Goal: Task Accomplishment & Management: Complete application form

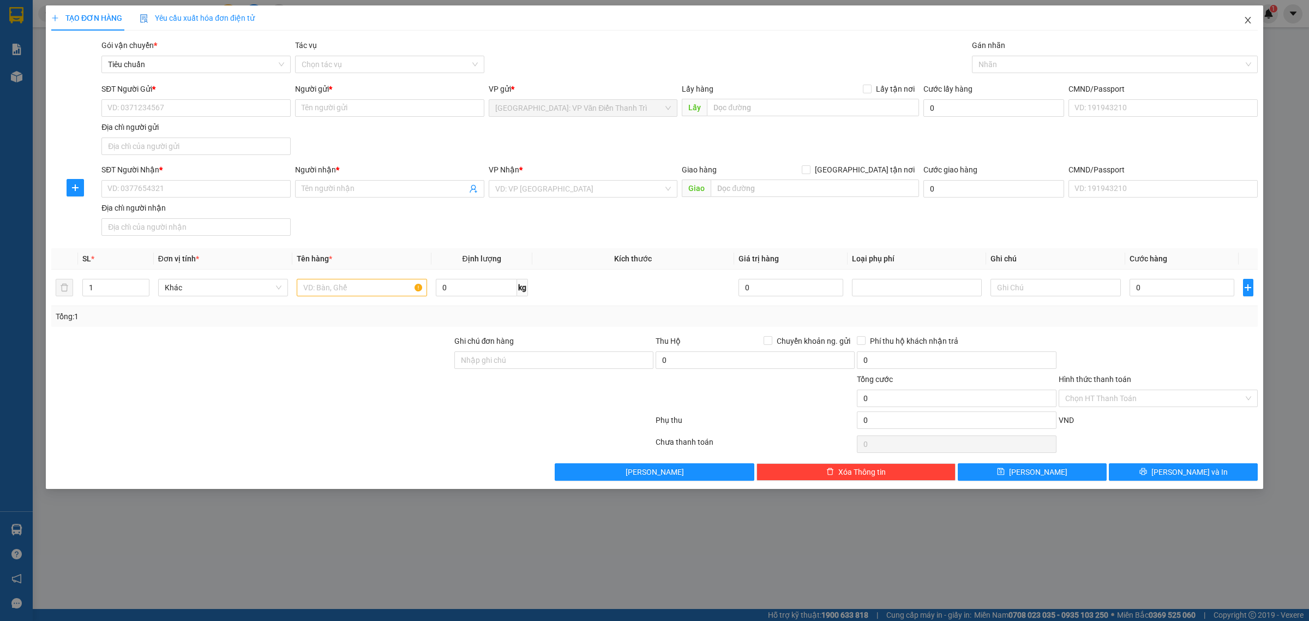
click at [1249, 15] on span "Close" at bounding box center [1248, 20] width 31 height 31
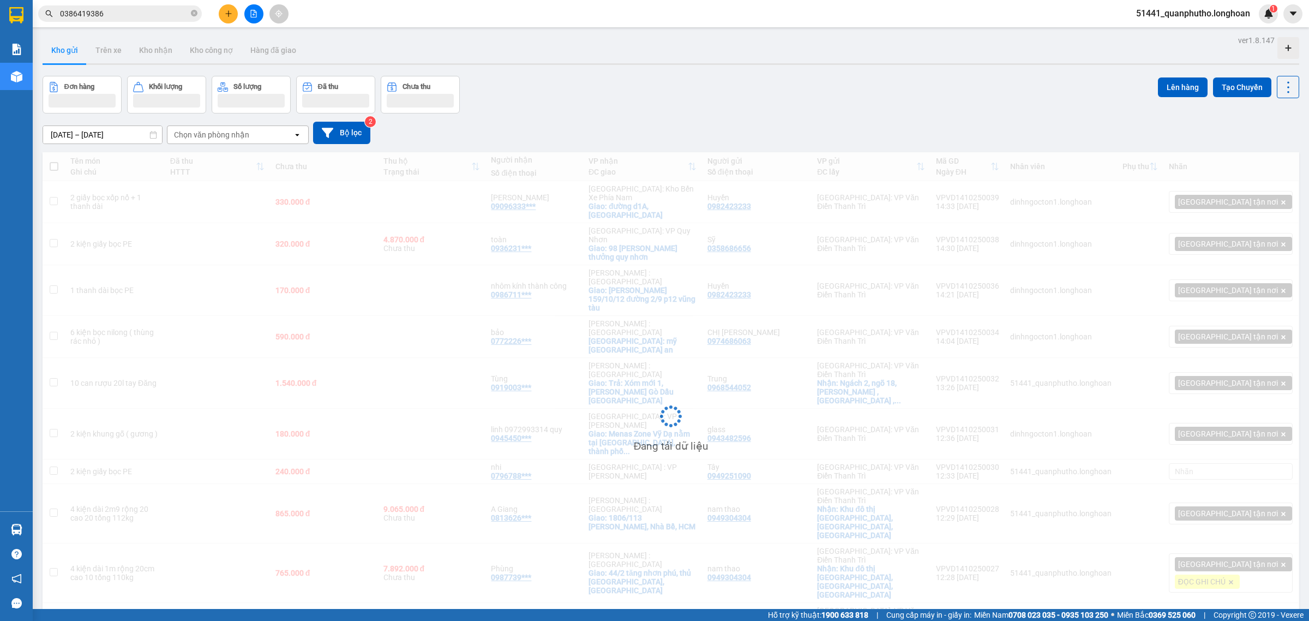
click at [160, 11] on input "0386419386" at bounding box center [124, 14] width 129 height 12
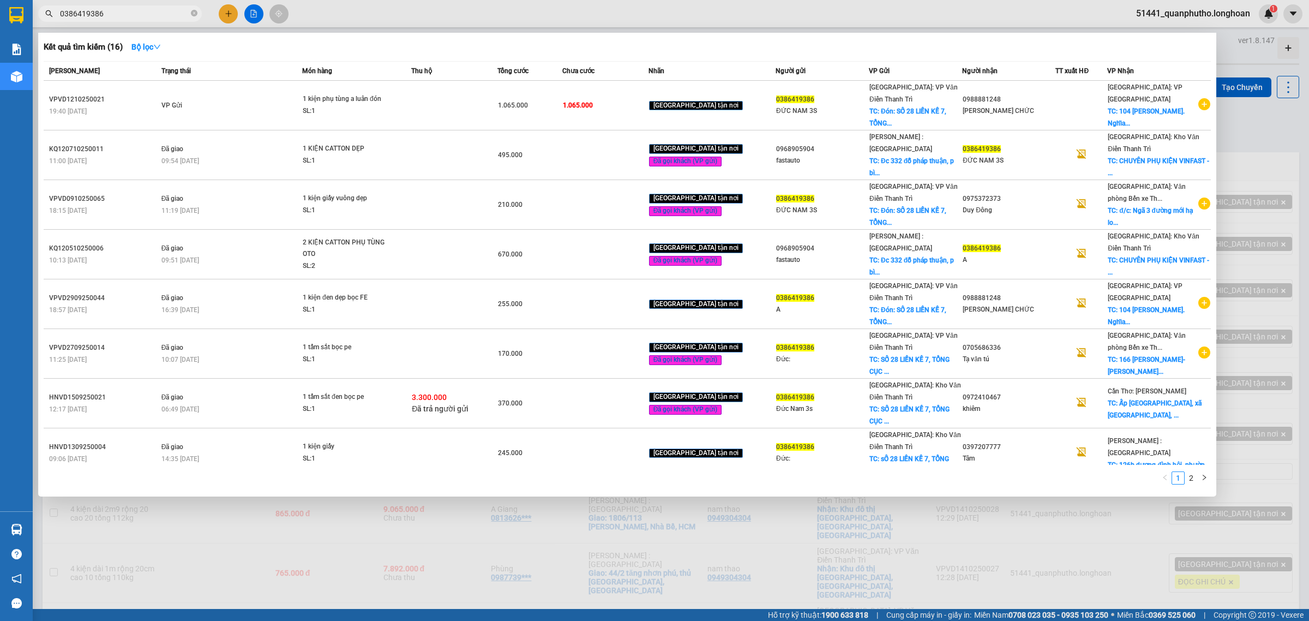
click at [160, 11] on input "0386419386" at bounding box center [124, 14] width 129 height 12
paste input "904275557"
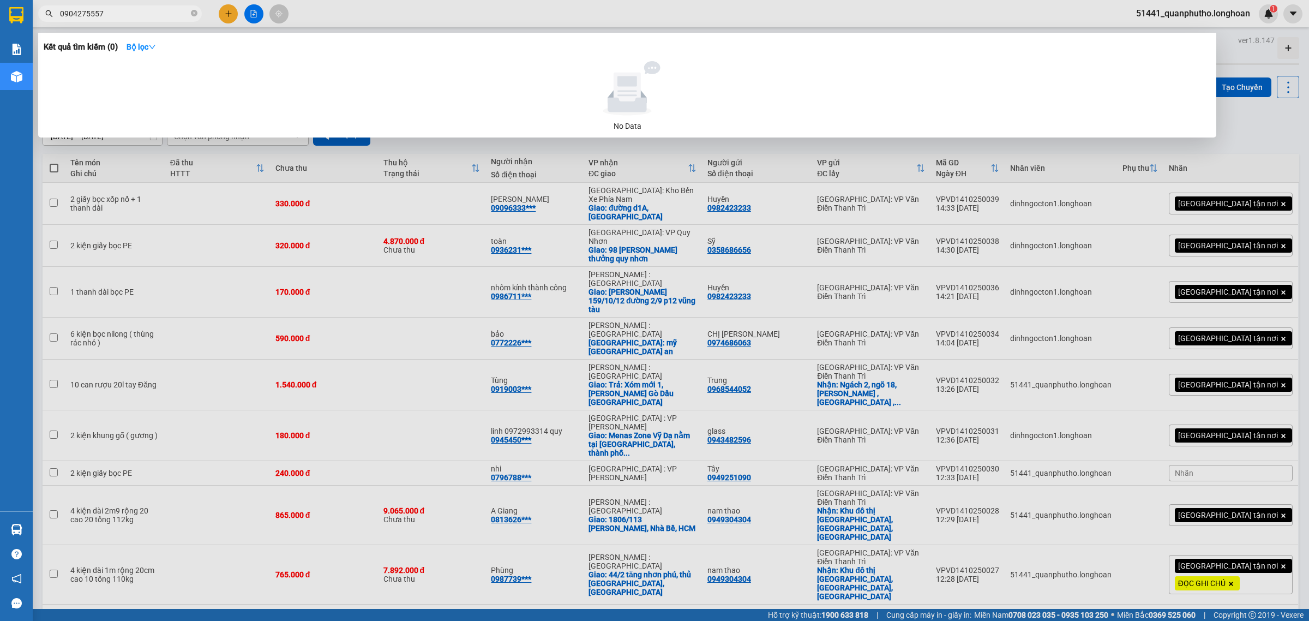
click at [171, 17] on input "0904275557" at bounding box center [124, 14] width 129 height 12
paste input "82533596"
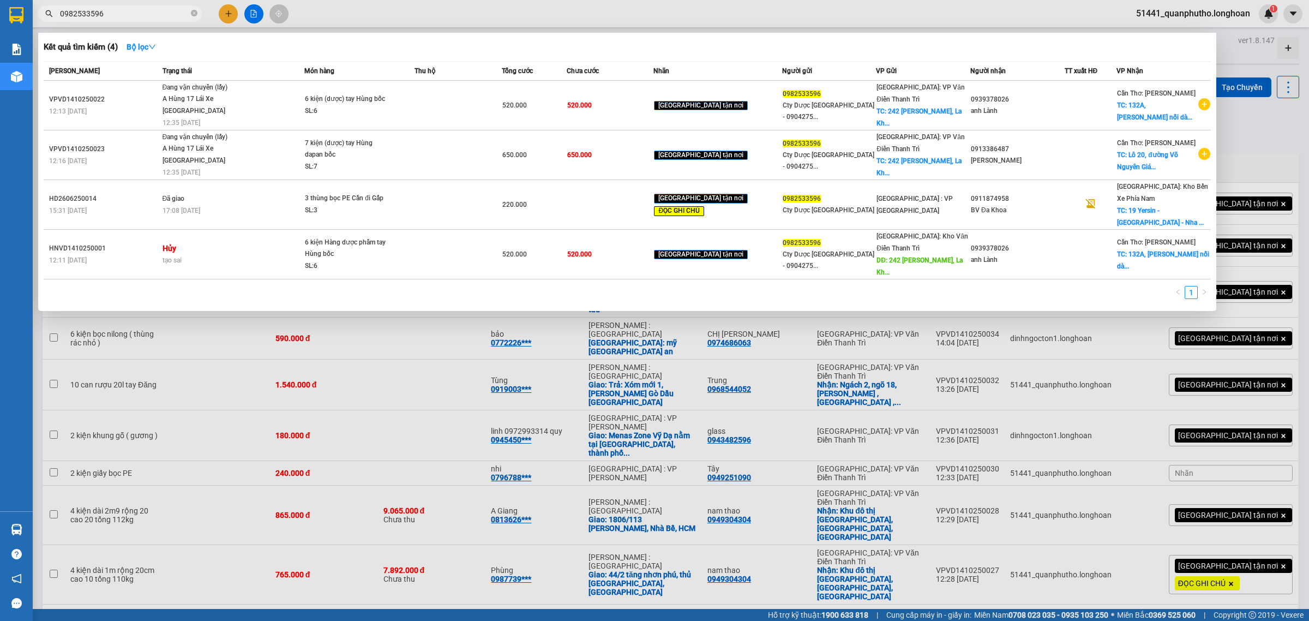
type input "0982533596"
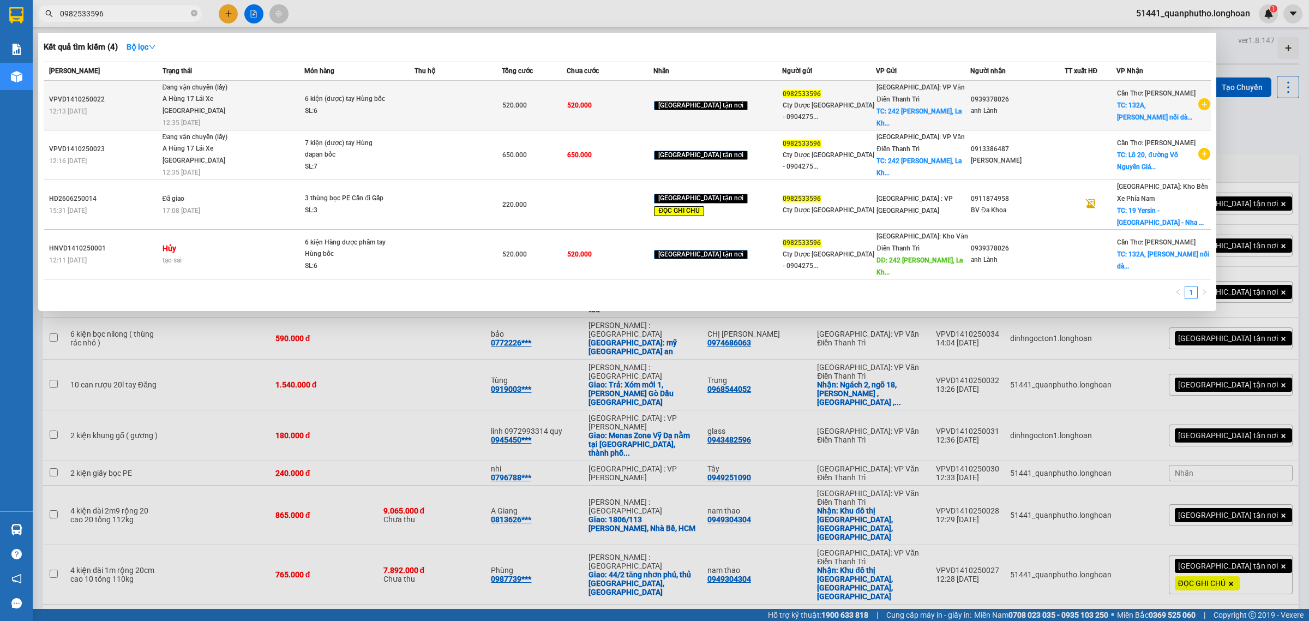
click at [471, 118] on td at bounding box center [457, 106] width 87 height 50
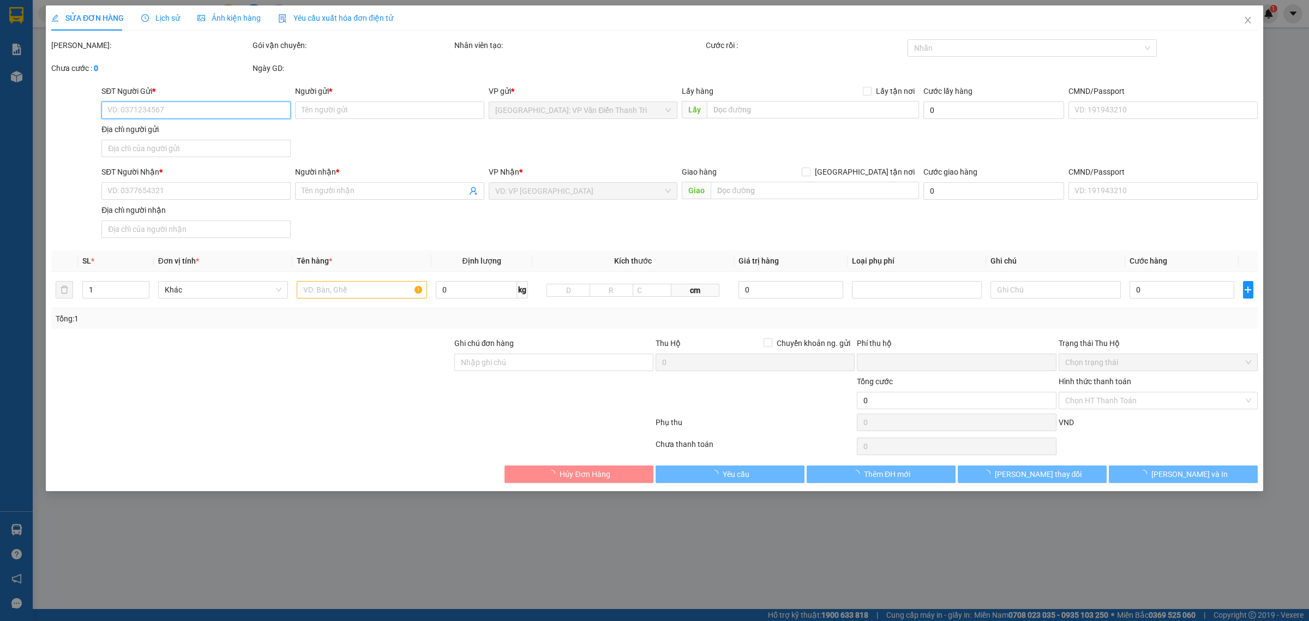
type input "0982533596"
type input "Cty Dược Phẩm Hà Tây - 0904275557"
checkbox input "true"
type input "242 Phan ĐÌnh Giót, La Khê Hà Đông"
type input "0939378026"
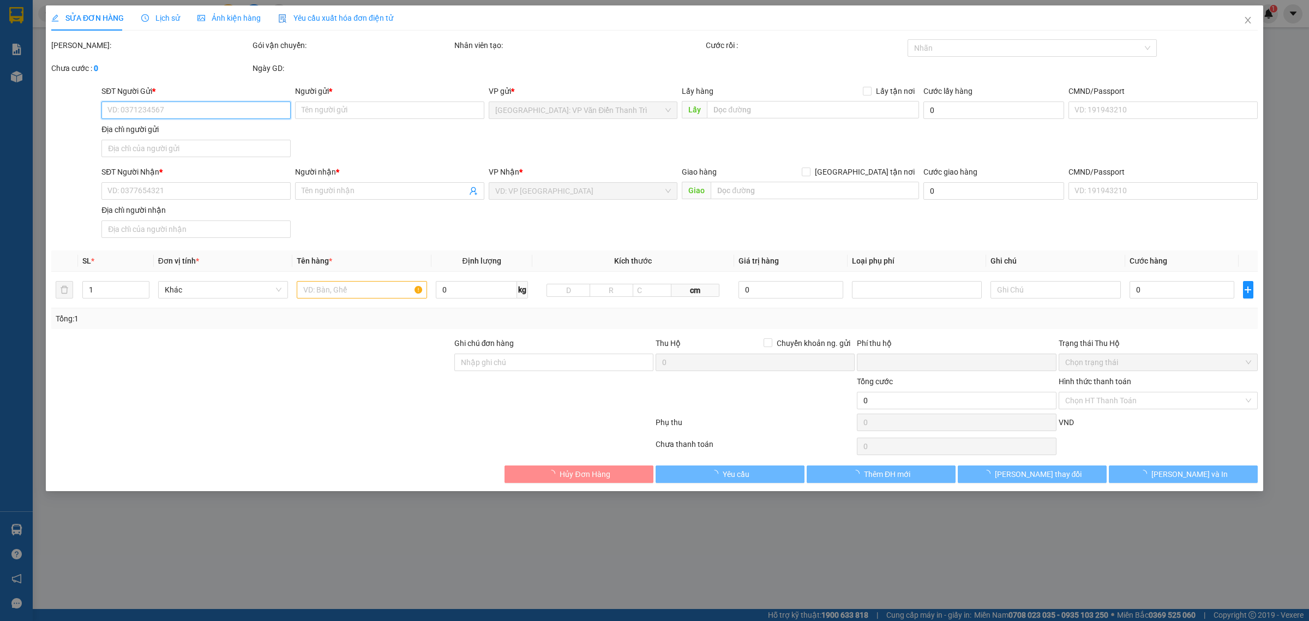
type input "anh Lành"
checkbox input "true"
type input "132A, Nguyễn Văn Cừ nối dài, Phường Tân An Ninh kiều ,Thành Phố Cần Thơ"
type input "0"
type input "520.000"
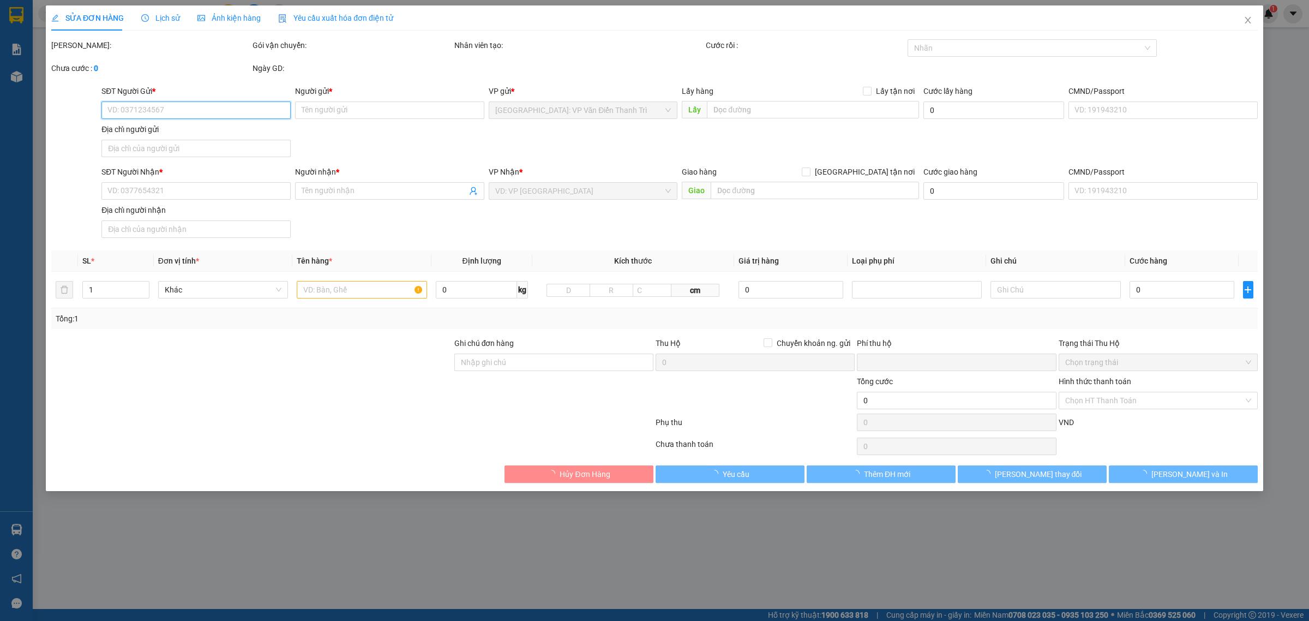
type input "520.000"
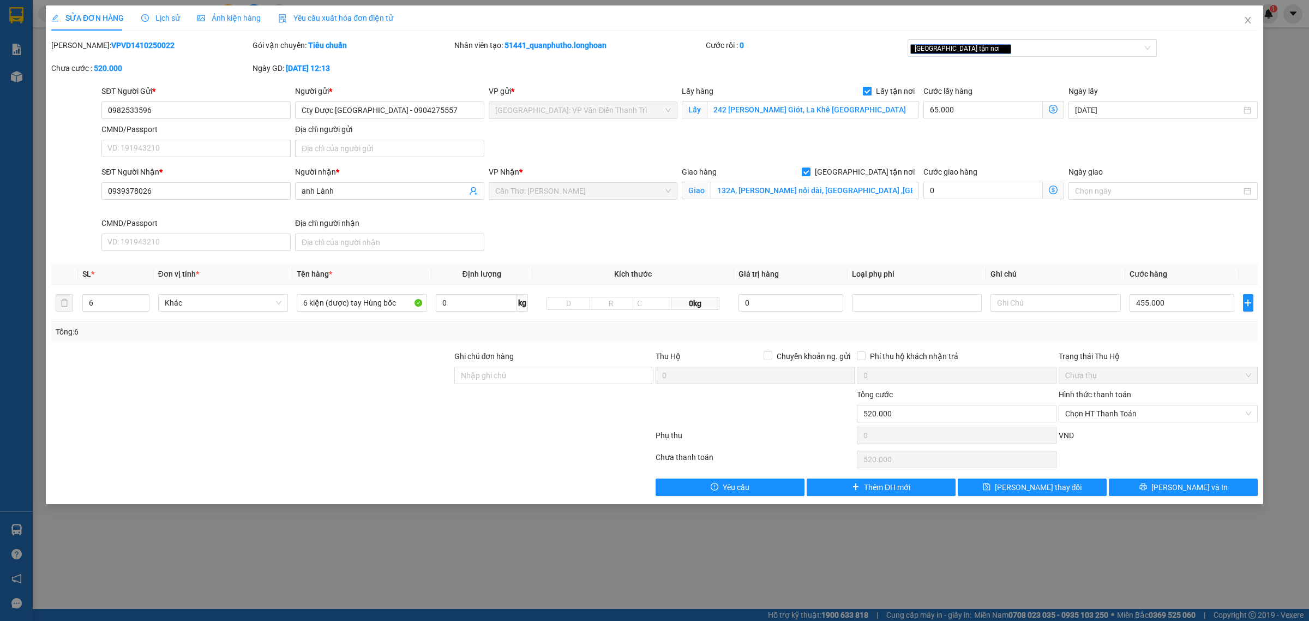
click at [868, 90] on input "Lấy tận nơi" at bounding box center [867, 91] width 8 height 8
checkbox input "false"
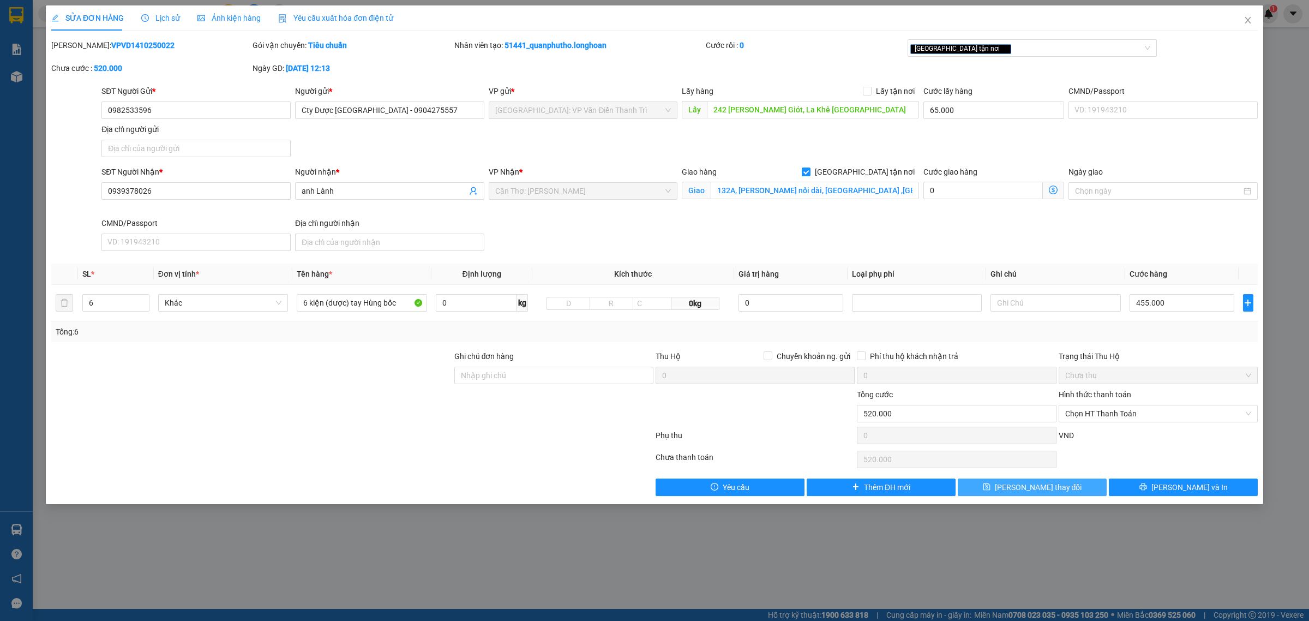
click at [1059, 484] on span "[PERSON_NAME] thay đổi" at bounding box center [1038, 487] width 87 height 12
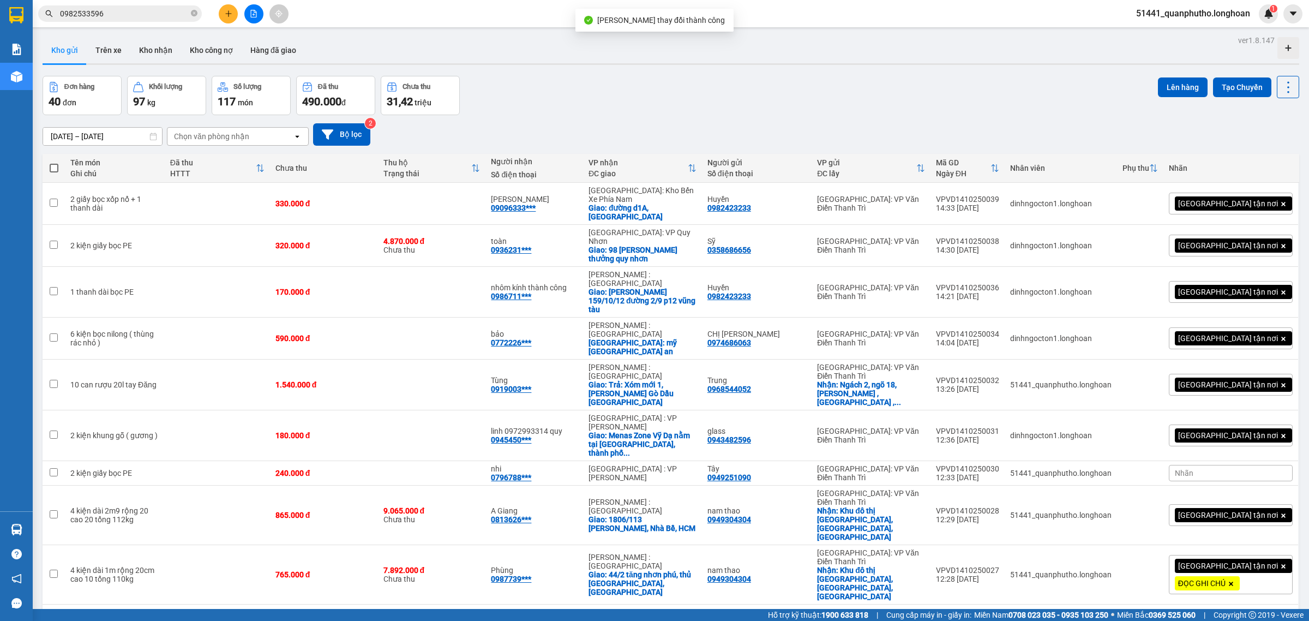
click at [164, 12] on input "0982533596" at bounding box center [124, 14] width 129 height 12
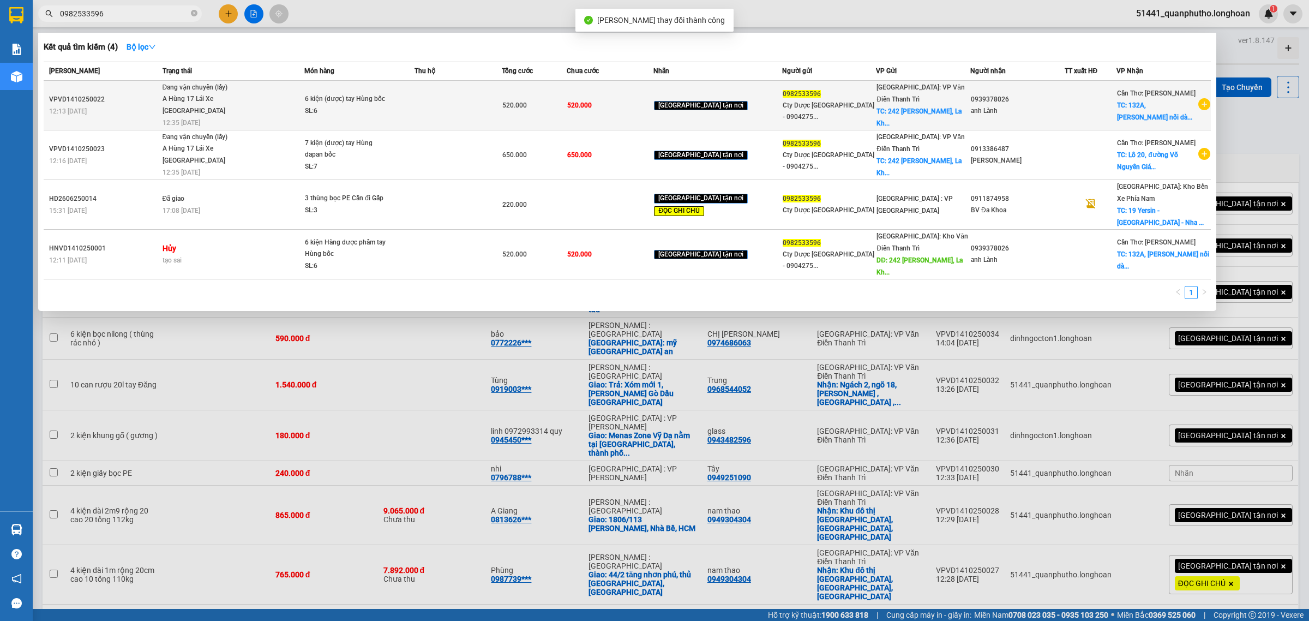
click at [304, 99] on span "Đang vận chuyển (lấy) A Hùng 17 Lái Xe Hà Nội 0325666247 12:35 - 14/10" at bounding box center [234, 104] width 142 height 45
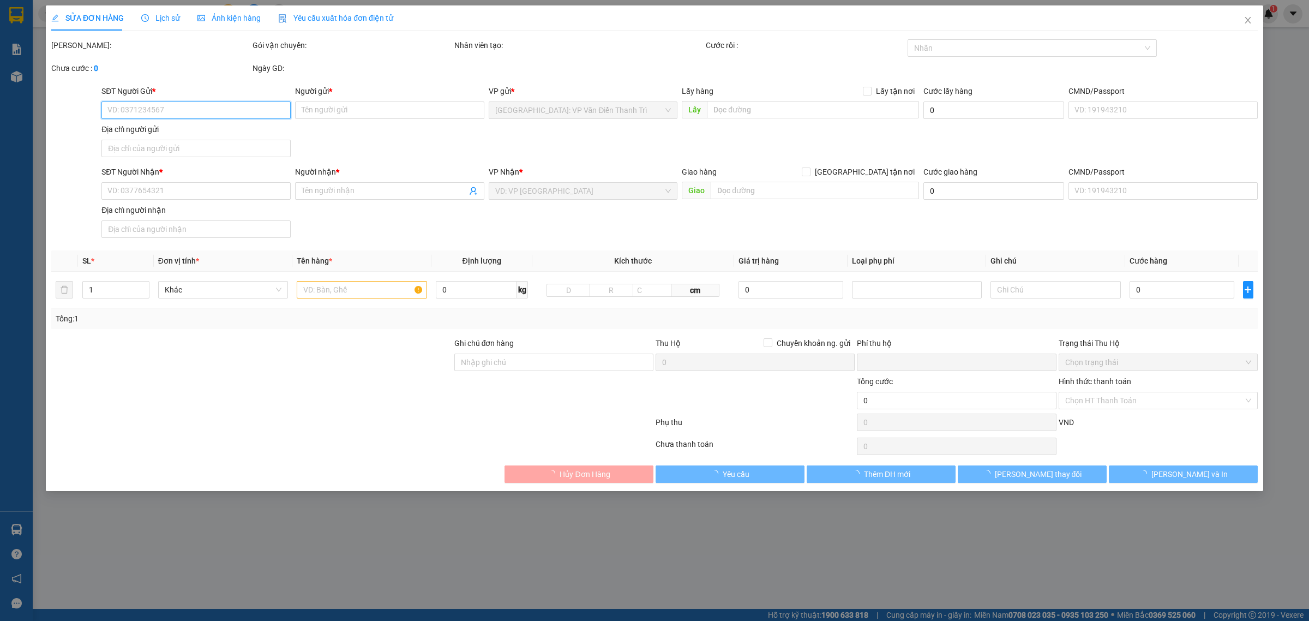
type input "0982533596"
type input "Cty Dược Phẩm Hà Tây - 0904275557"
type input "242 Phan ĐÌnh Giót, La Khê Hà Đông"
type input "65.000"
type input "0939378026"
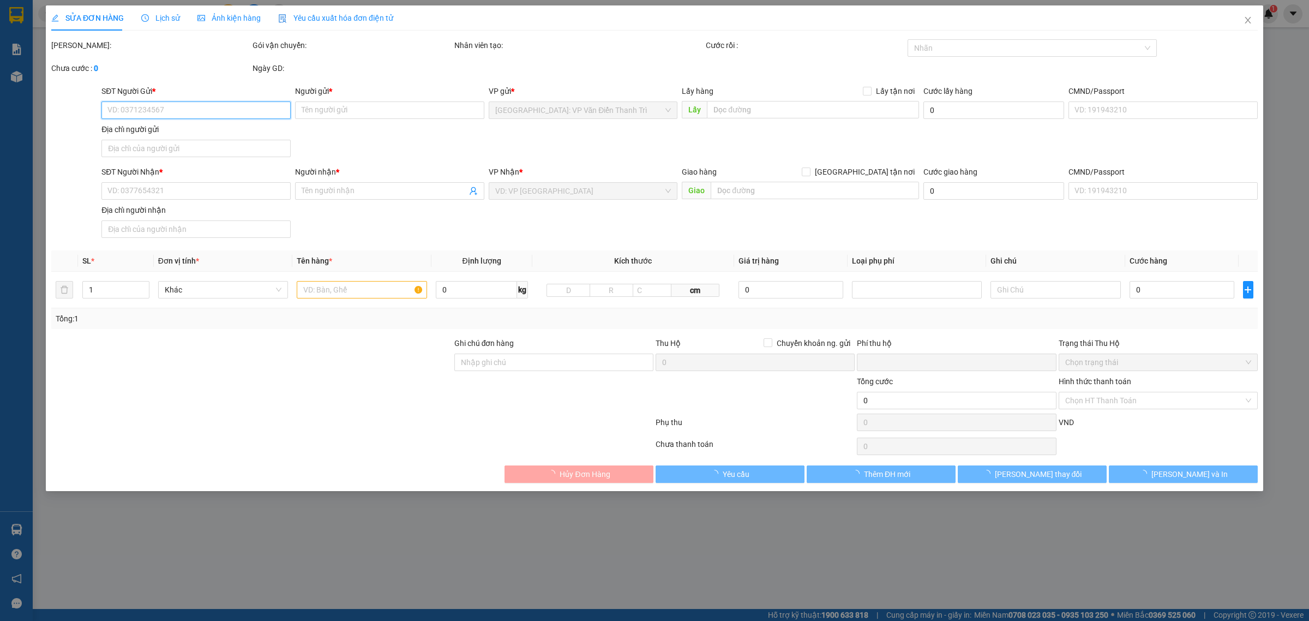
type input "anh Lành"
checkbox input "true"
type input "132A, Nguyễn Văn Cừ nối dài, Phường Tân An Ninh kiều ,Thành Phố Cần Thơ"
type input "0"
type input "520.000"
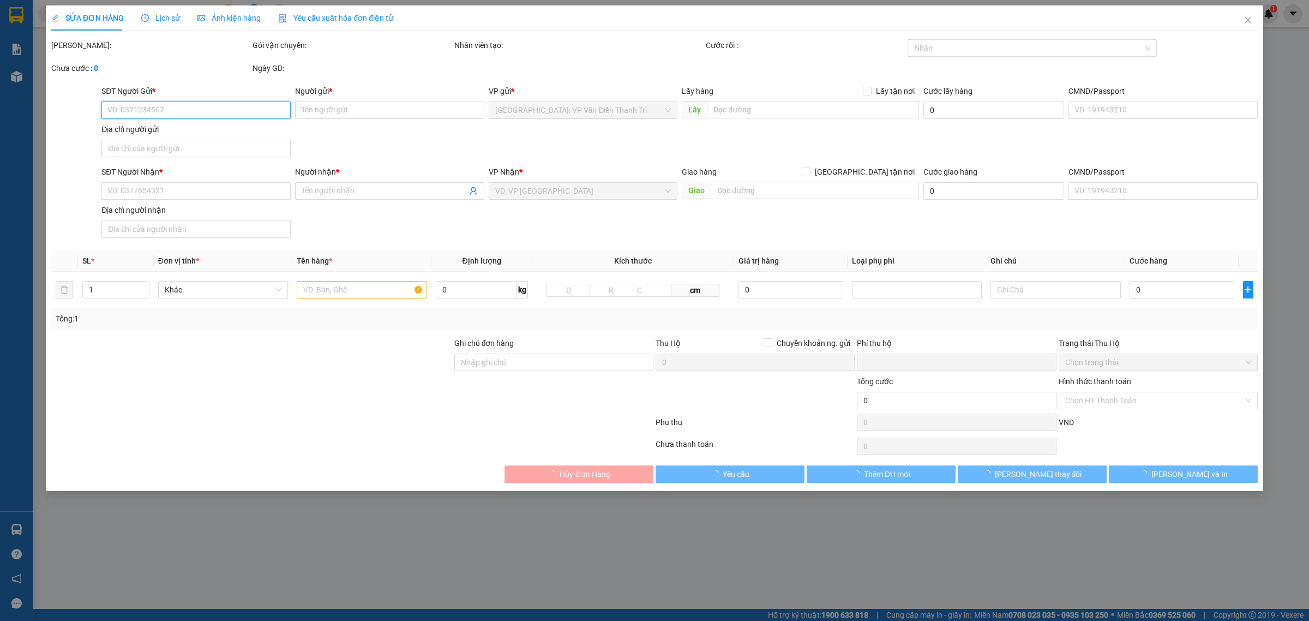
type input "520.000"
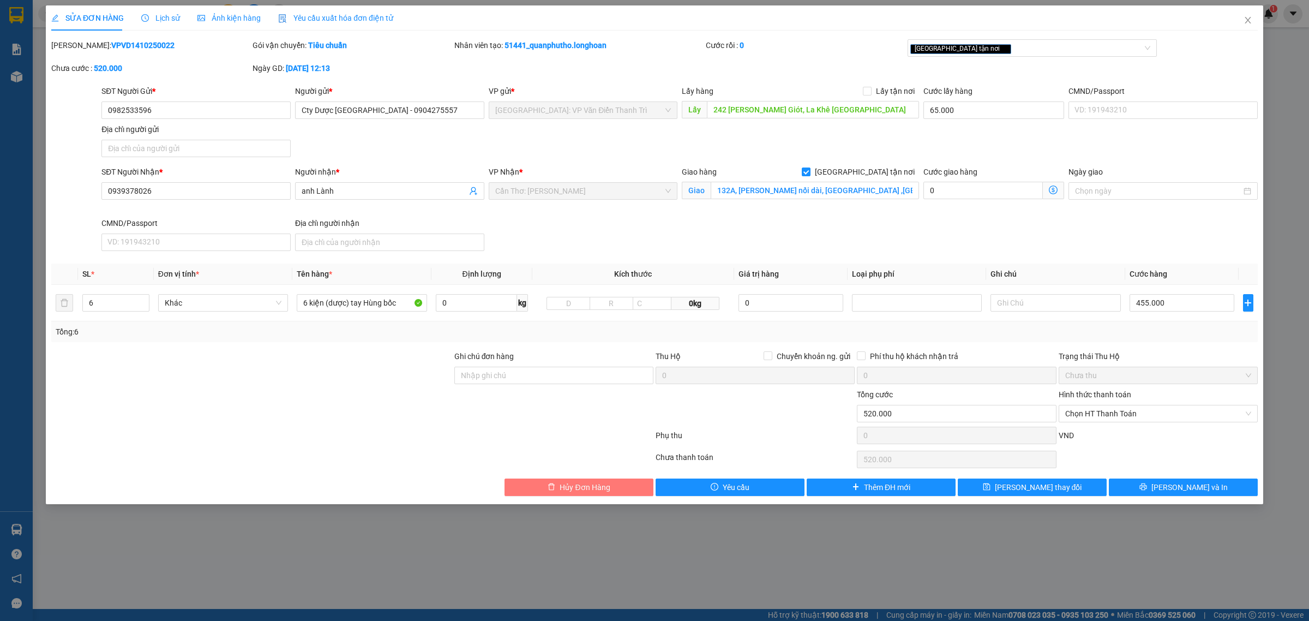
click at [582, 491] on span "Hủy Đơn Hàng" at bounding box center [585, 487] width 50 height 12
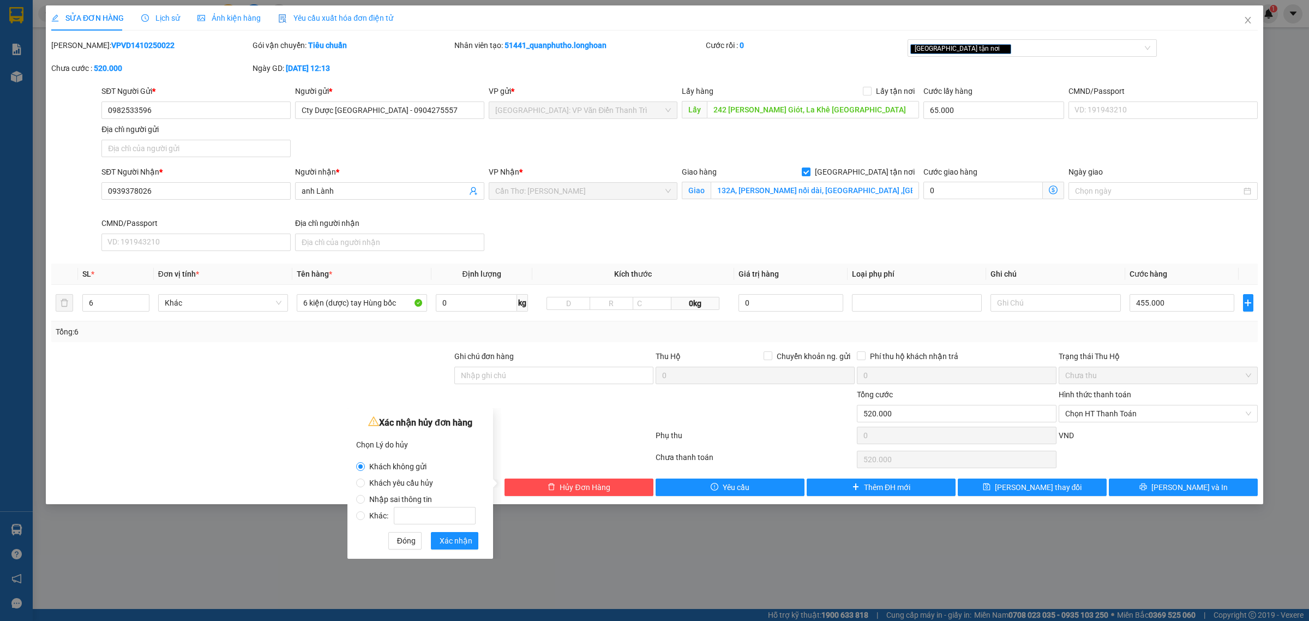
click at [371, 521] on div "Khách không gửi Khách yêu cầu hủy Nhập sai thông tin Khác:" at bounding box center [420, 488] width 128 height 71
click at [375, 519] on span "Khác:" at bounding box center [422, 515] width 115 height 9
click at [365, 519] on input "Khác:" at bounding box center [360, 515] width 9 height 9
radio input "true"
radio input "false"
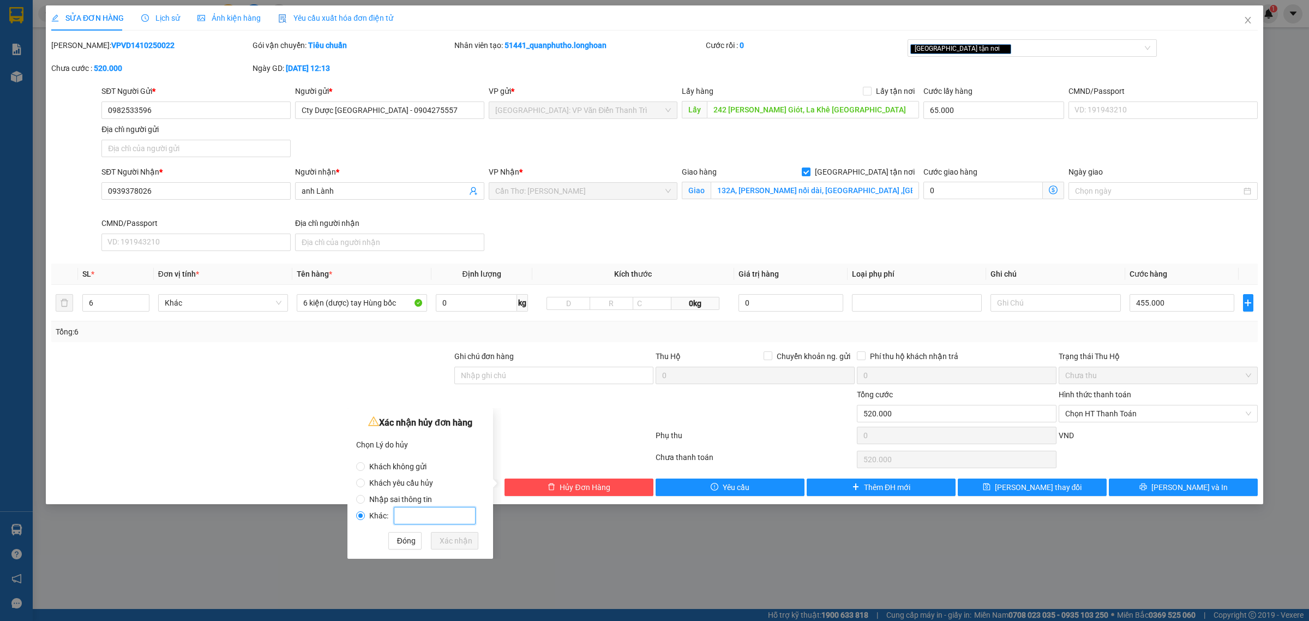
click at [429, 519] on input "Khác:" at bounding box center [435, 515] width 82 height 17
type input "khách tự mang ra vp Hà Đông"
click at [443, 536] on span "Xác nhận" at bounding box center [456, 540] width 33 height 12
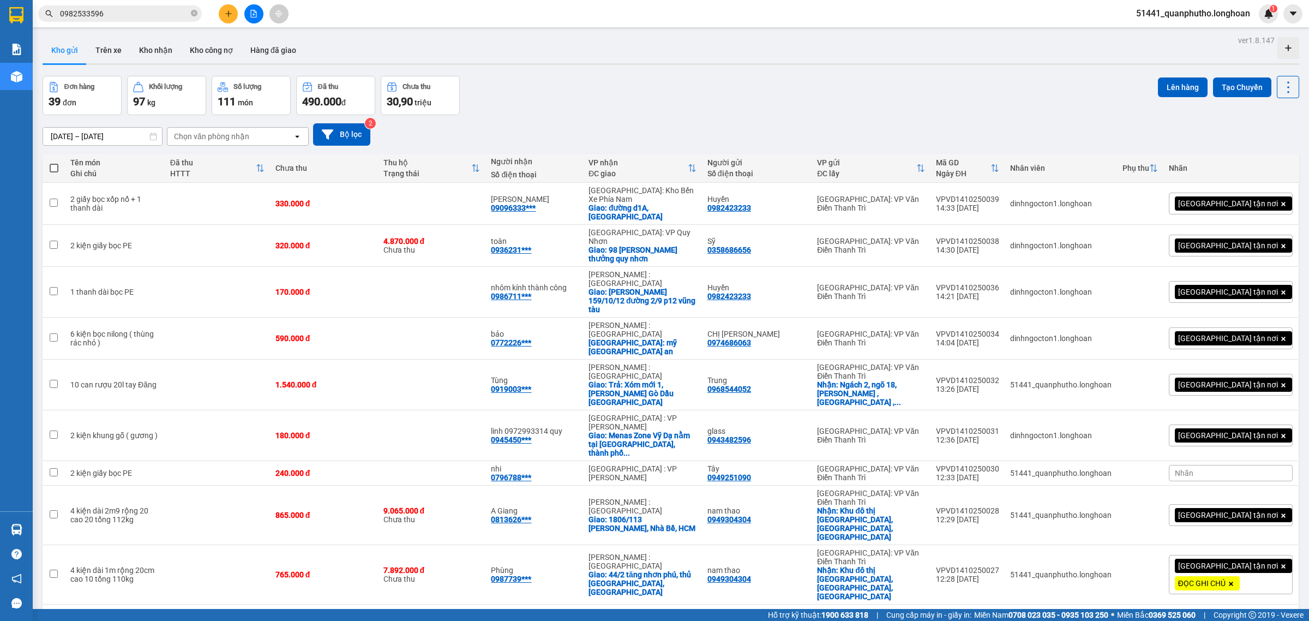
click at [148, 11] on input "0982533596" at bounding box center [124, 14] width 129 height 12
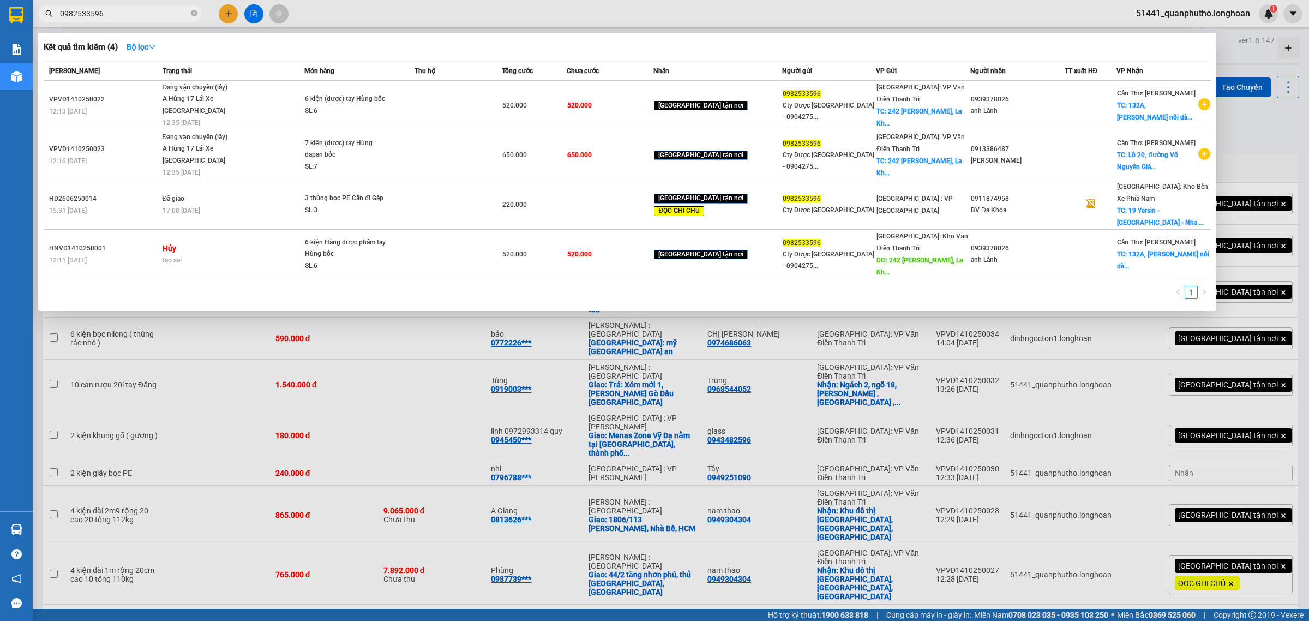
click at [148, 11] on input "0982533596" at bounding box center [124, 14] width 129 height 12
paste input "13 386 487"
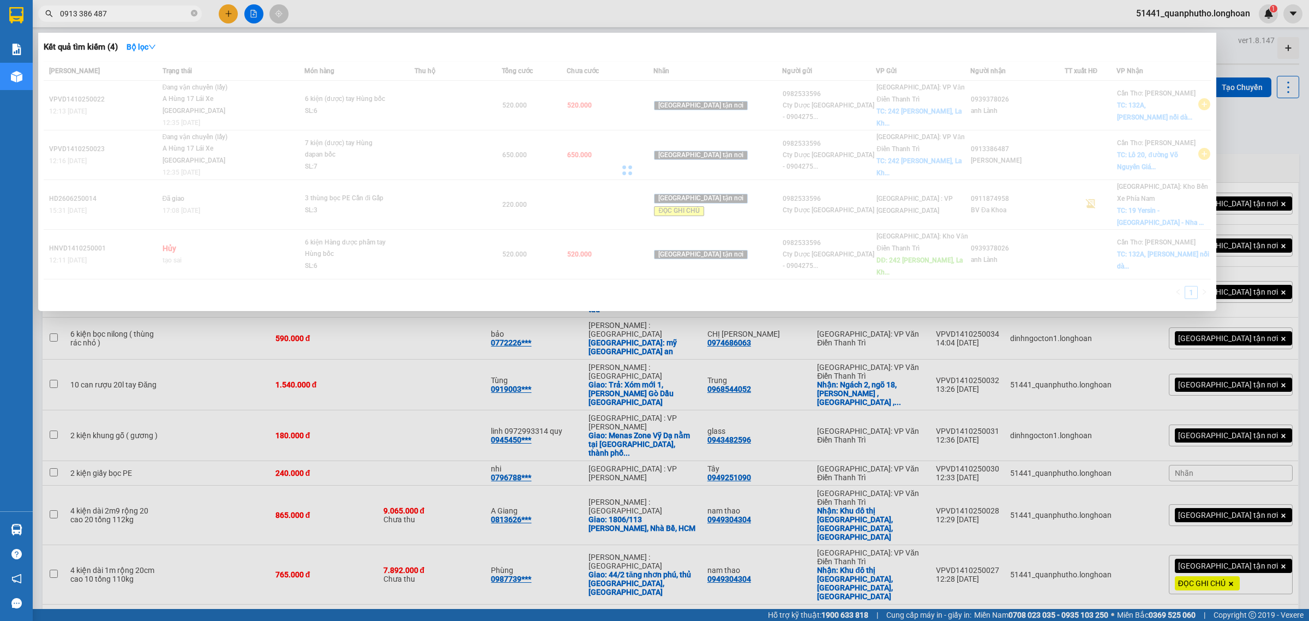
click at [92, 9] on input "0913 386 487" at bounding box center [124, 14] width 129 height 12
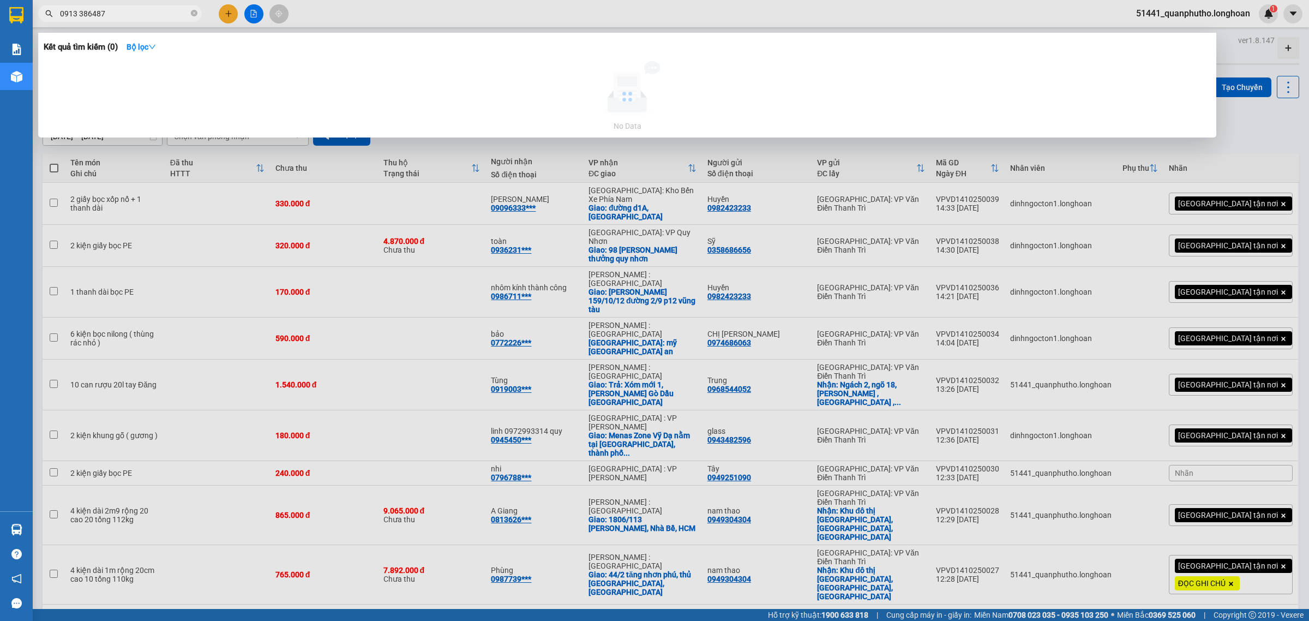
click at [80, 14] on input "0913 386487" at bounding box center [124, 14] width 129 height 12
type input "0913386487"
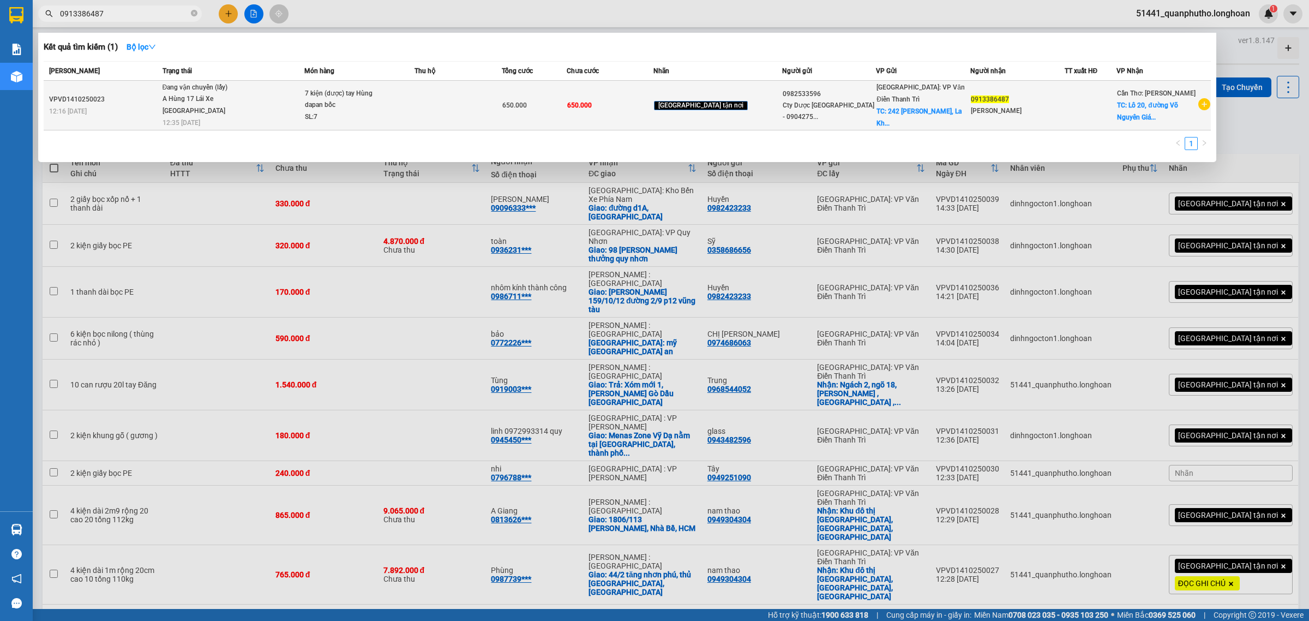
click at [381, 108] on div "7 kiện (dược) tay Hùng dapan bốc" at bounding box center [346, 99] width 82 height 23
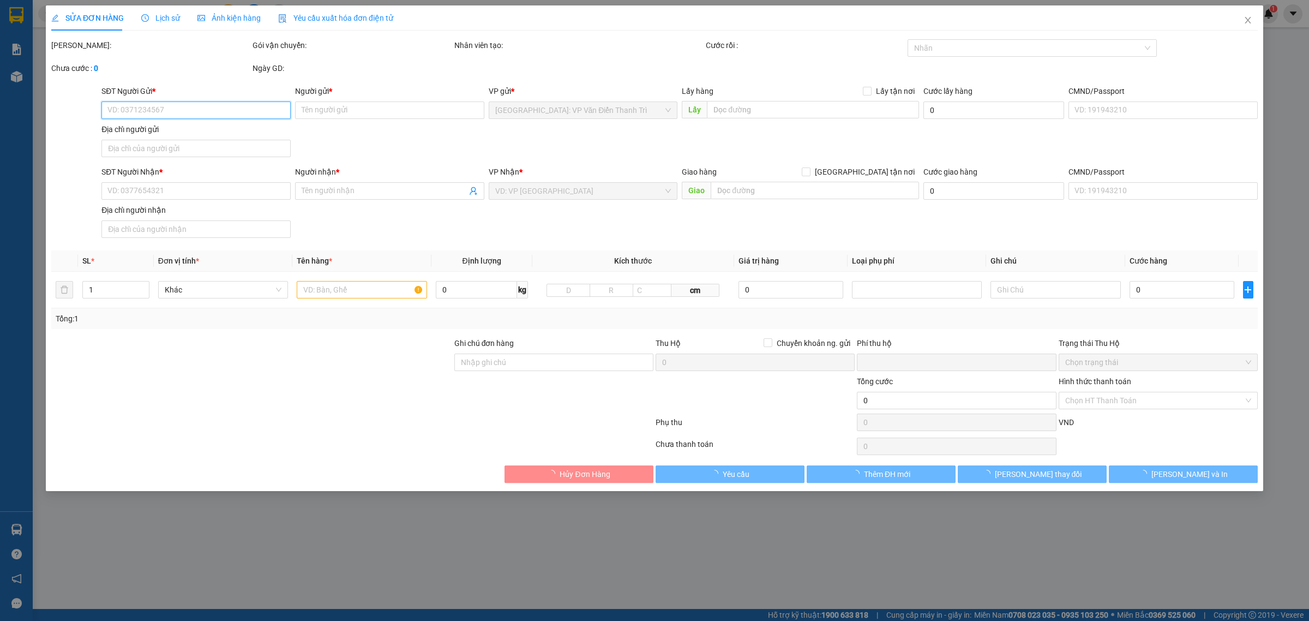
type input "0982533596"
type input "Cty Dược Phẩm Hà Tây - 0904275557"
checkbox input "true"
type input "242 Phan ĐÌnh Giót, La Khê Hà Đông"
type input "0913386487"
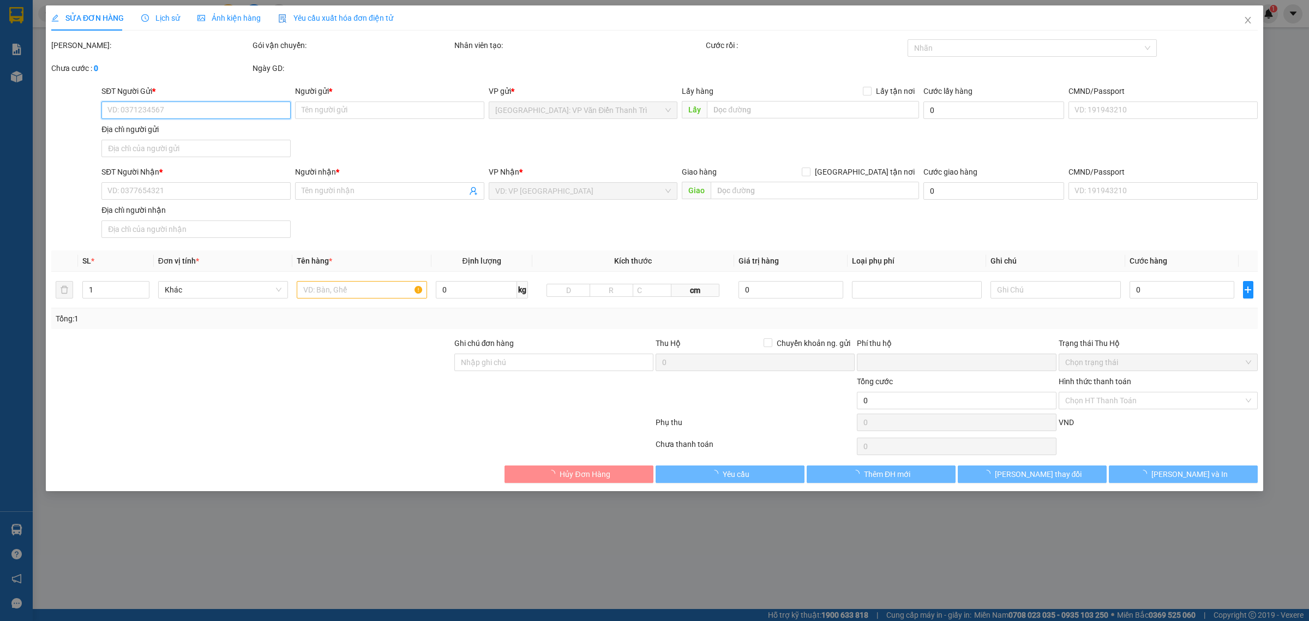
type input "Anh Tú"
checkbox input "true"
type input "Lô 20, đường Võ Nguyên Giáp (Quang Trung), Phường Hưng Phú, Cái Răng Thành phố …"
type input "0"
type input "650.000"
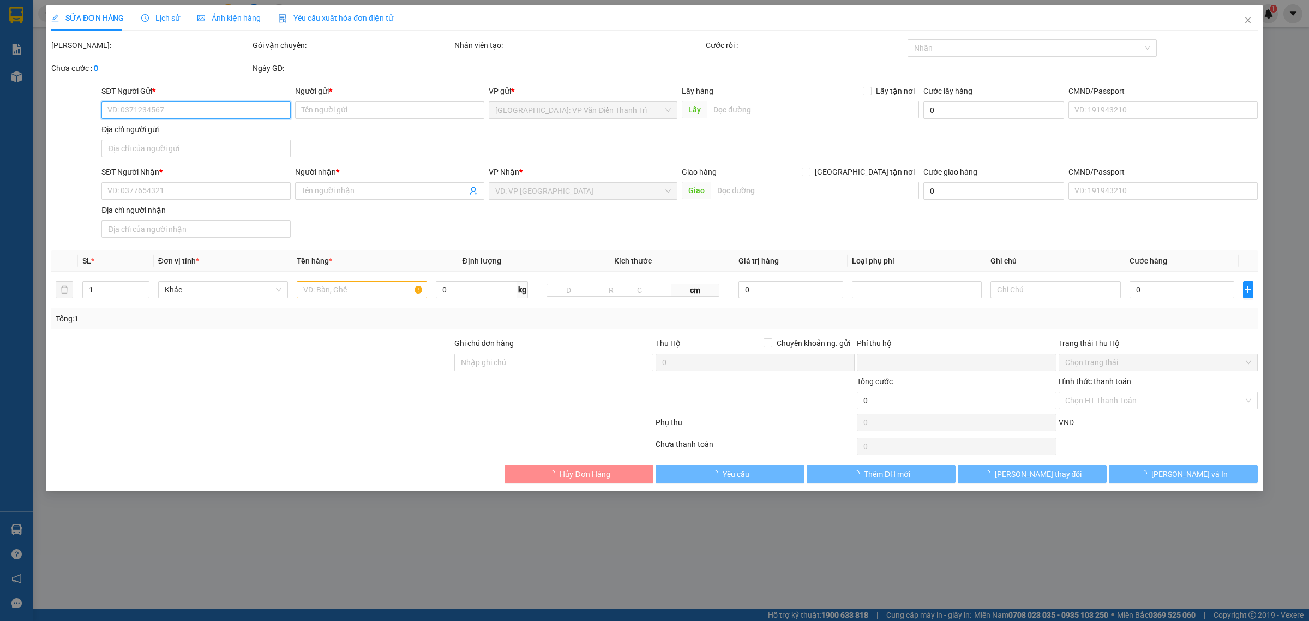
type input "650.000"
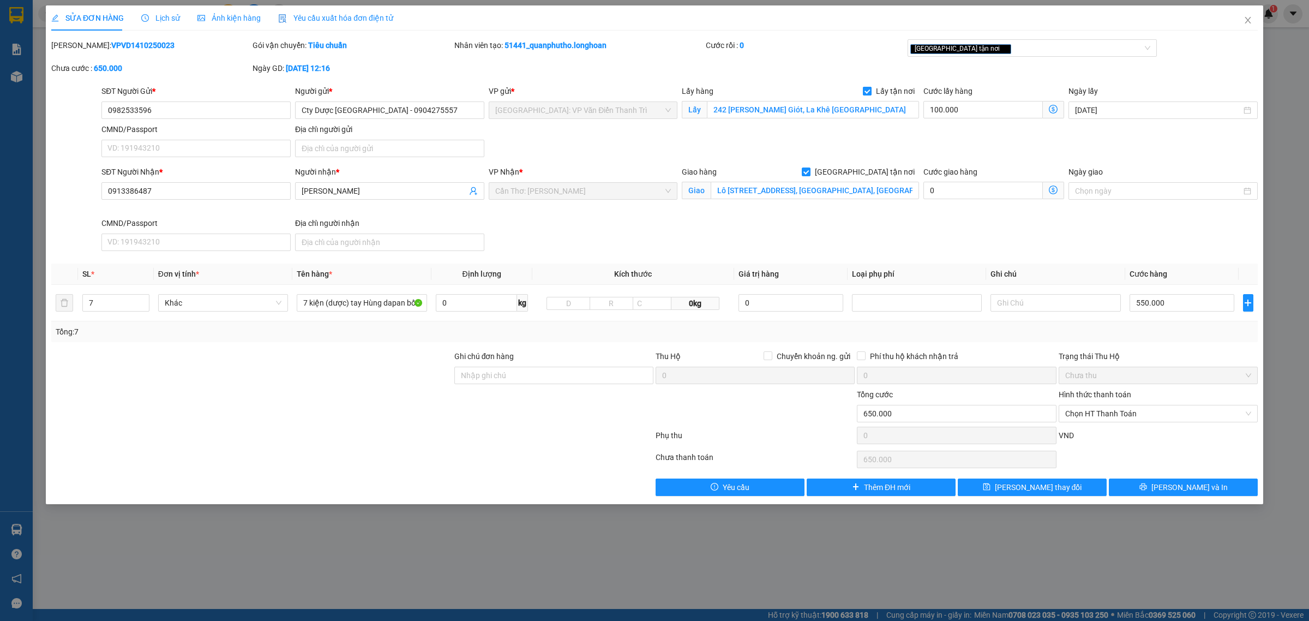
click at [868, 97] on label "Lấy tận nơi" at bounding box center [891, 91] width 56 height 12
click at [868, 94] on input "Lấy tận nơi" at bounding box center [867, 91] width 8 height 8
checkbox input "false"
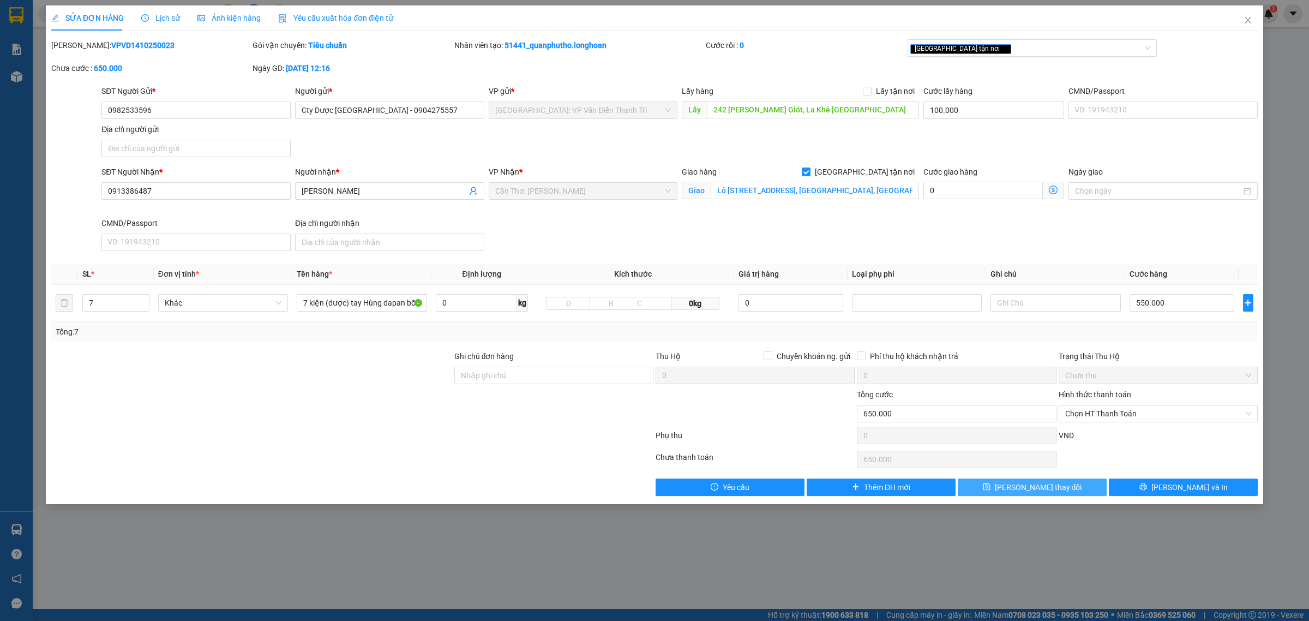
click at [1054, 484] on span "[PERSON_NAME] thay đổi" at bounding box center [1038, 487] width 87 height 12
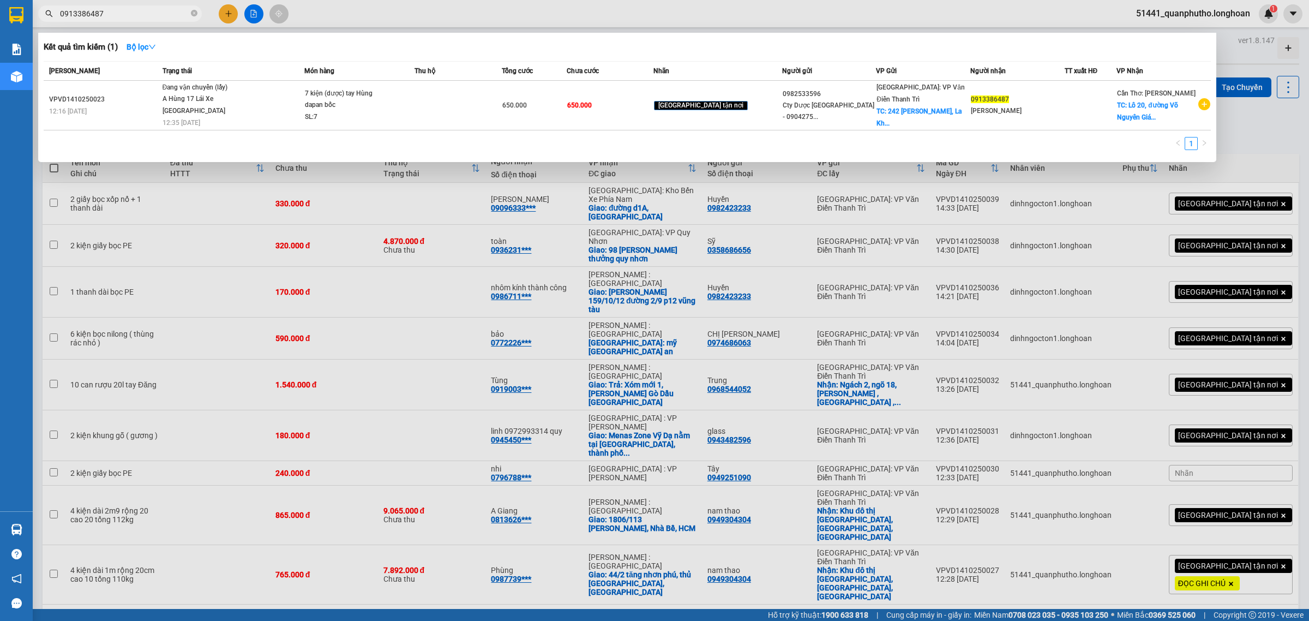
click at [139, 14] on input "0913386487" at bounding box center [124, 14] width 129 height 12
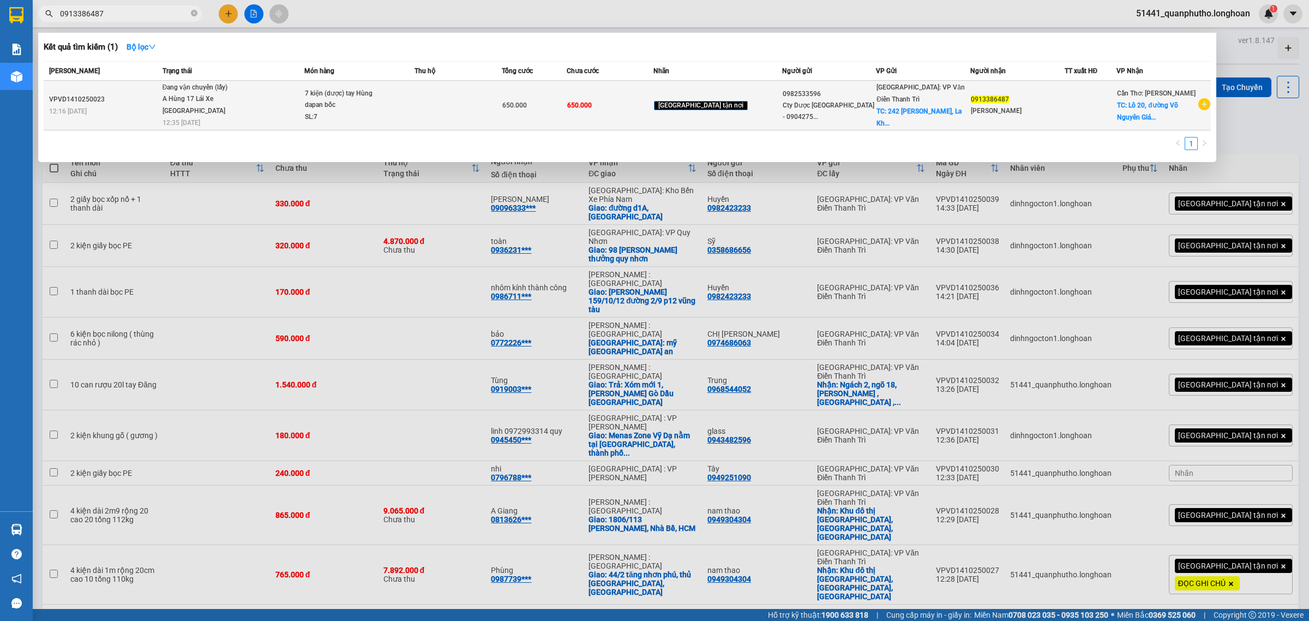
click at [227, 94] on div "A Hùng 17 Lái Xe Hà Nội 0325666247" at bounding box center [204, 104] width 82 height 23
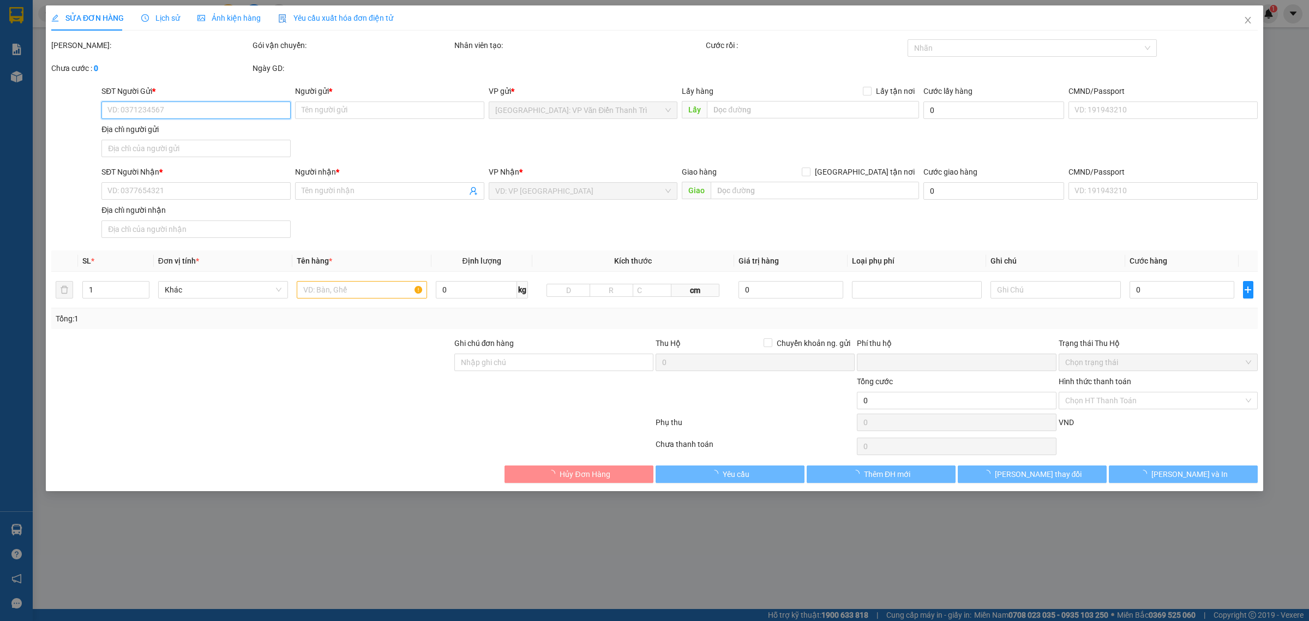
type input "0982533596"
type input "Cty Dược Phẩm Hà Tây - 0904275557"
type input "242 Phan ĐÌnh Giót, La Khê Hà Đông"
type input "100.000"
type input "0913386487"
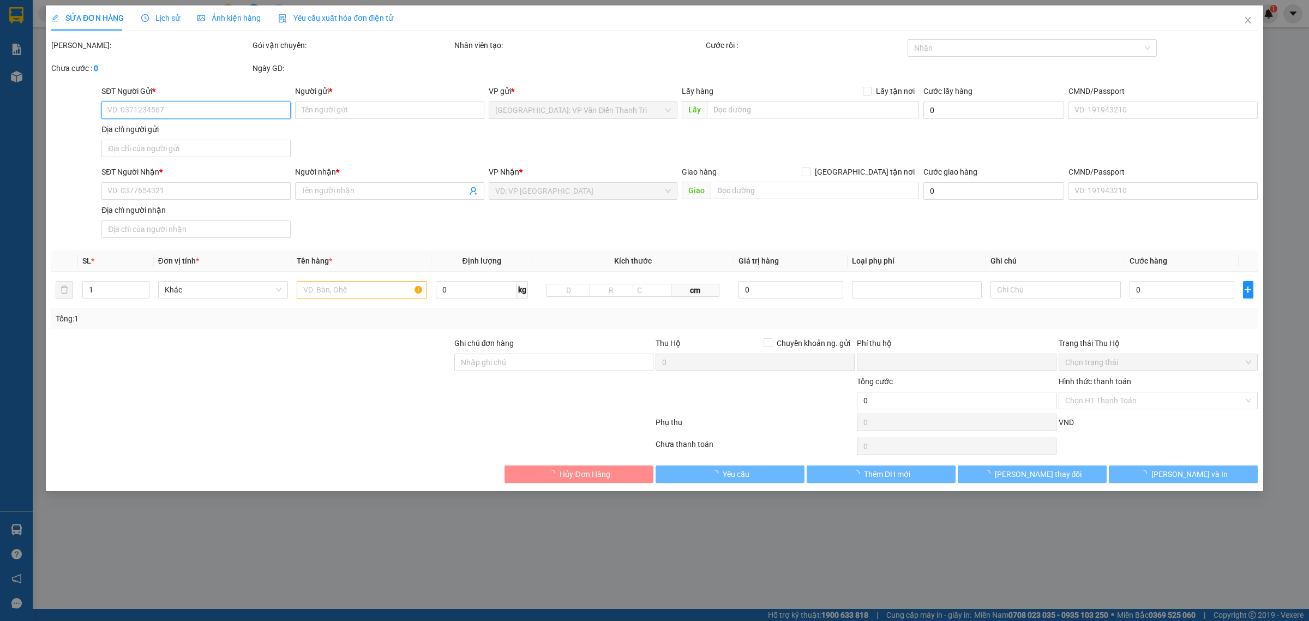
type input "Anh Tú"
checkbox input "true"
type input "Lô 20, đường Võ Nguyên Giáp (Quang Trung), Phường Hưng Phú, Cái Răng Thành phố …"
type input "0"
type input "650.000"
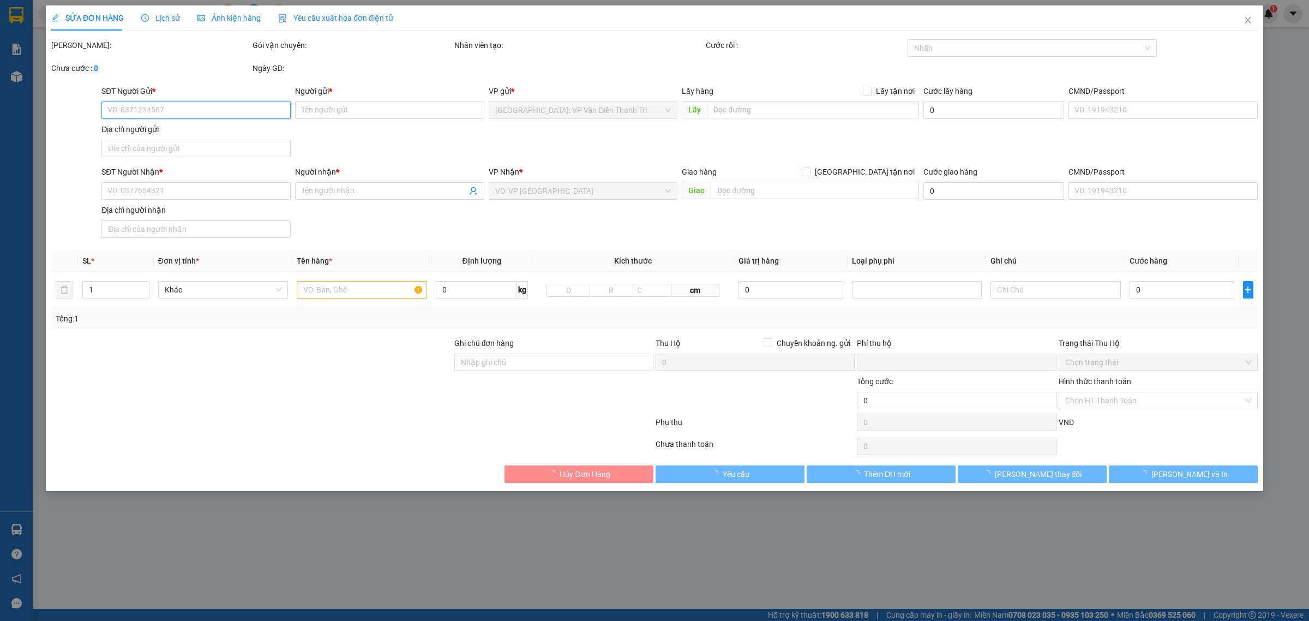
type input "650.000"
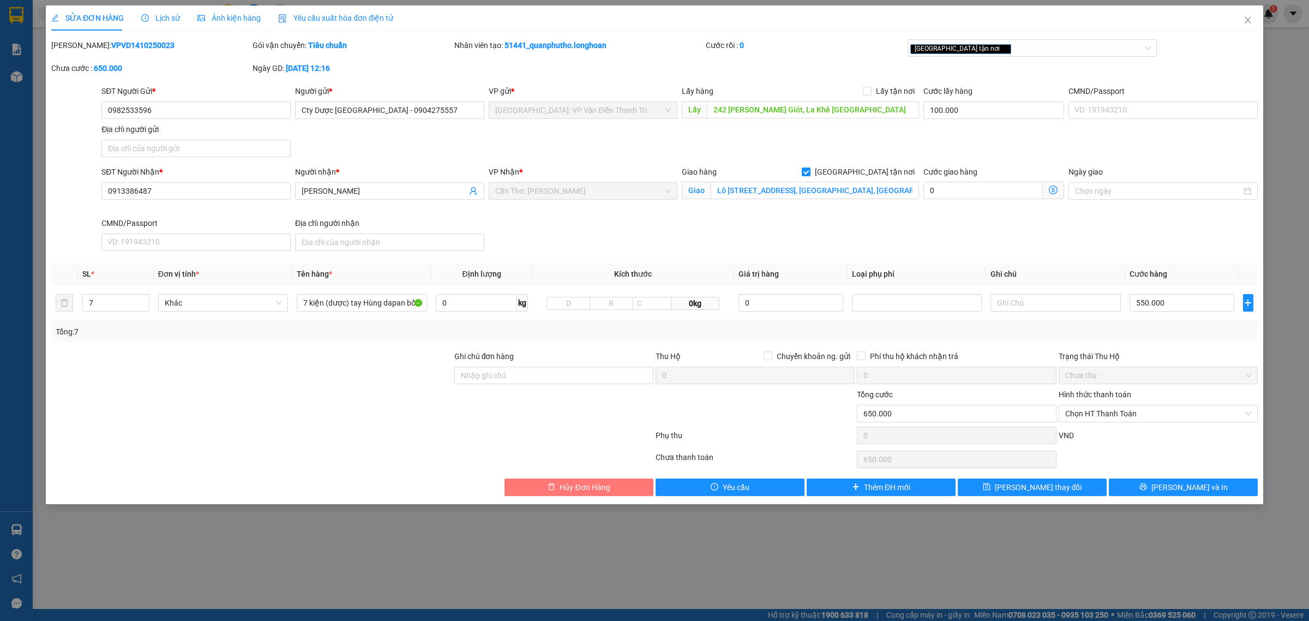
click at [567, 489] on span "Hủy Đơn Hàng" at bounding box center [585, 487] width 50 height 12
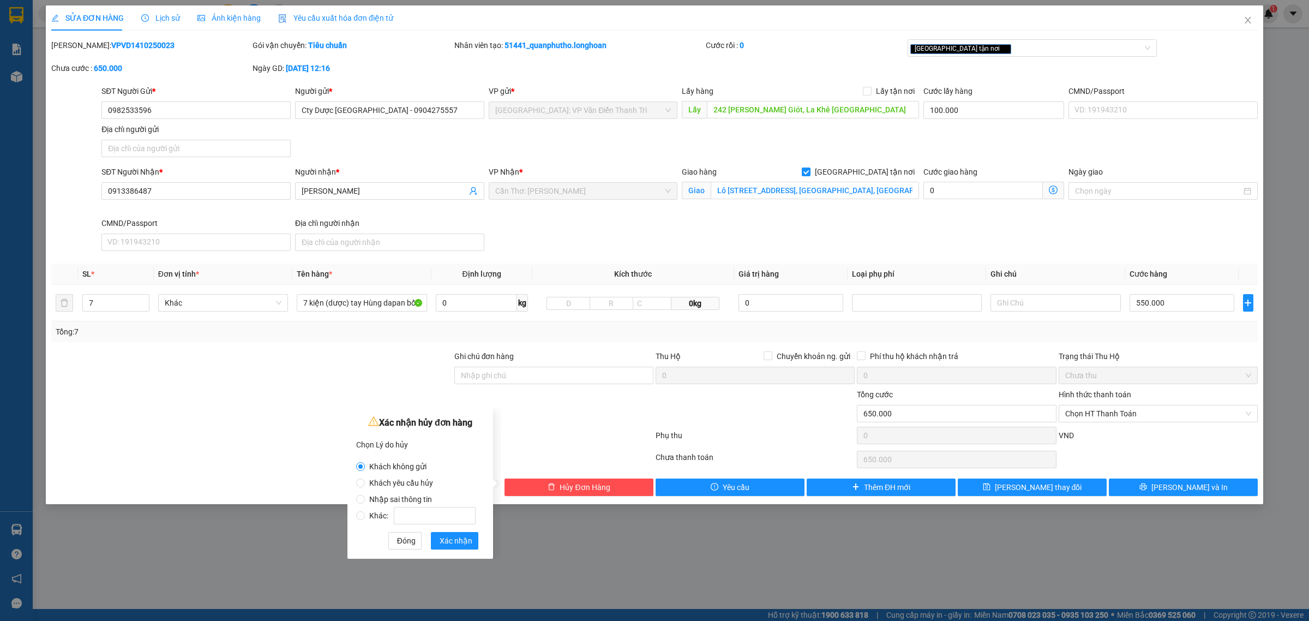
click at [406, 500] on span "Nhập sai thông tin" at bounding box center [400, 499] width 71 height 9
click at [365, 500] on input "Nhập sai thông tin" at bounding box center [360, 499] width 9 height 9
radio input "true"
radio input "false"
click at [410, 483] on span "Khách yêu cầu hủy" at bounding box center [401, 482] width 73 height 9
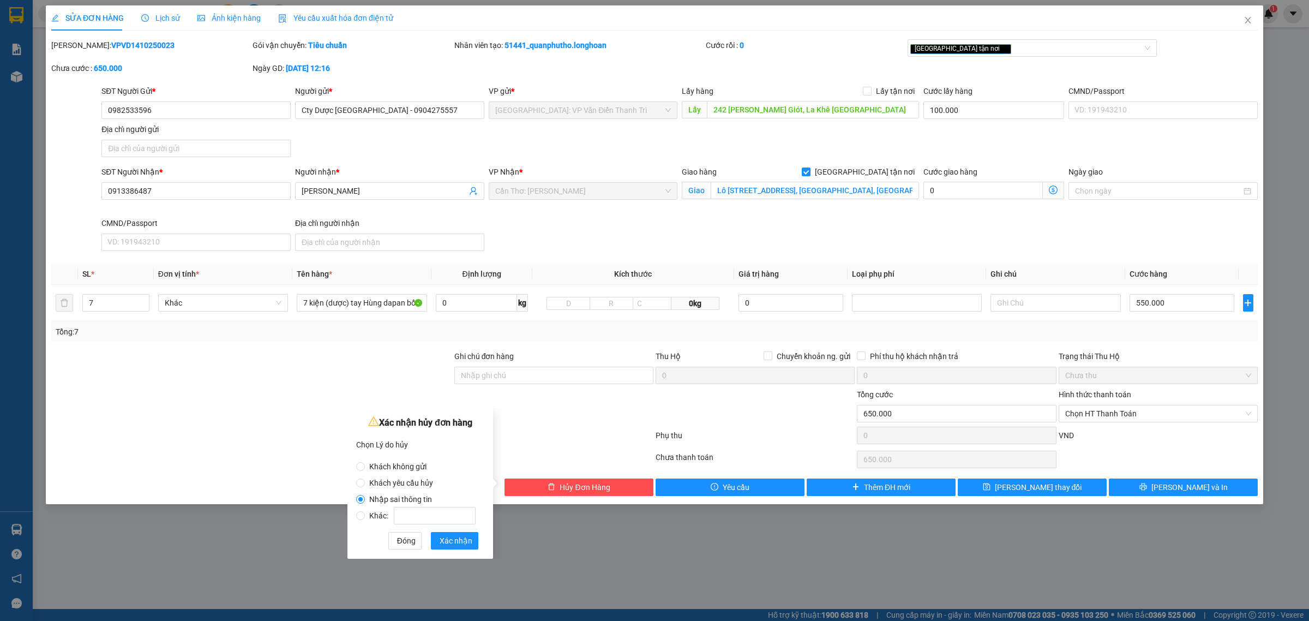
click at [365, 483] on input "Khách yêu cầu hủy" at bounding box center [360, 482] width 9 height 9
radio input "true"
radio input "false"
click at [375, 519] on span "Khác:" at bounding box center [422, 515] width 115 height 9
click at [365, 519] on input "Khác:" at bounding box center [360, 515] width 9 height 9
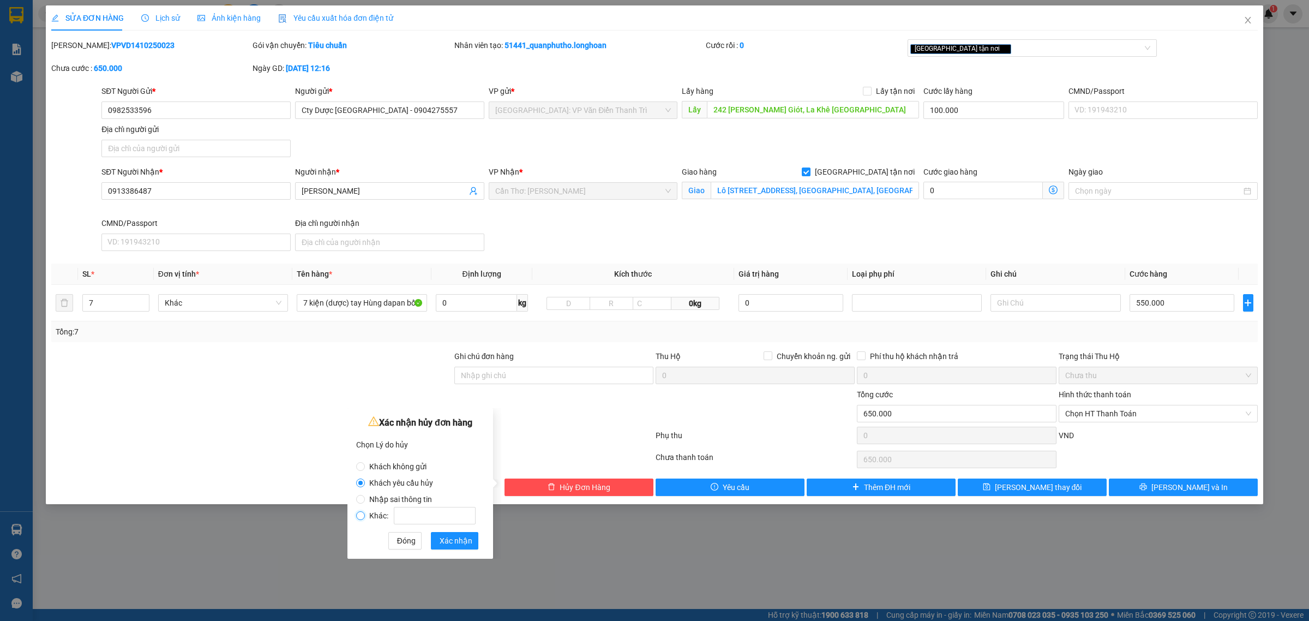
radio input "true"
radio input "false"
click at [420, 514] on input "Khác:" at bounding box center [435, 515] width 82 height 17
type input "khách tự mang ra vp Hà Đông"
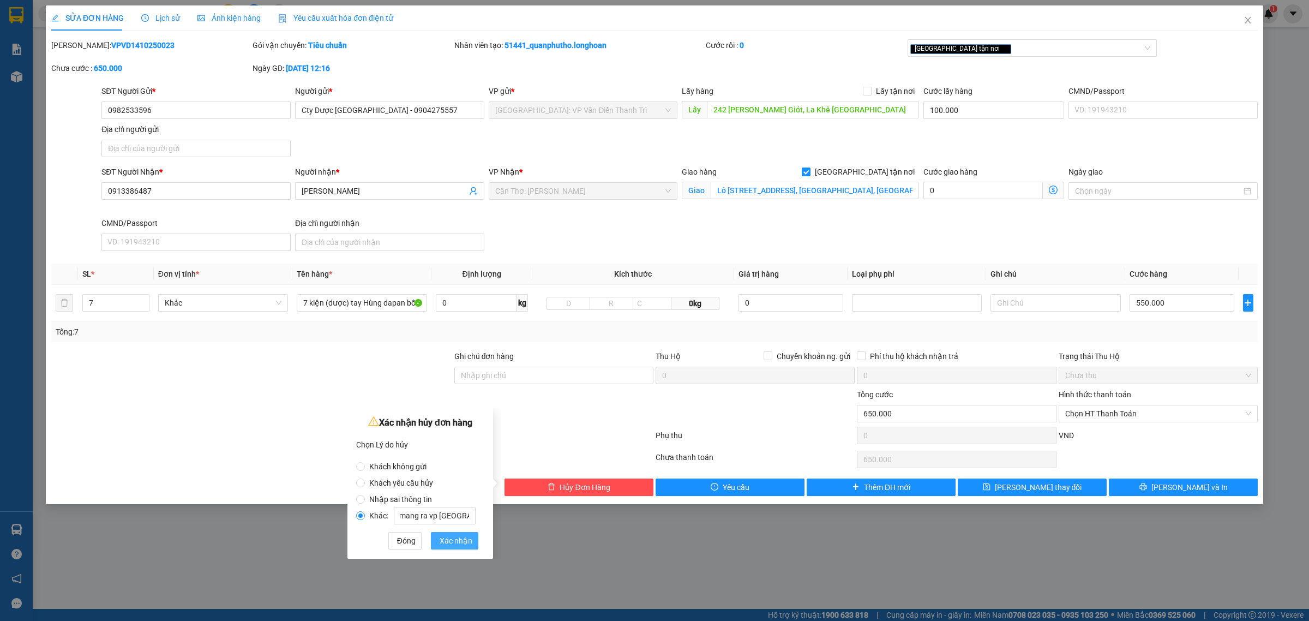
scroll to position [0, 0]
click at [472, 536] on button "Xác nhận" at bounding box center [454, 540] width 47 height 17
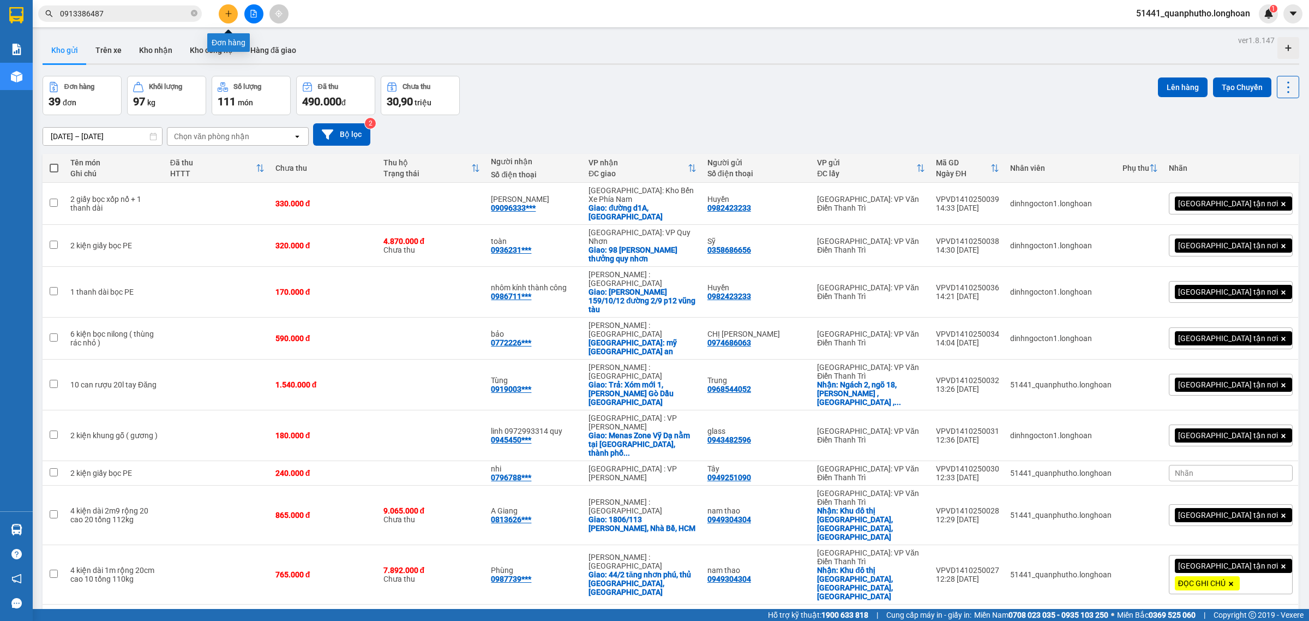
click at [224, 17] on button at bounding box center [228, 13] width 19 height 19
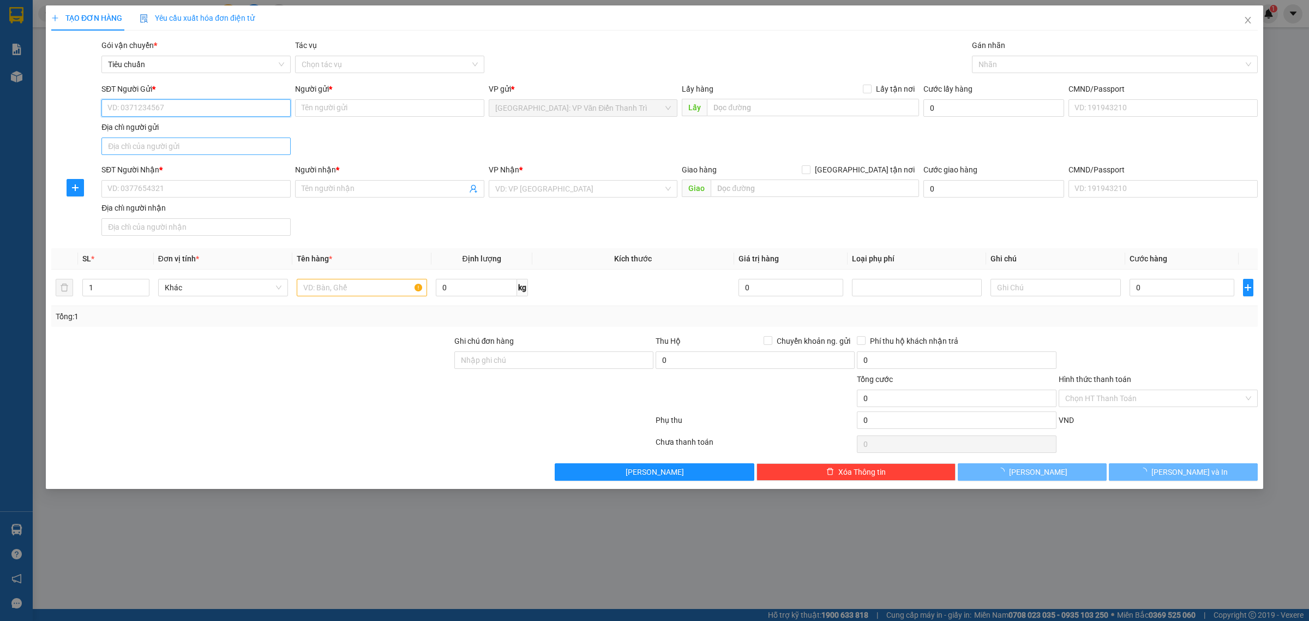
paste input "0986212589"
click at [161, 112] on input "0986212589" at bounding box center [195, 107] width 189 height 17
type input "0986212589"
drag, startPoint x: 251, startPoint y: 105, endPoint x: 266, endPoint y: 104, distance: 14.8
click at [253, 106] on input "0986212589" at bounding box center [195, 107] width 189 height 17
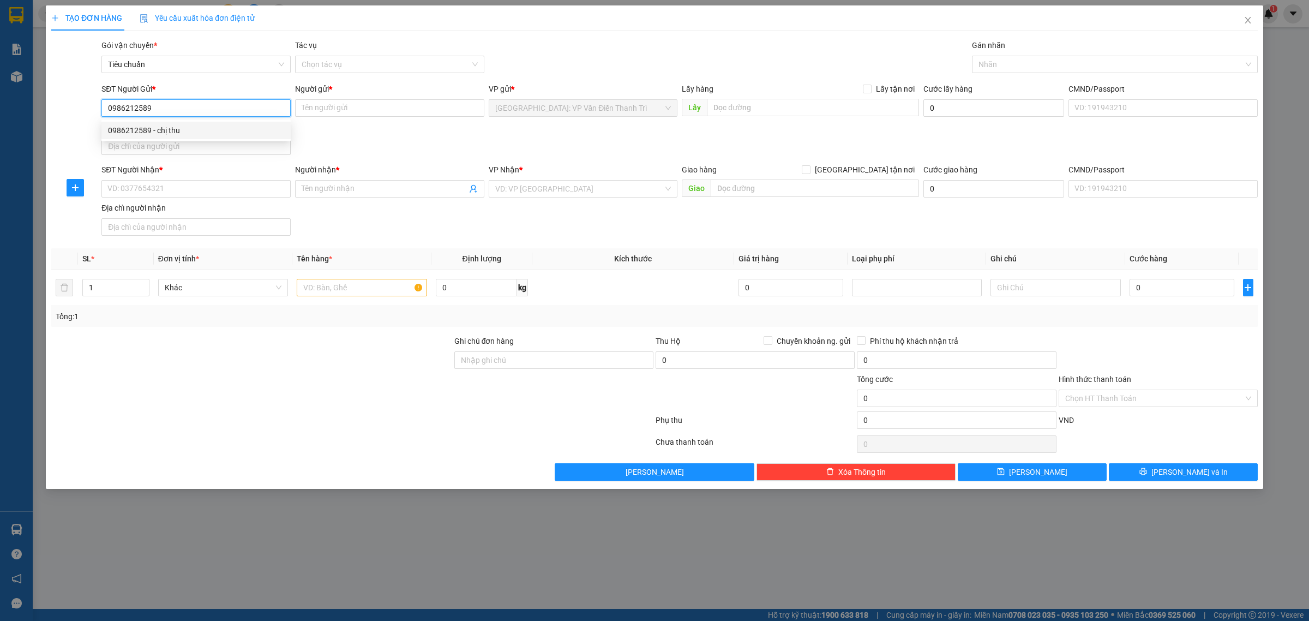
click at [195, 130] on div "0986212589 - chị thu" at bounding box center [196, 130] width 176 height 12
type input "chị thu"
checkbox input "true"
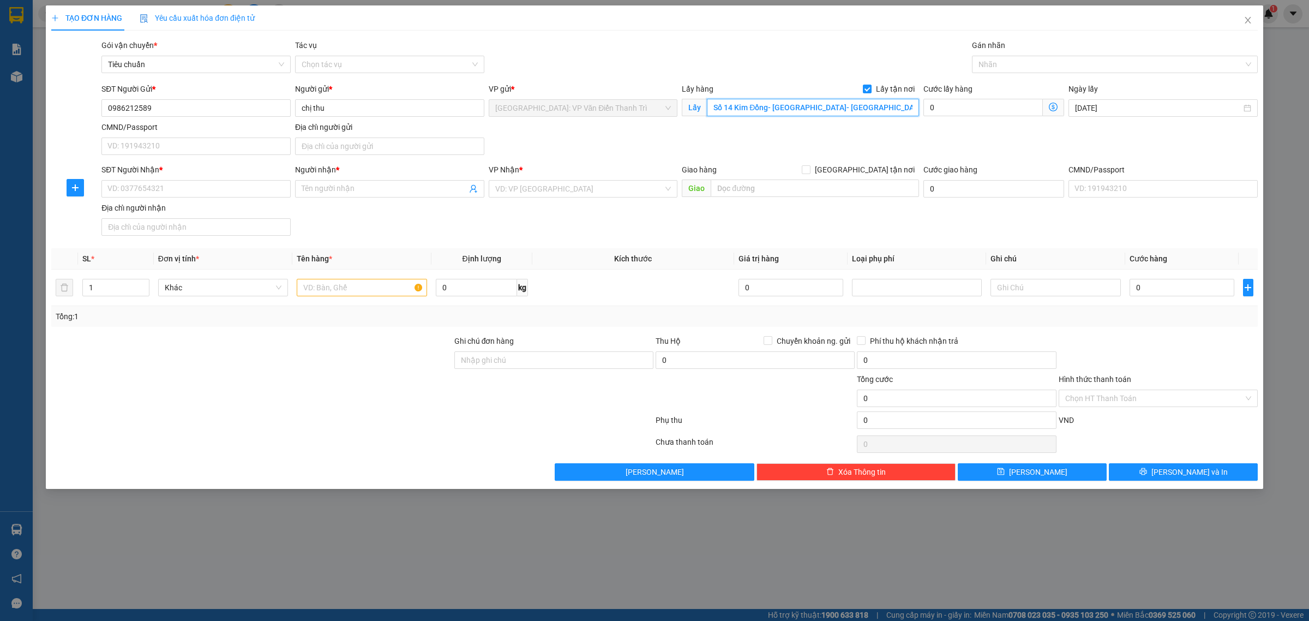
click at [873, 112] on input "Số 14 Kim Đồng- Phường Kinh Bắc- TP Bắc Ninh g" at bounding box center [813, 107] width 212 height 17
paste input "KCN Ngọc Hồi, Thanh trì HN"
type input "KCN Ngọc Hồi, Thanh trì HN"
click at [235, 115] on input "0986212589" at bounding box center [195, 107] width 189 height 17
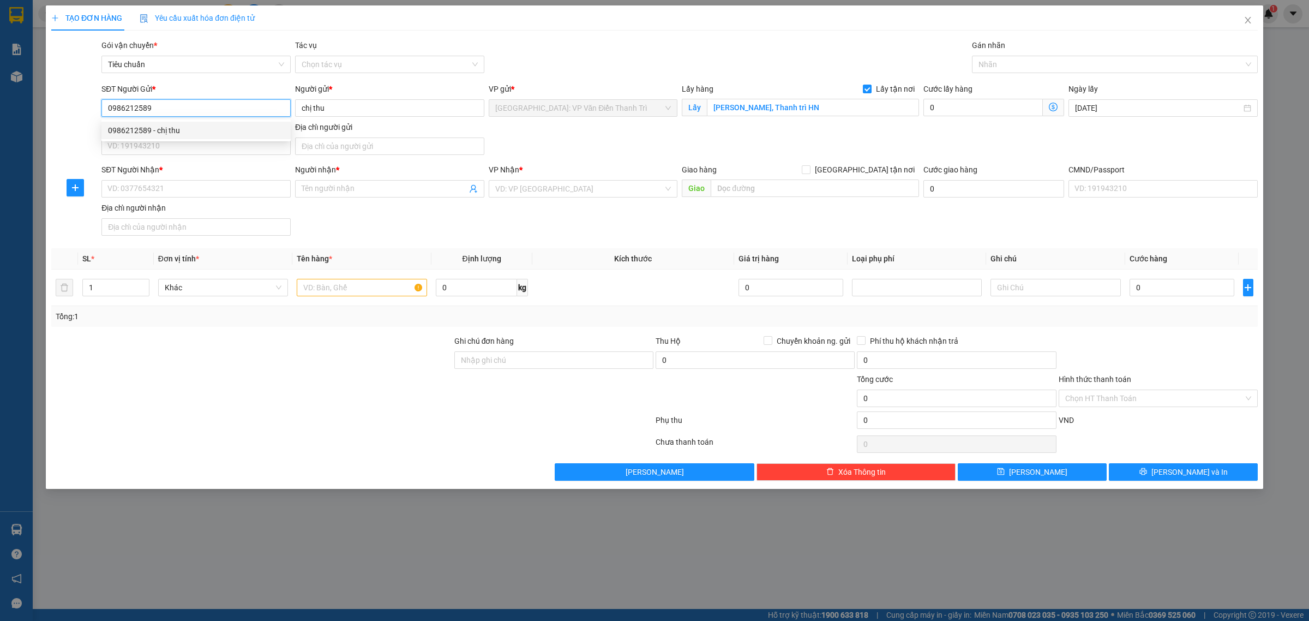
paste input "73.009."
click at [141, 107] on input "0973.009.589" at bounding box center [195, 107] width 189 height 17
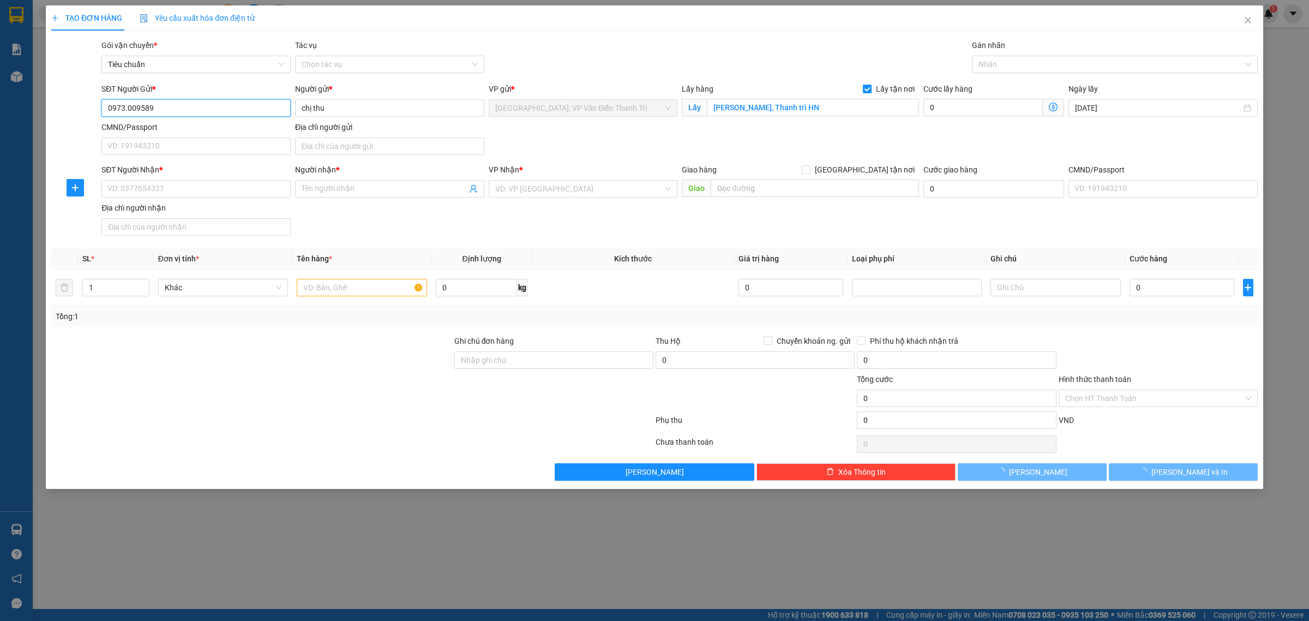
click at [127, 105] on input "0973.009589" at bounding box center [195, 107] width 189 height 17
type input "0973009589"
click at [162, 107] on input "0973009589" at bounding box center [195, 107] width 189 height 17
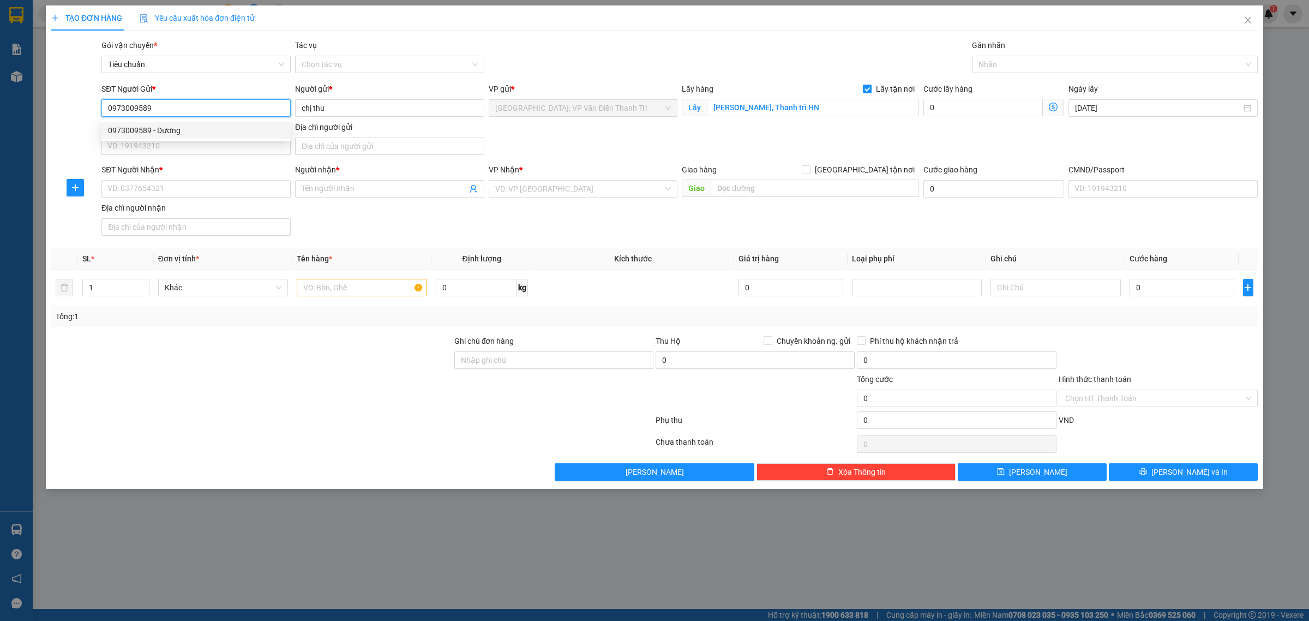
click at [168, 130] on div "0973009589 - Dương" at bounding box center [196, 130] width 176 height 12
type input "Dương"
type input "150.000"
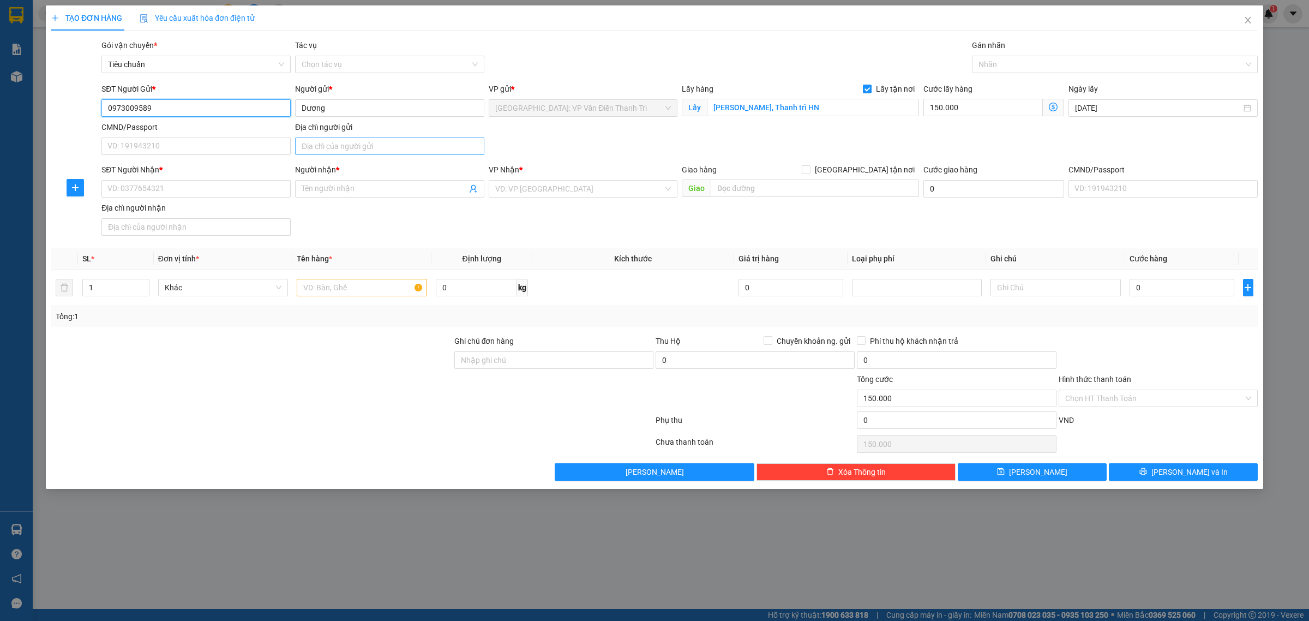
type input "0973009589"
click at [256, 189] on input "SĐT Người Nhận *" at bounding box center [195, 188] width 189 height 17
paste input "0936852353"
type input "0936852353"
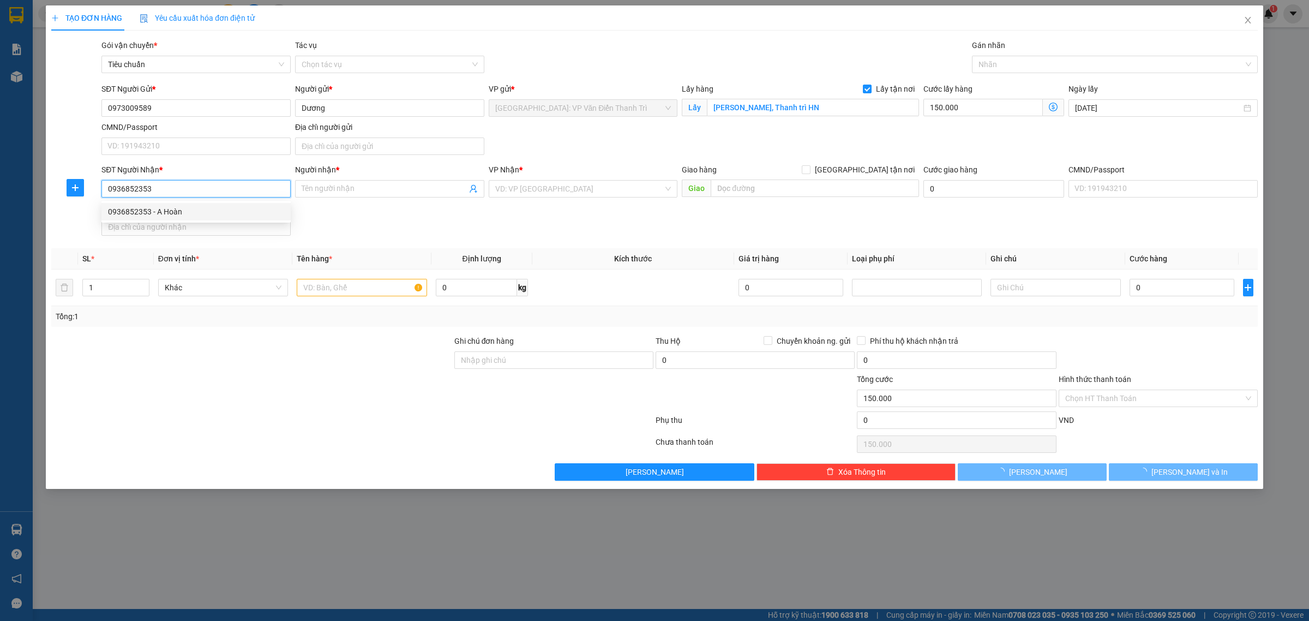
click at [232, 209] on div "0936852353 - A Hoàn" at bounding box center [196, 212] width 176 height 12
click at [203, 191] on input "0936852353" at bounding box center [195, 188] width 189 height 17
click at [167, 208] on div "0936852353 - A Hoàn" at bounding box center [196, 212] width 176 height 12
type input "A Hoàn"
checkbox input "true"
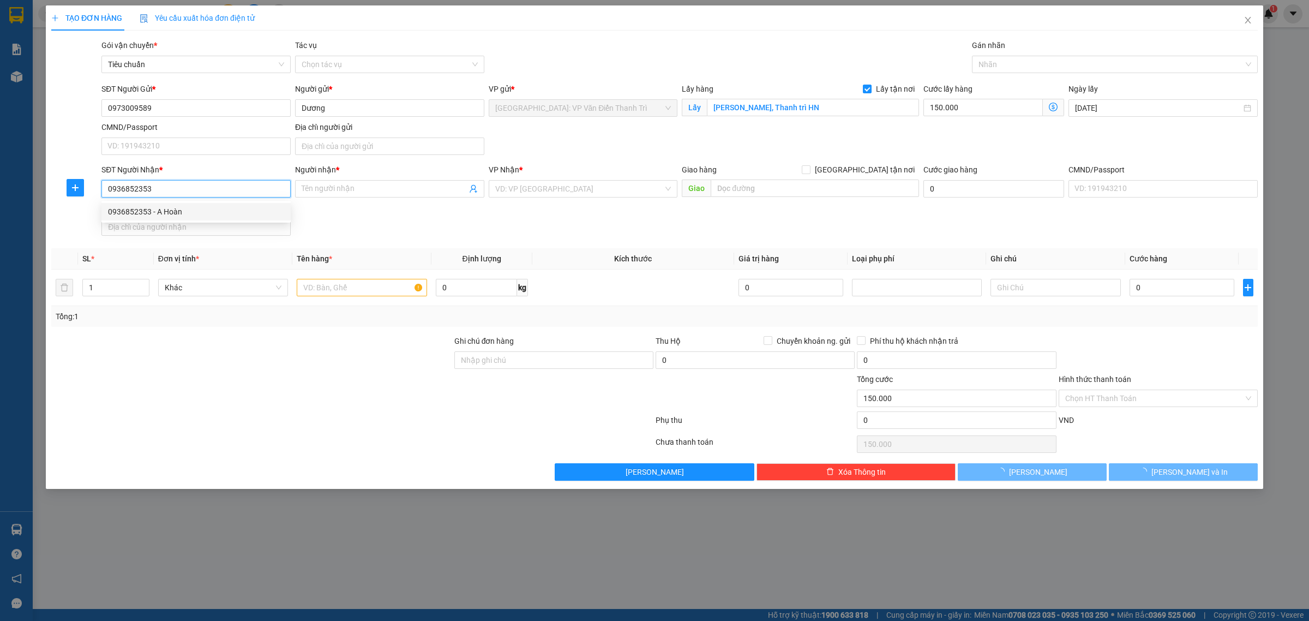
type input "Khu công nghiệp Điện Bàn, Điện Ngọc, Phường Điện Bàn Đông, Quảng Nam"
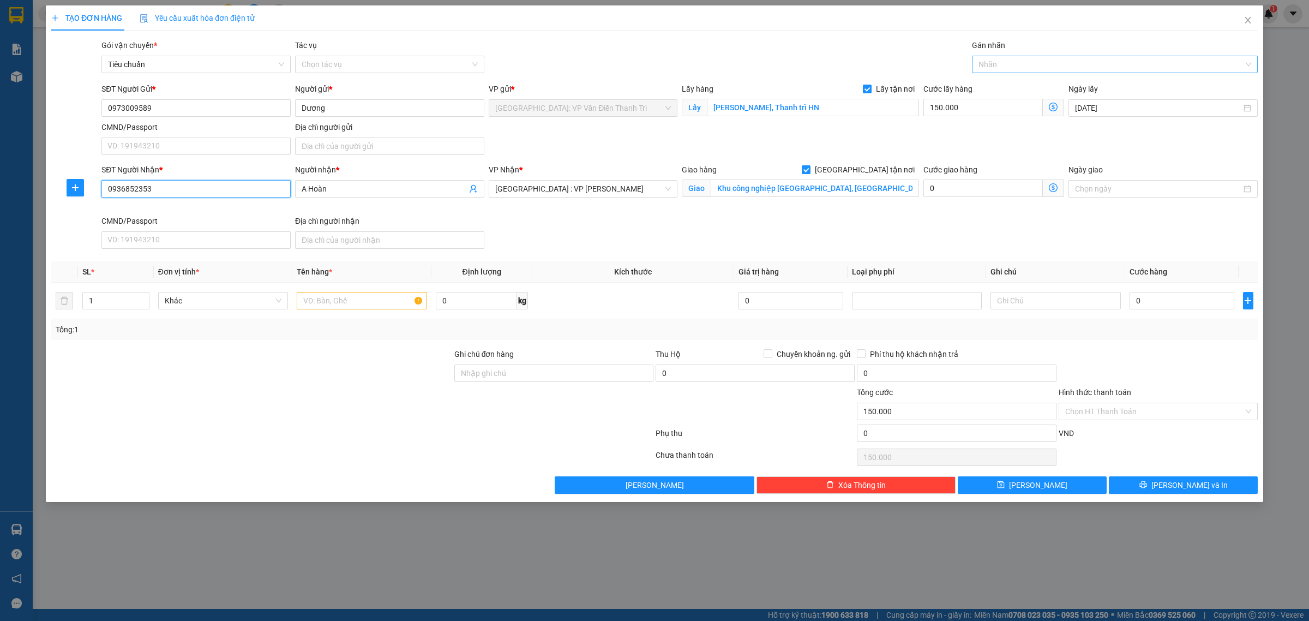
click at [983, 64] on div at bounding box center [1109, 64] width 269 height 13
type input "0936852353"
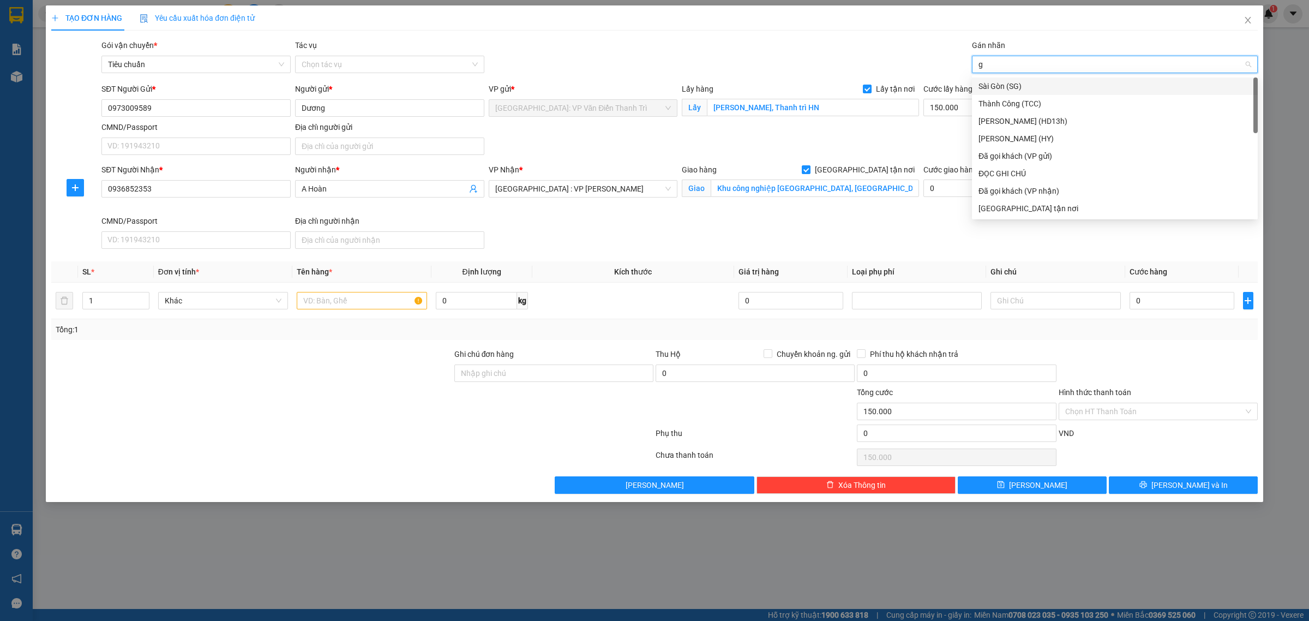
type input "gt"
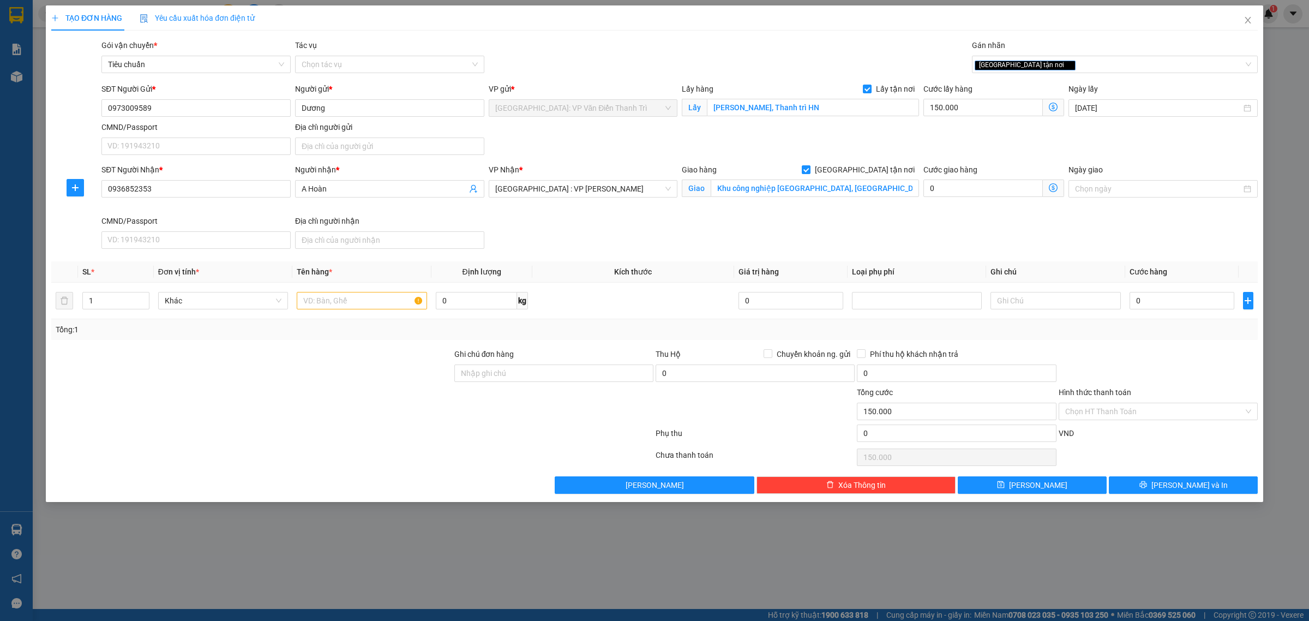
click at [815, 39] on div "Gói vận chuyển * Tiêu chuẩn Tác vụ Chọn tác vụ Gán nhãn Giao tận nơi" at bounding box center [679, 58] width 1161 height 38
click at [371, 304] on input "text" at bounding box center [362, 300] width 130 height 17
type input "1 đống hàng"
click at [473, 379] on input "Ghi chú đơn hàng" at bounding box center [553, 372] width 199 height 17
paste input "có vat"
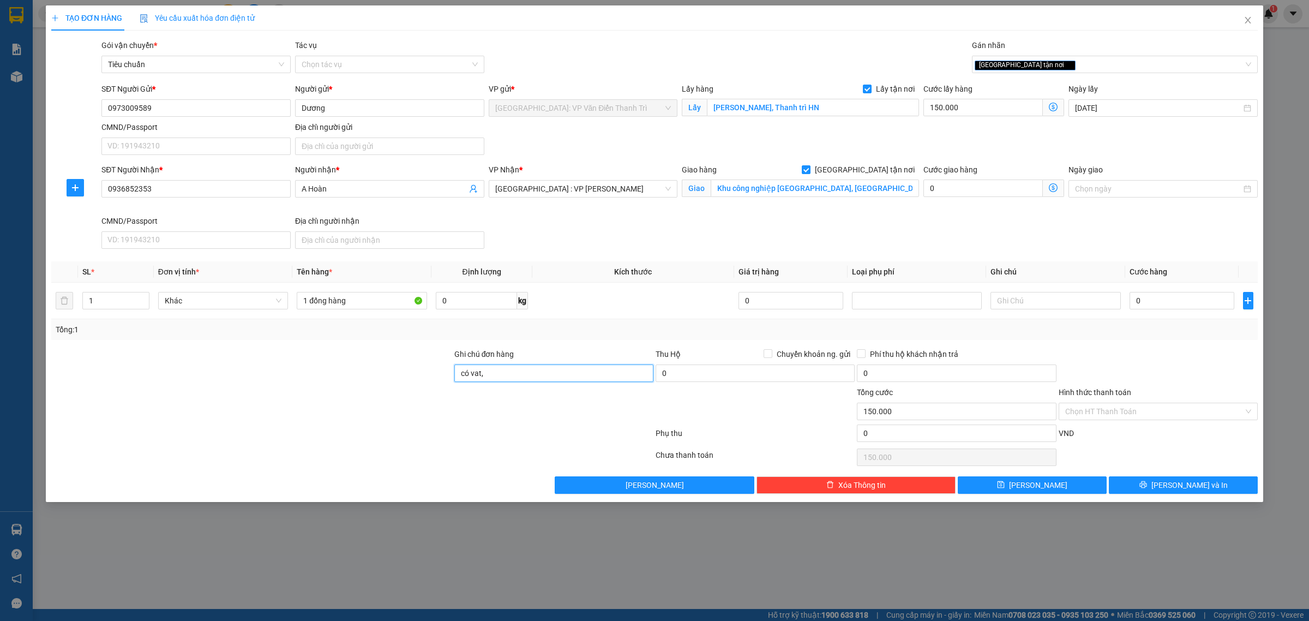
paste input "gửi chị thu: 0986212589( gửi bill số này)"
type input "có vat, gửi chị thu: 0986212589( gửi bill số này)"
click at [1140, 303] on input "0" at bounding box center [1181, 300] width 105 height 17
type input "001"
type input "150.001"
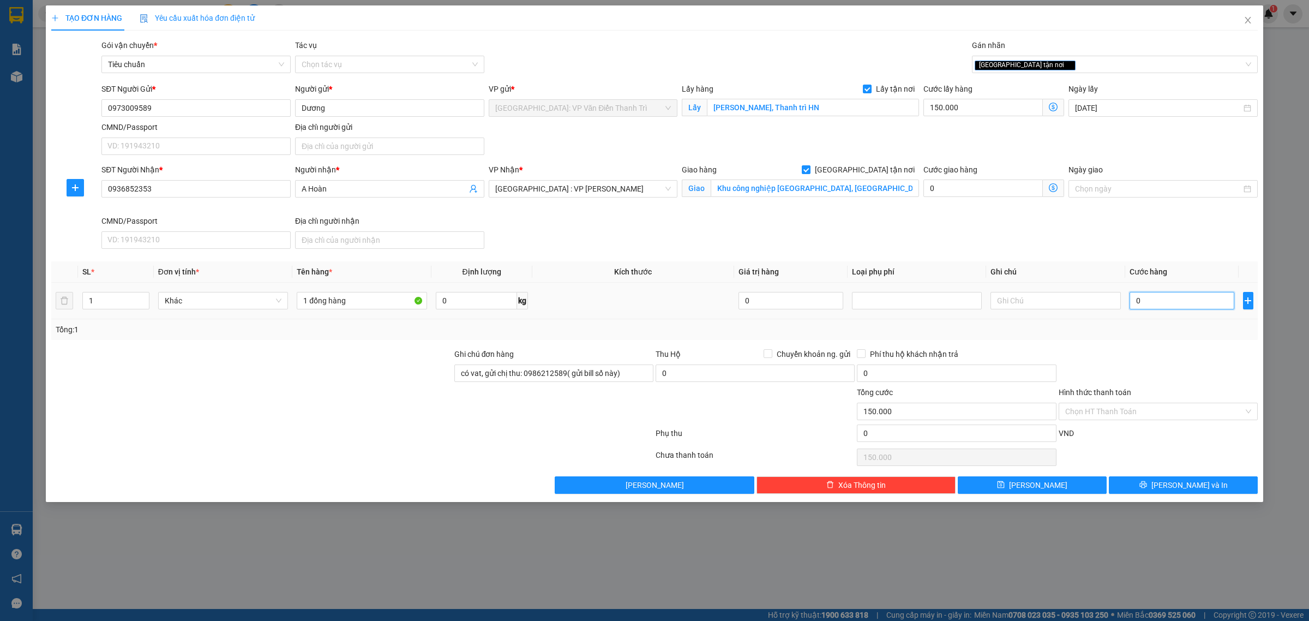
type input "150.001"
click at [1105, 243] on div "SĐT Người Nhận * 0936852353 Người nhận * A Hoàn VP Nhận * Đà Nẵng : VP Thanh Kh…" at bounding box center [679, 208] width 1161 height 89
type input "1.000"
type input "151.000"
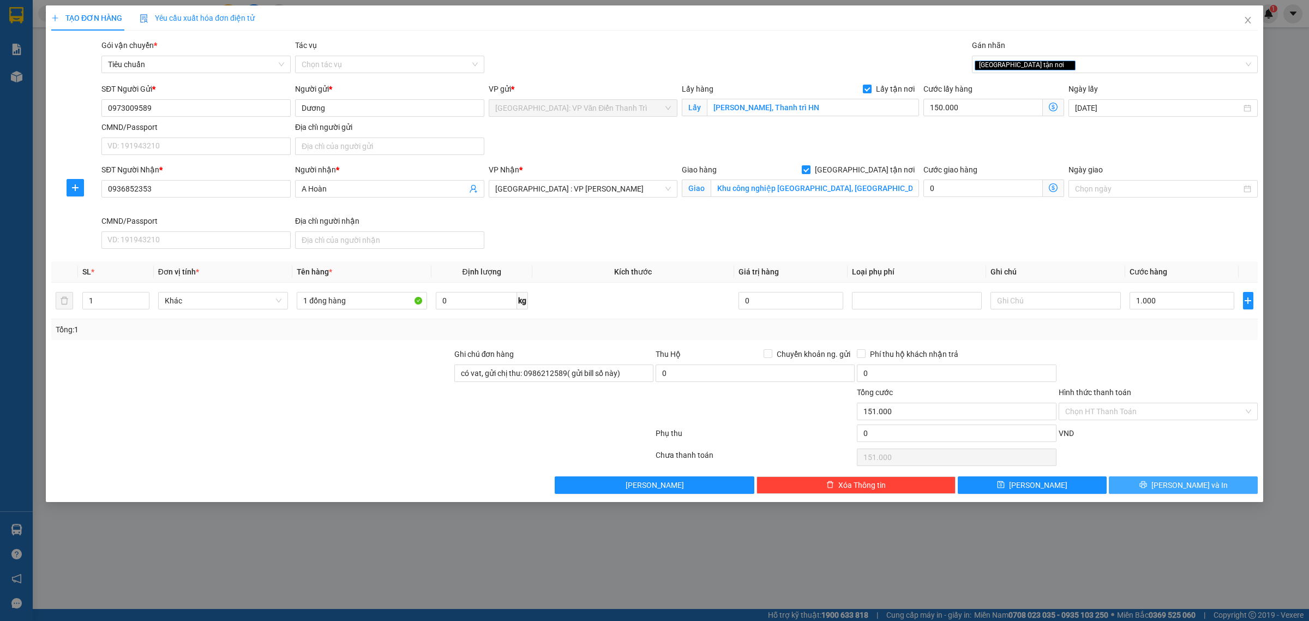
click at [1138, 483] on button "[PERSON_NAME] và In" at bounding box center [1183, 484] width 149 height 17
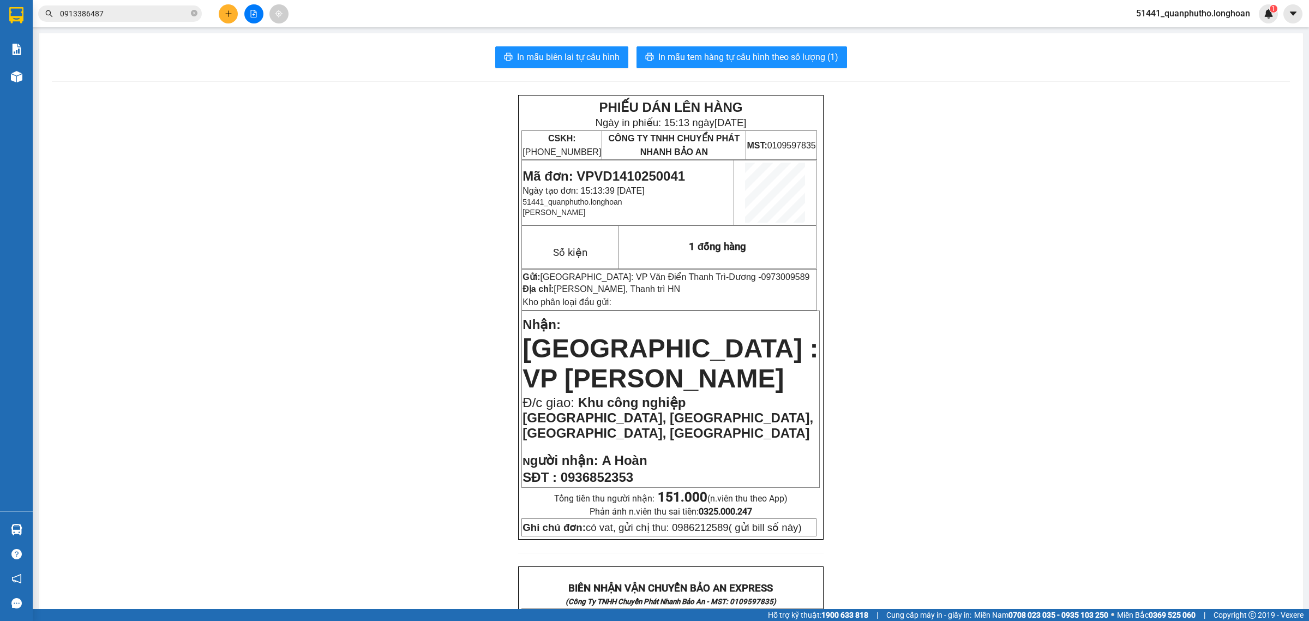
click at [606, 181] on span "Mã đơn: VPVD1410250041" at bounding box center [603, 176] width 163 height 15
copy span "VPVD1410250041"
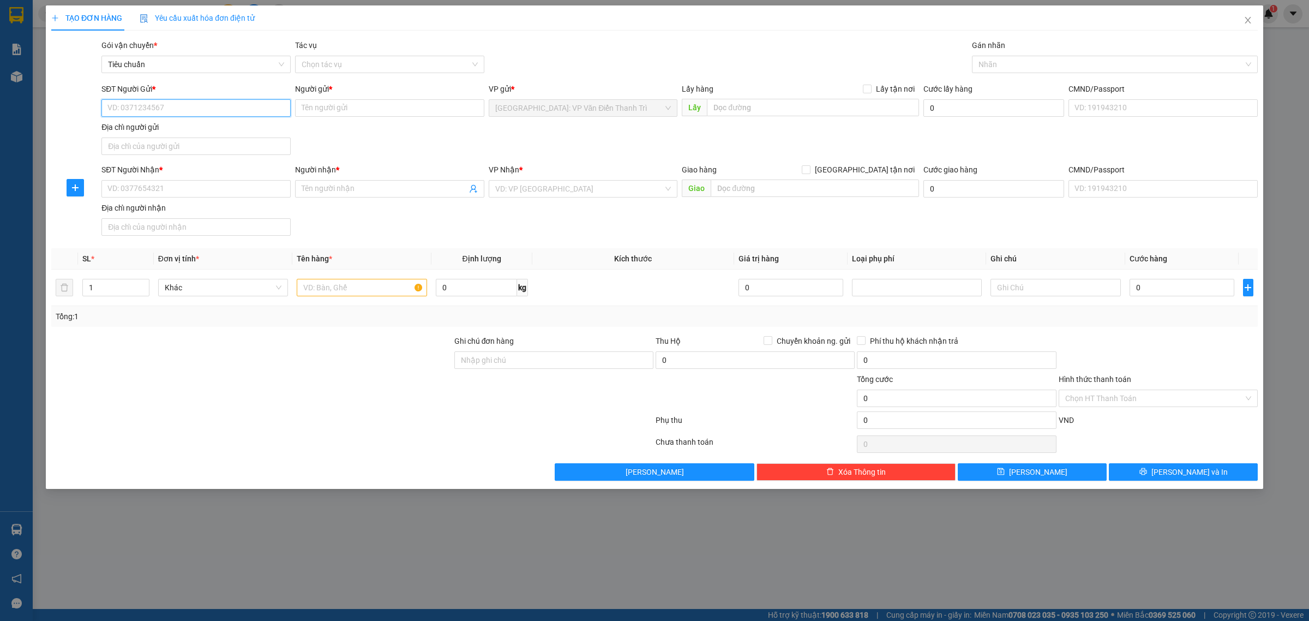
click at [219, 107] on input "SĐT Người Gửi *" at bounding box center [195, 107] width 189 height 17
paste input "0329102203"
click at [219, 107] on input "0329102203" at bounding box center [195, 107] width 189 height 17
type input "0329102203"
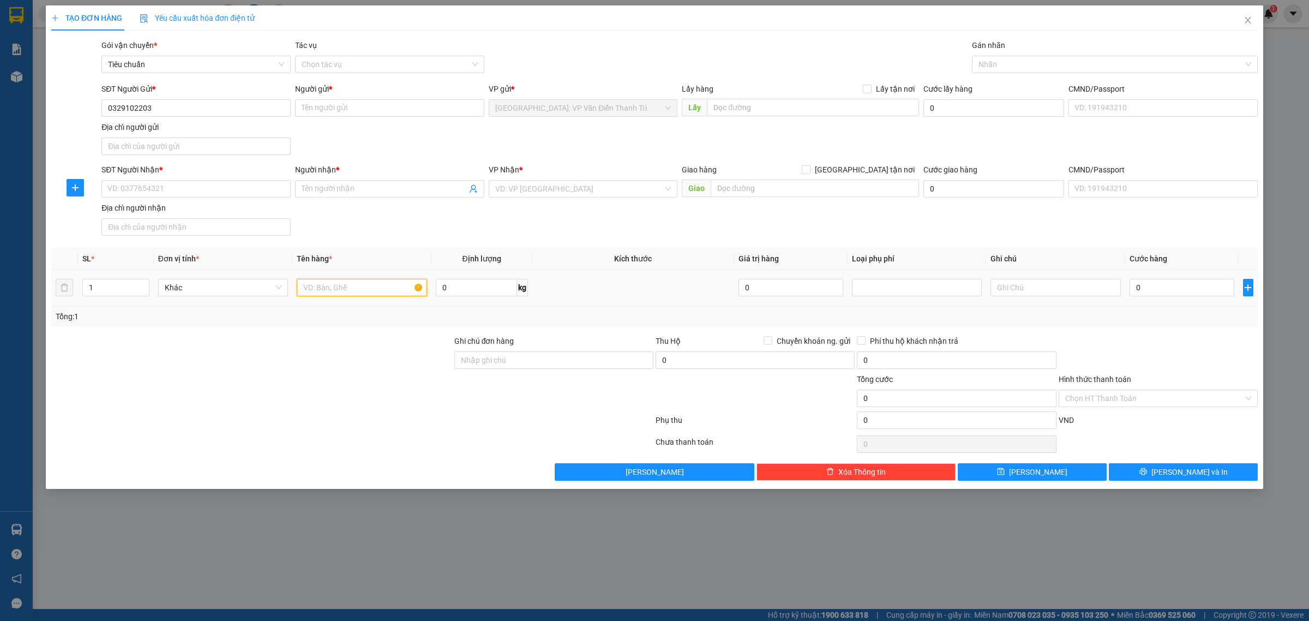
click at [329, 281] on input "text" at bounding box center [362, 287] width 130 height 17
paste input "1 xe wave rsx"
type input "1 xe wave rsx"
click at [184, 111] on input "0329102203" at bounding box center [195, 107] width 189 height 17
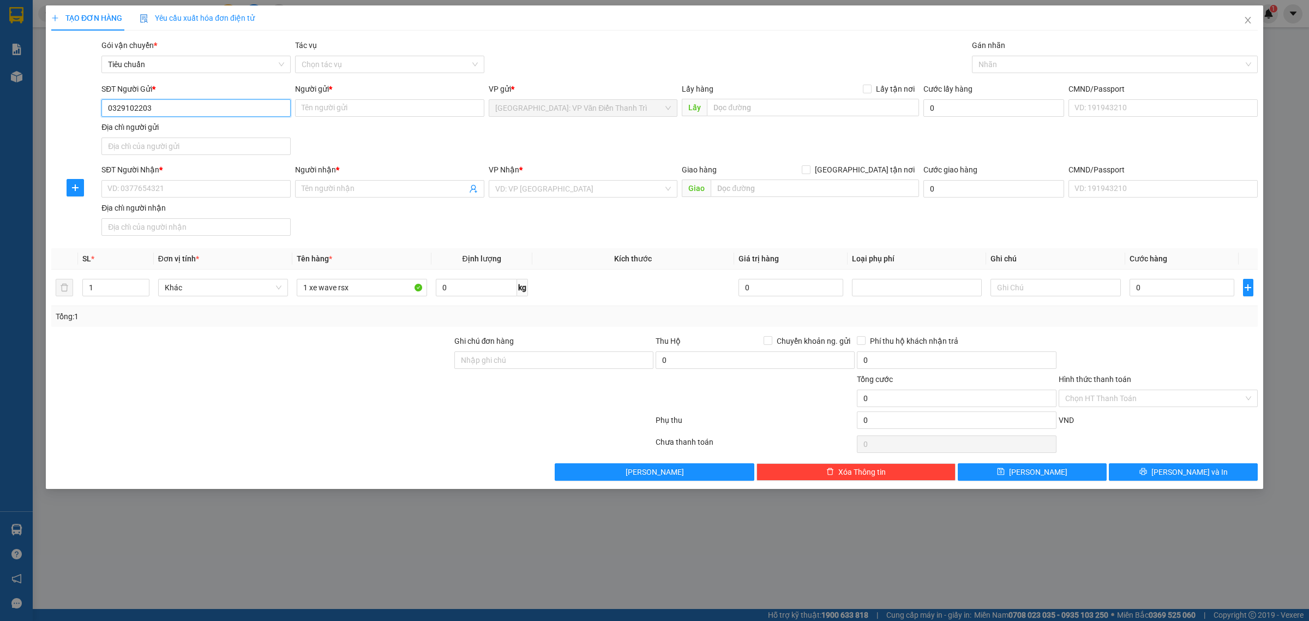
click at [184, 111] on input "0329102203" at bounding box center [195, 107] width 189 height 17
click at [353, 112] on input "Người gửi *" at bounding box center [389, 107] width 189 height 17
paste input "Evni Thắng"
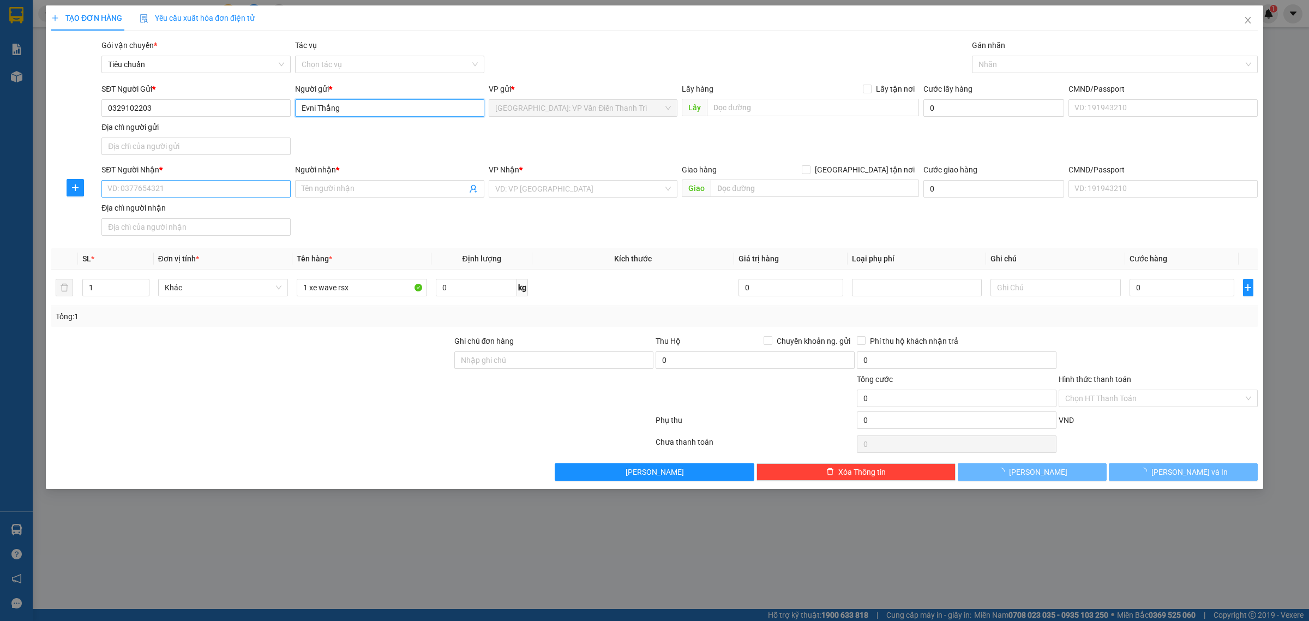
type input "Evni Thắng"
click at [200, 193] on input "SĐT Người Nhận *" at bounding box center [195, 188] width 189 height 17
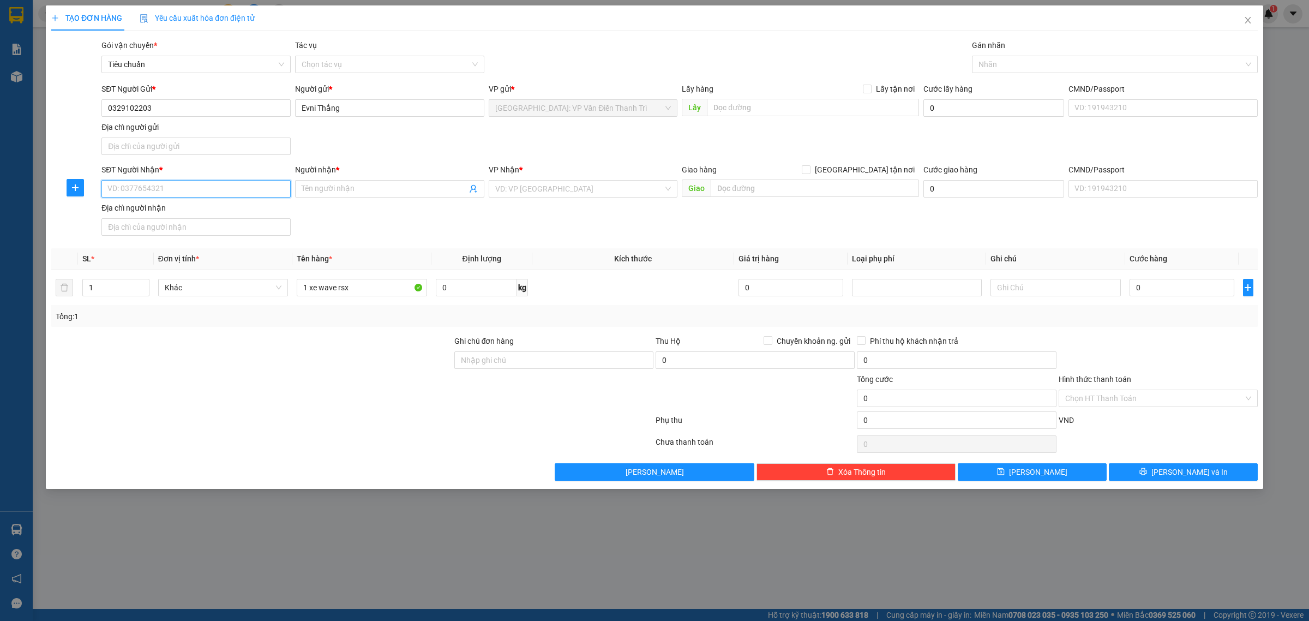
paste input "0903557930"
type input "0903557930"
click at [350, 191] on input "Người nhận *" at bounding box center [384, 189] width 165 height 12
paste input "Evn C Thảo"
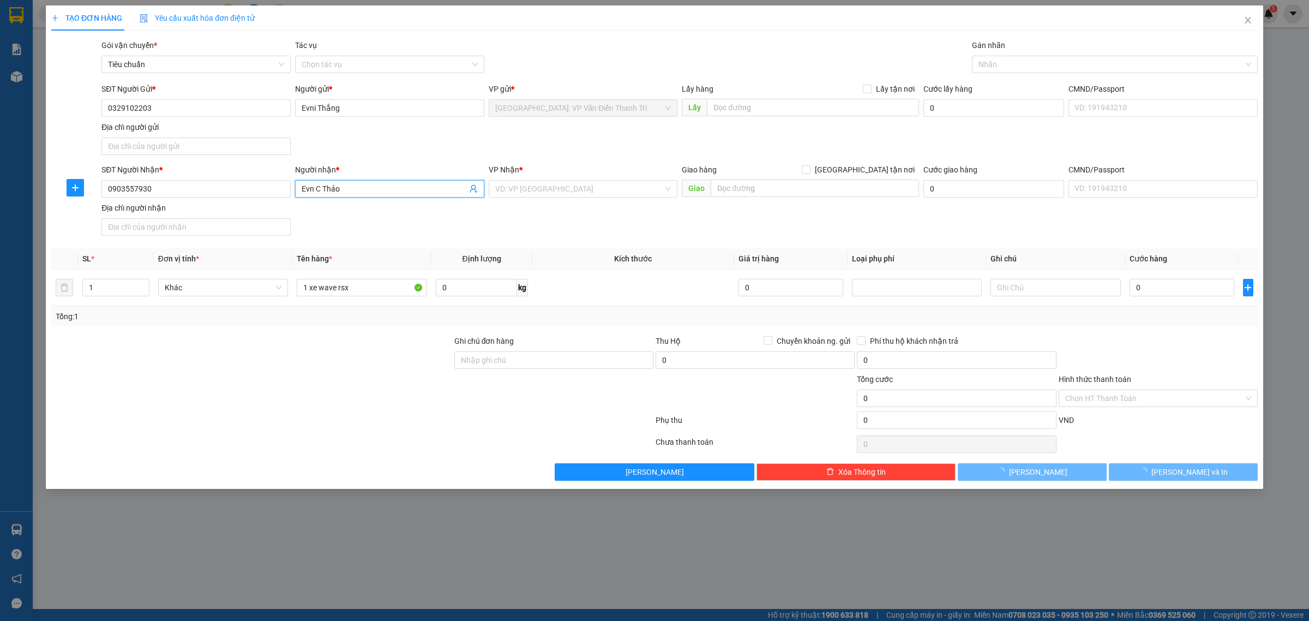
type input "Evn C Thảo"
click at [724, 196] on input "text" at bounding box center [815, 187] width 208 height 17
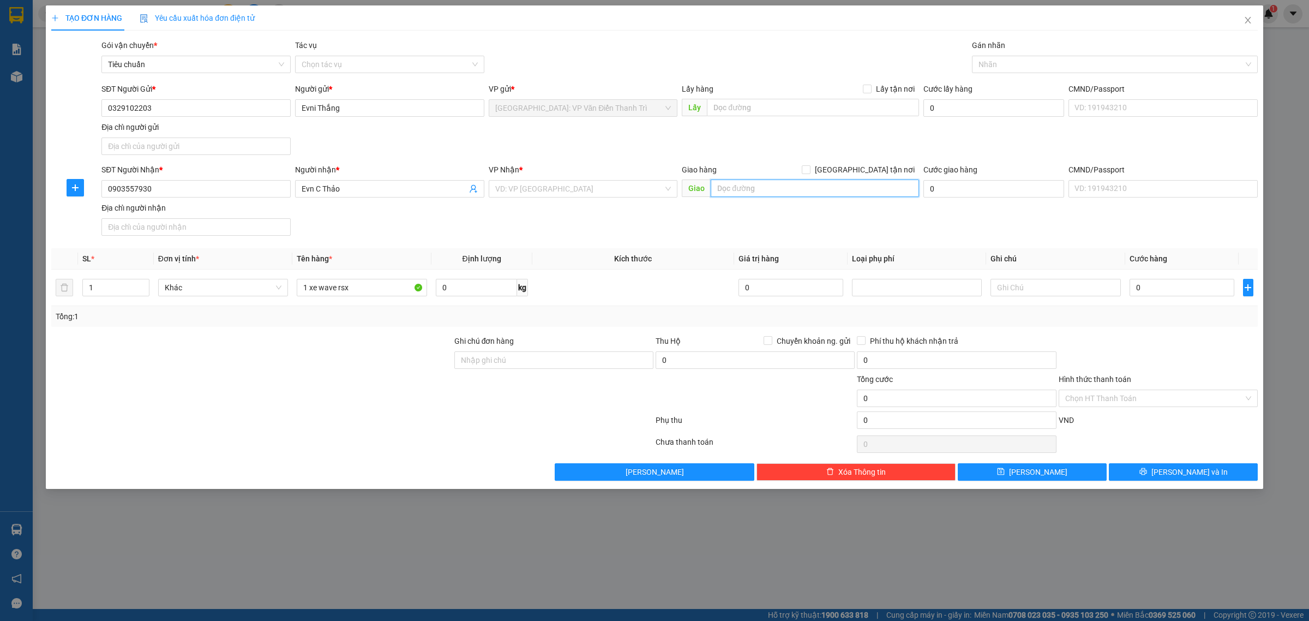
paste input "công ty EVN quốc tế, lô 91 đường xô viết [GEOGRAPHIC_DATA], [GEOGRAPHIC_DATA]"
type input "công ty EVN quốc tế, lô 91 đường xô viết [GEOGRAPHIC_DATA], [GEOGRAPHIC_DATA]"
click at [577, 192] on input "search" at bounding box center [579, 189] width 169 height 16
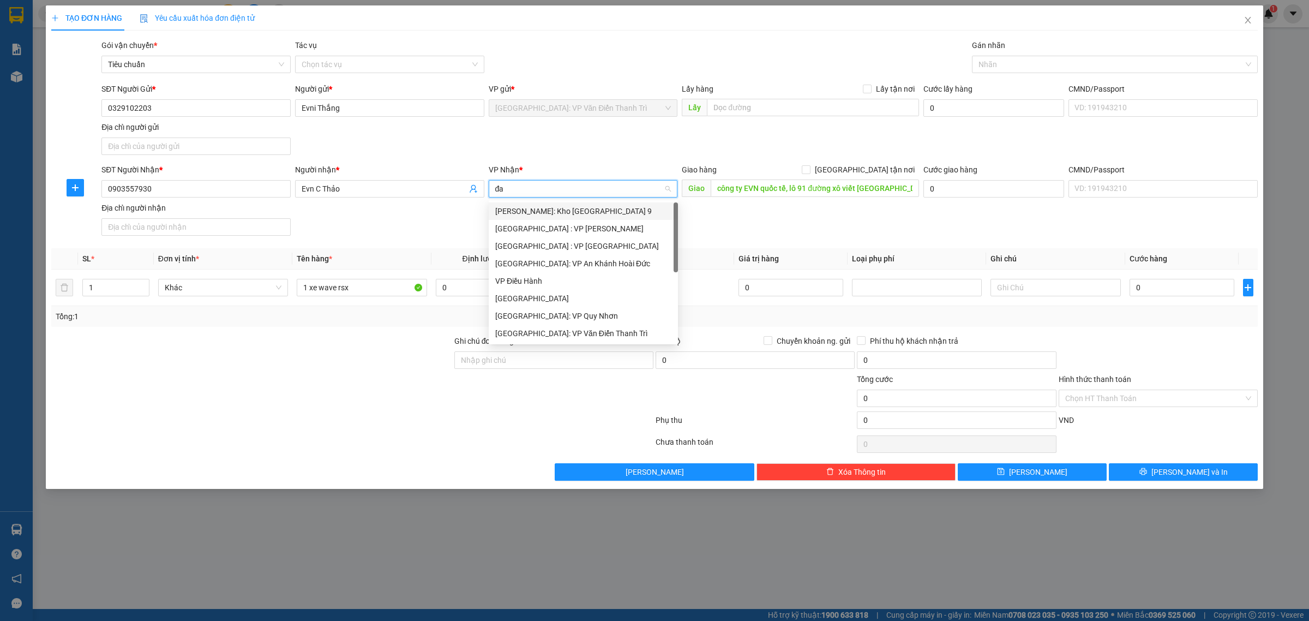
type input "đà"
click at [554, 217] on div "[GEOGRAPHIC_DATA] : VP [PERSON_NAME]" at bounding box center [595, 211] width 201 height 12
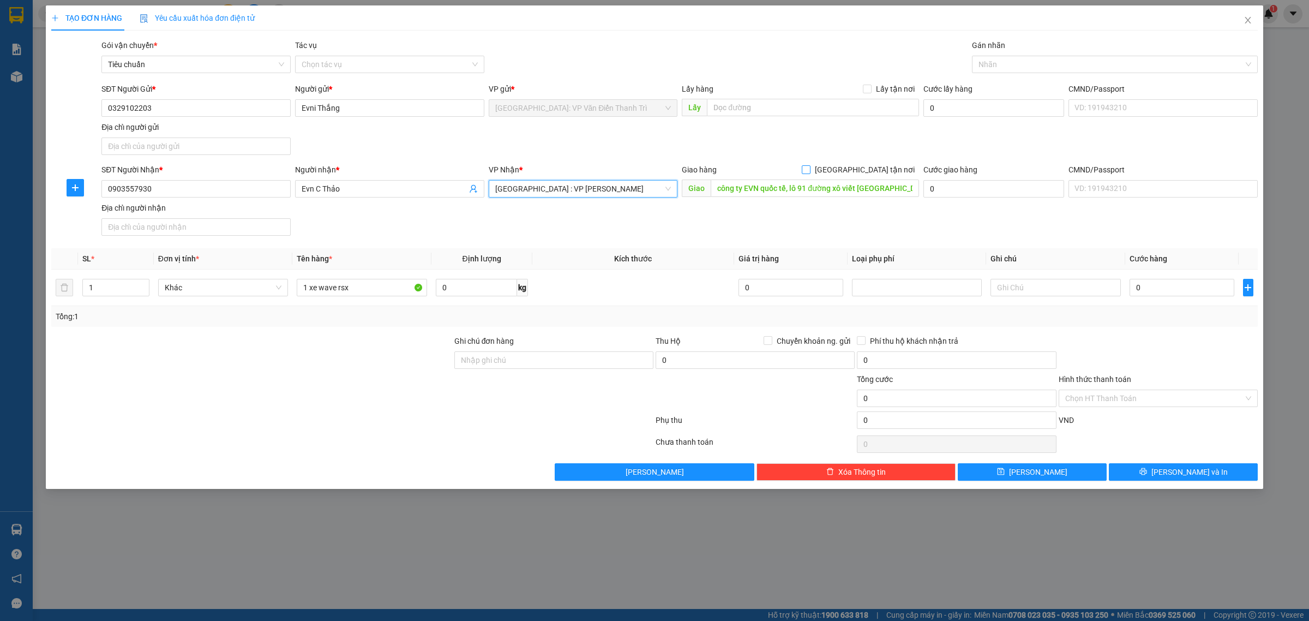
click at [876, 171] on span "[GEOGRAPHIC_DATA] tận nơi" at bounding box center [864, 170] width 109 height 12
click at [809, 171] on input "[GEOGRAPHIC_DATA] tận nơi" at bounding box center [806, 169] width 8 height 8
checkbox input "true"
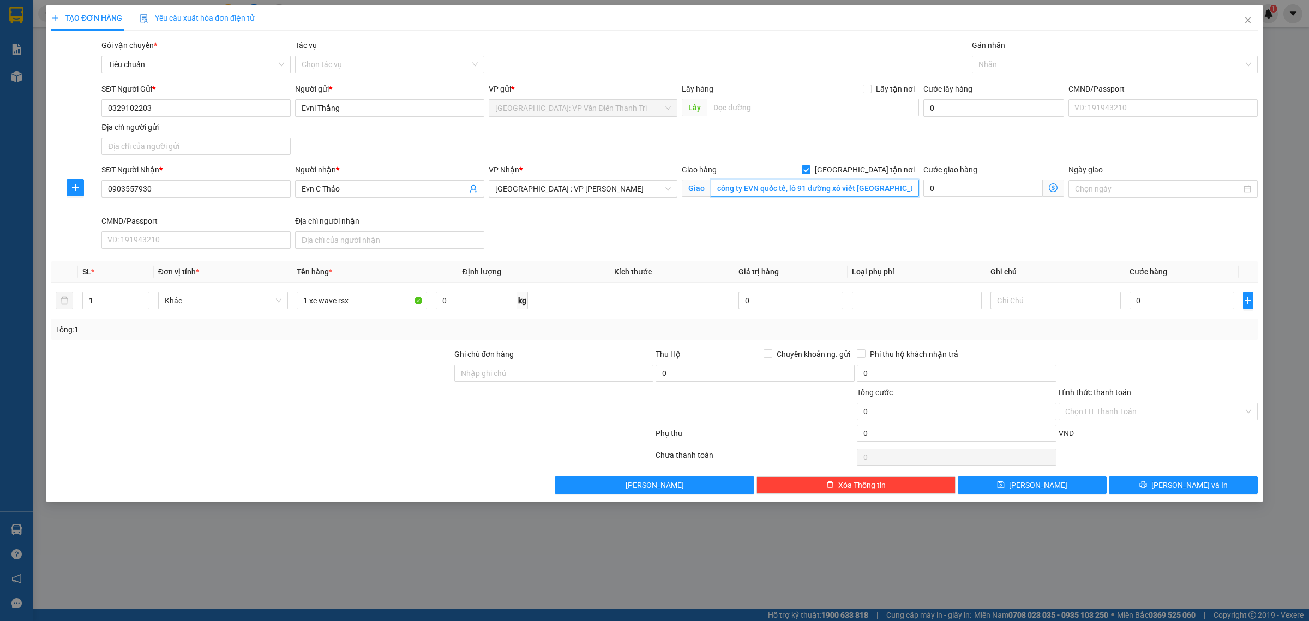
click at [880, 186] on input "công ty EVN quốc tế, lô 91 đường xô viết [GEOGRAPHIC_DATA], [GEOGRAPHIC_DATA]" at bounding box center [815, 187] width 208 height 17
click at [890, 197] on input "công ty EVN quốc tế, lô 91 đường xô viết [GEOGRAPHIC_DATA], [GEOGRAPHIC_DATA]" at bounding box center [815, 187] width 208 height 17
drag, startPoint x: 989, startPoint y: 61, endPoint x: 989, endPoint y: 76, distance: 15.8
click at [989, 65] on div at bounding box center [1109, 64] width 269 height 13
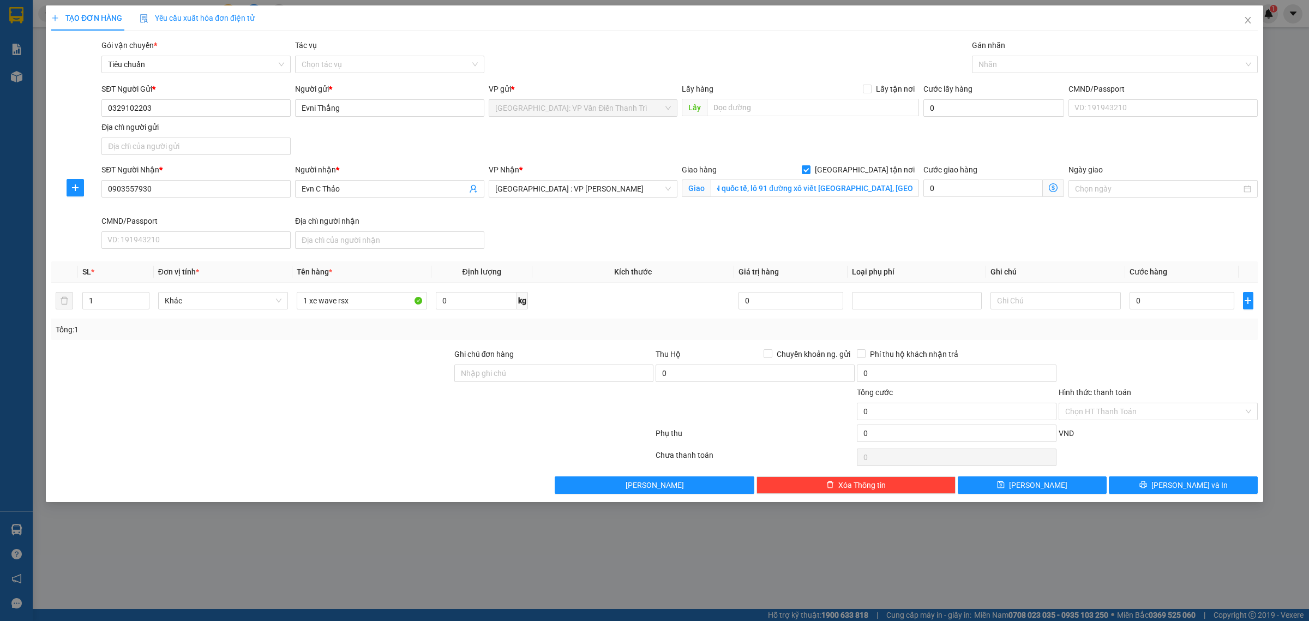
scroll to position [0, 0]
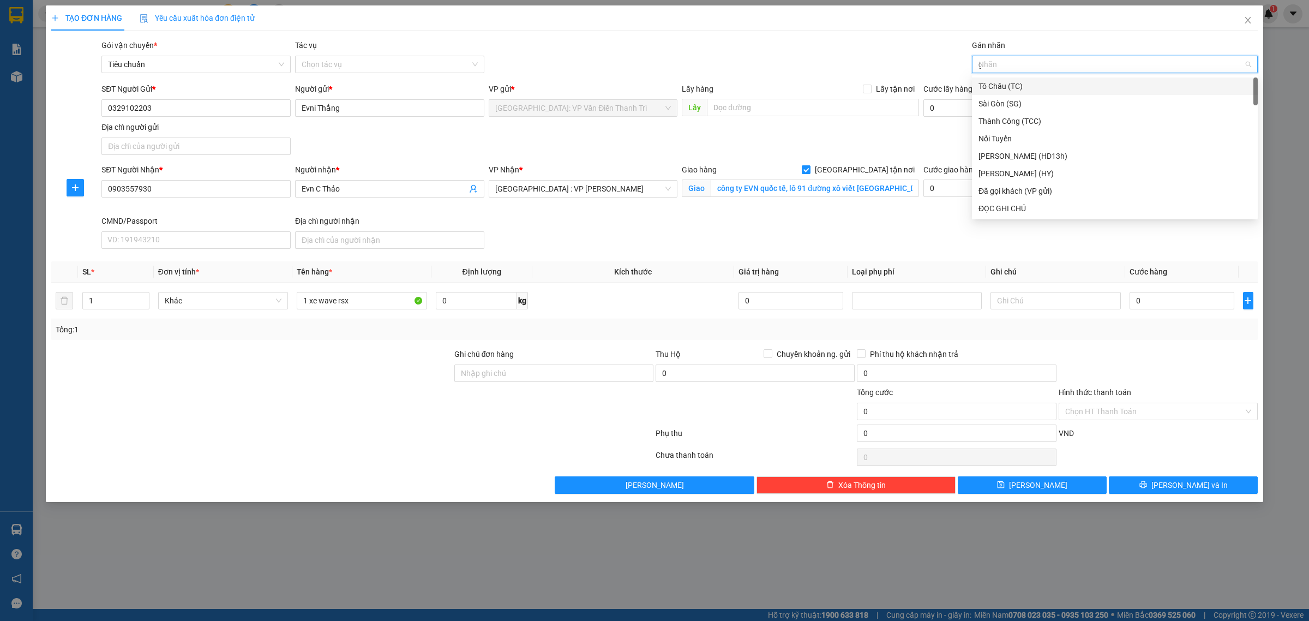
type input "gt"
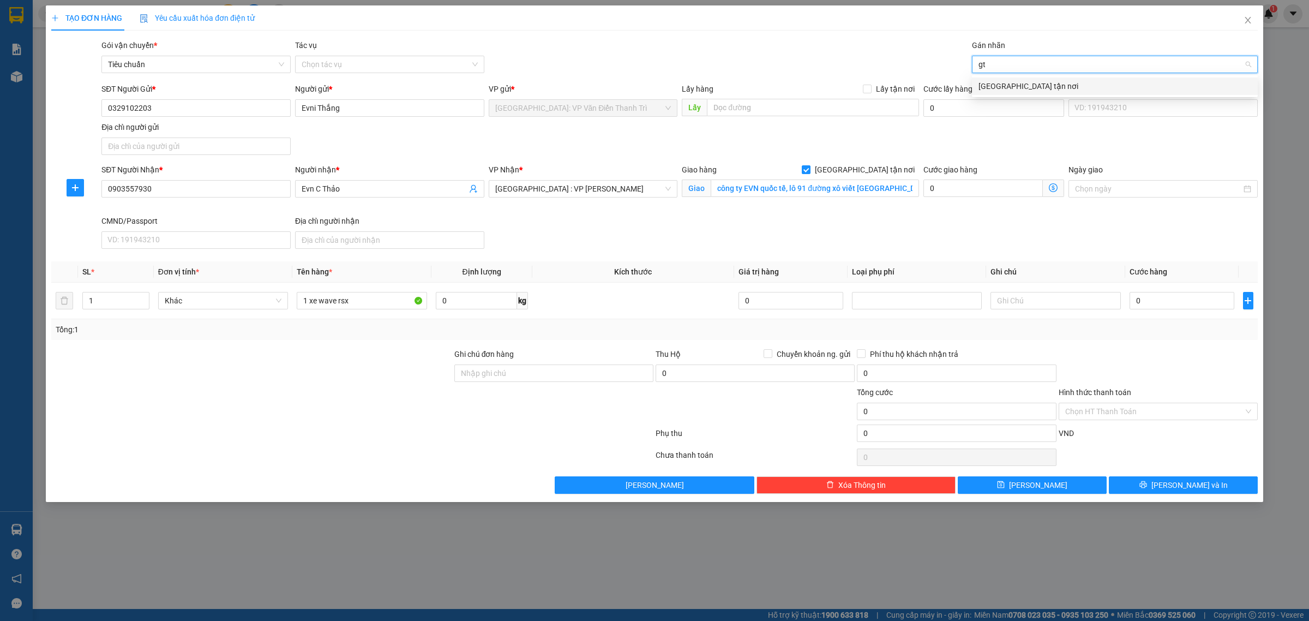
click at [989, 83] on div "[GEOGRAPHIC_DATA] tận nơi" at bounding box center [1114, 86] width 273 height 12
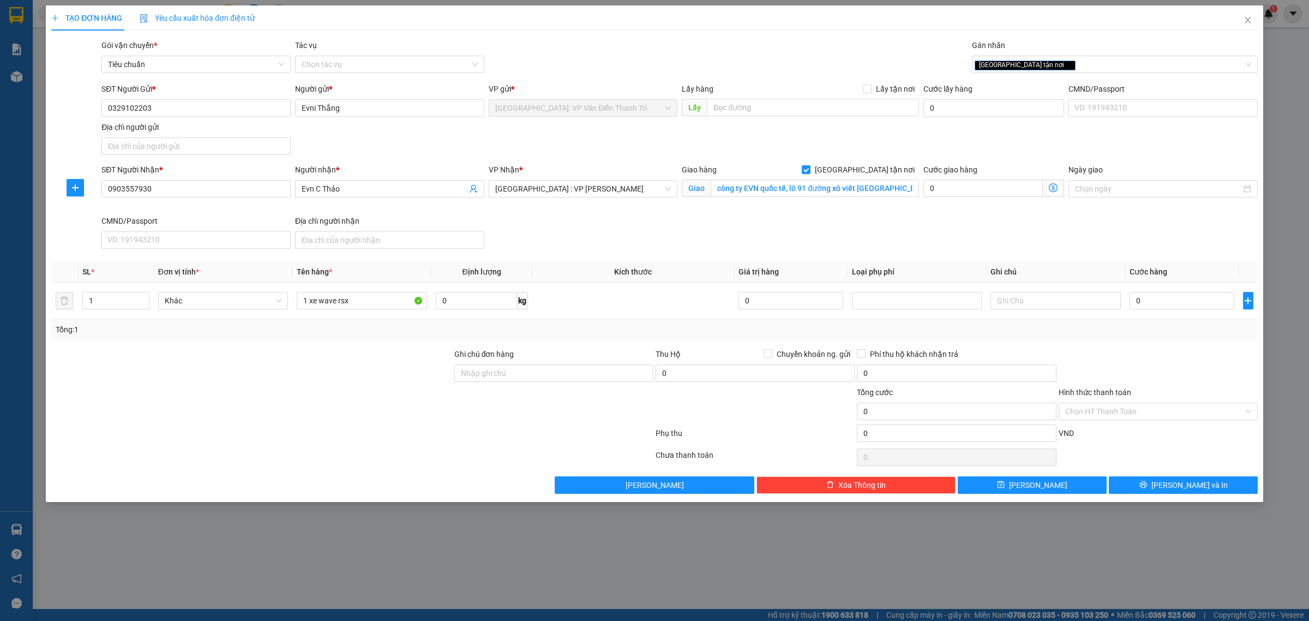
click at [846, 61] on div "Gói vận chuyển * Tiêu chuẩn Tác vụ Chọn tác vụ Gán nhãn Giao tận nơi" at bounding box center [679, 58] width 1161 height 38
click at [1182, 308] on input "0" at bounding box center [1181, 300] width 105 height 17
type input "001"
type input "1"
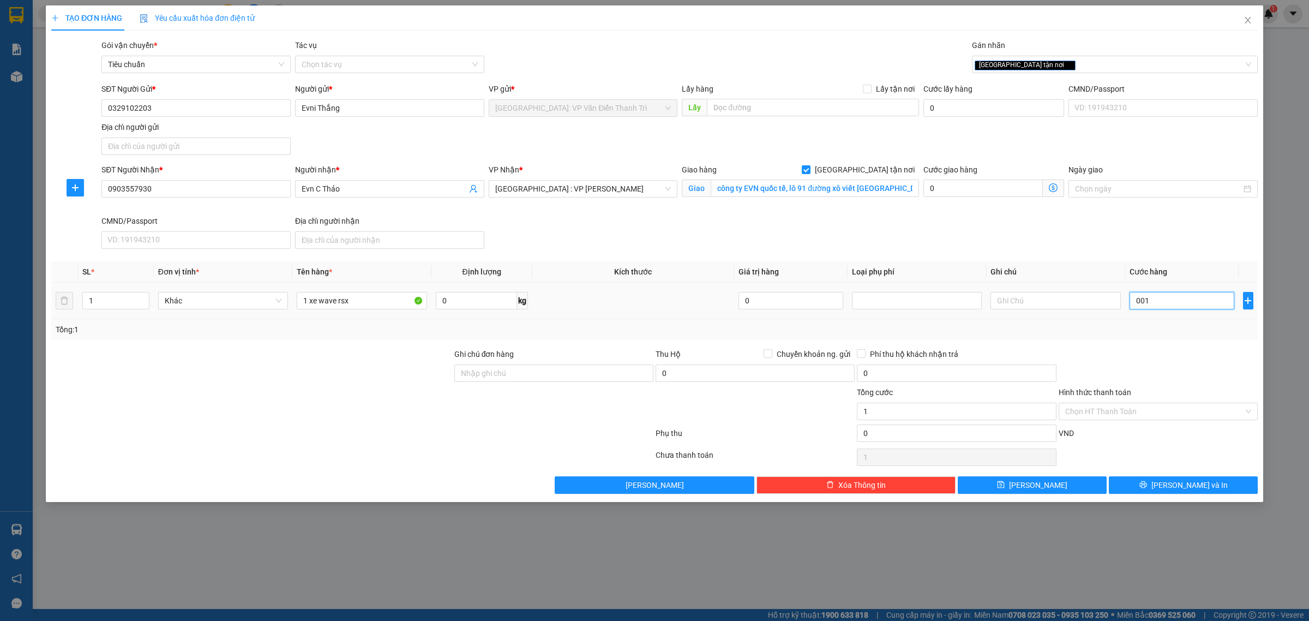
type input "0.010"
type input "10"
type input "00.102"
type input "102"
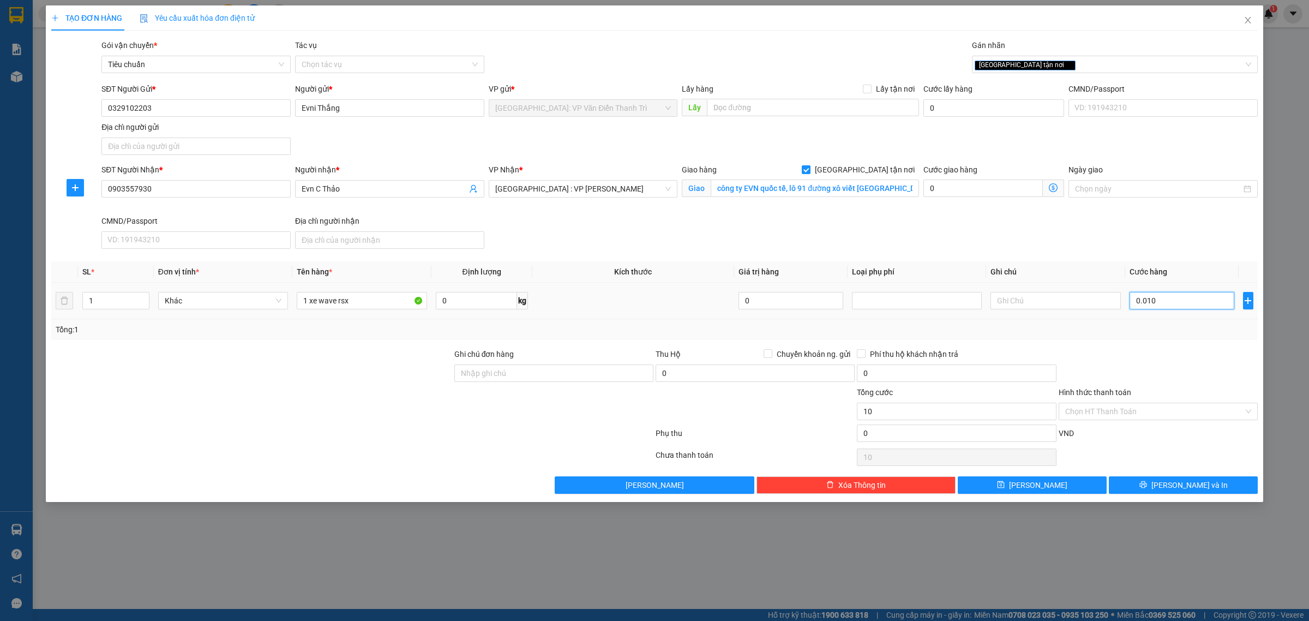
type input "102"
type input "0.001.020"
type input "1.020"
type input "000.010.200"
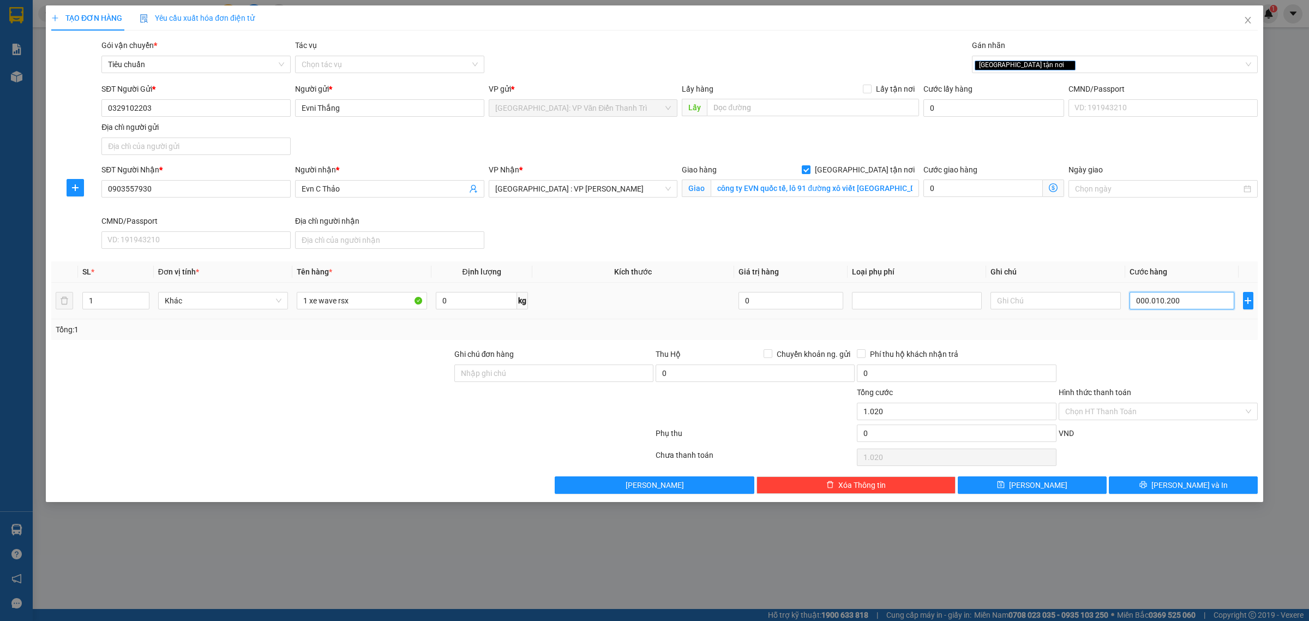
type input "10.200"
type input "00.000.102.000"
type input "102.000"
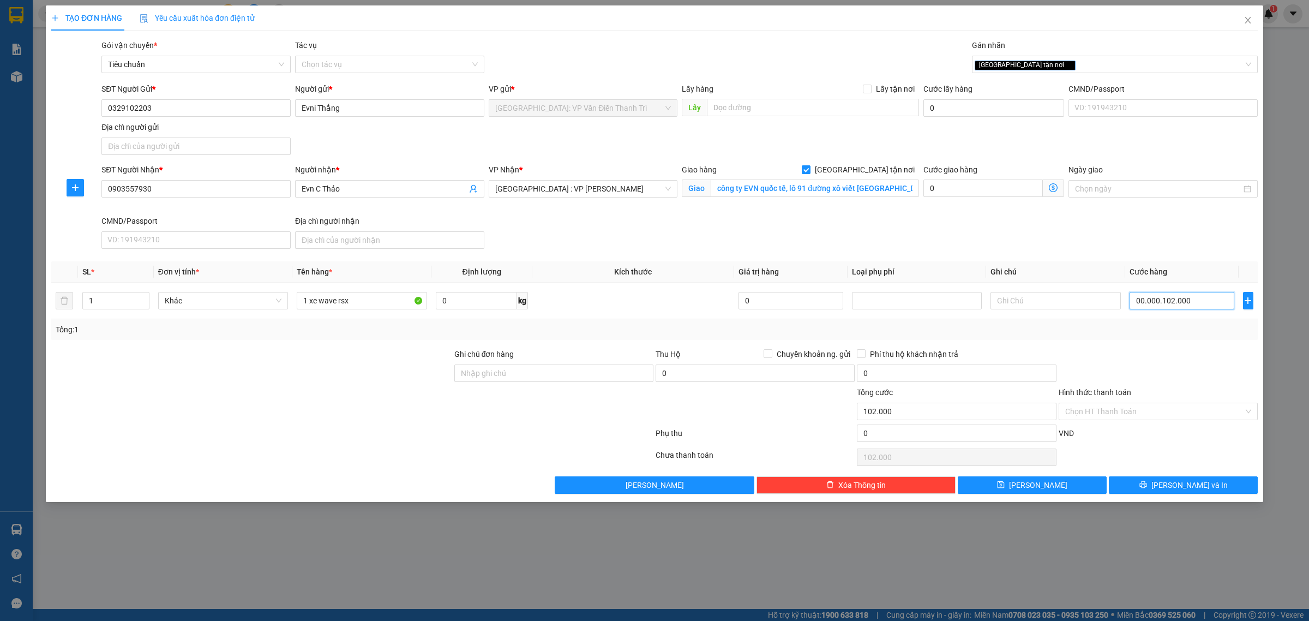
type input "000.000.102.000"
type input "102.000"
click at [1153, 303] on input "000.000.102.000" at bounding box center [1181, 300] width 105 height 17
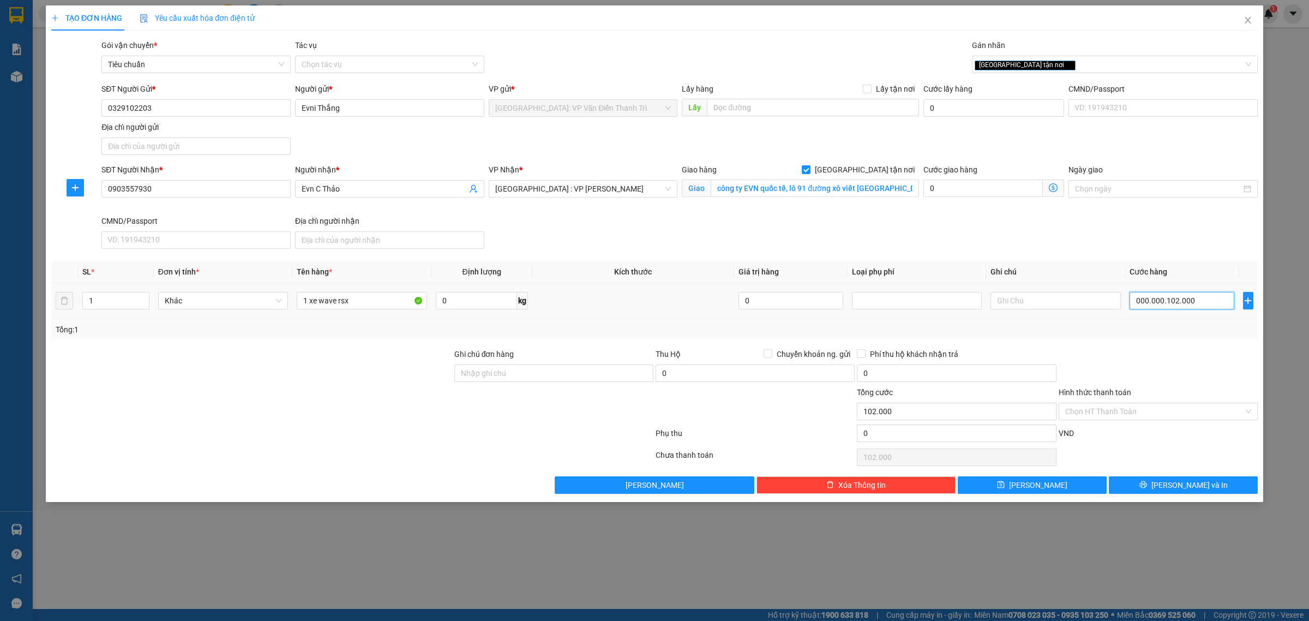
click at [1153, 303] on input "000.000.102.000" at bounding box center [1181, 300] width 105 height 17
type input "1"
type input "10"
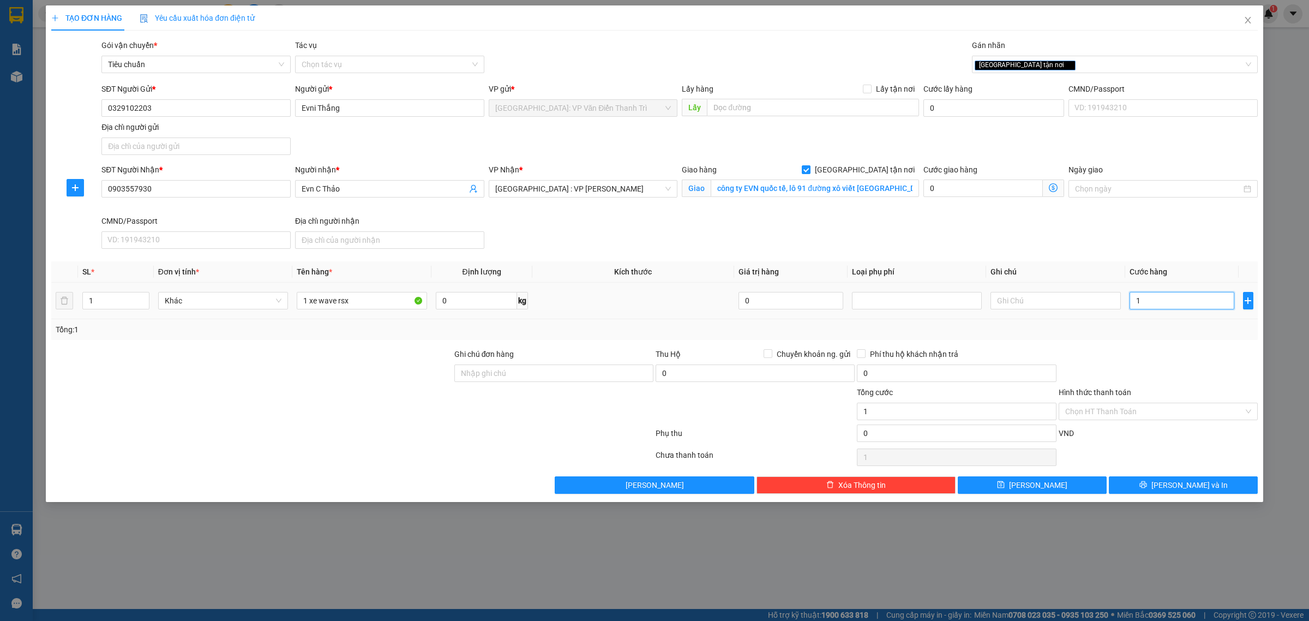
type input "10"
type input "102"
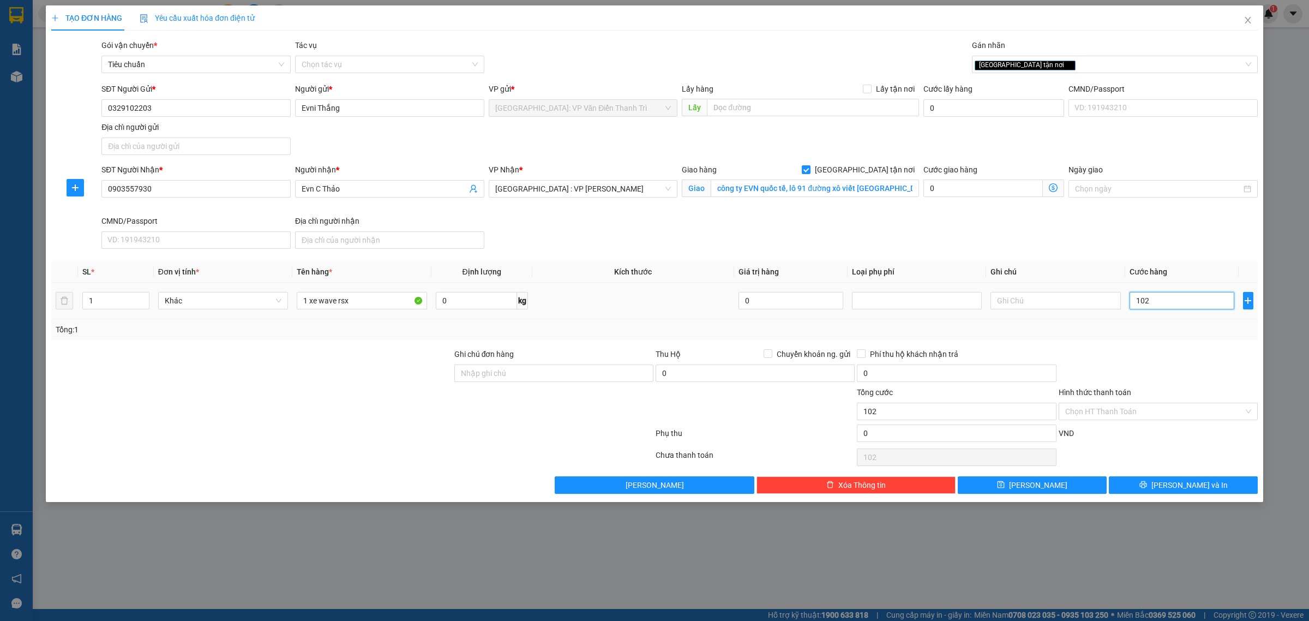
type input "1.020"
type input "10.200"
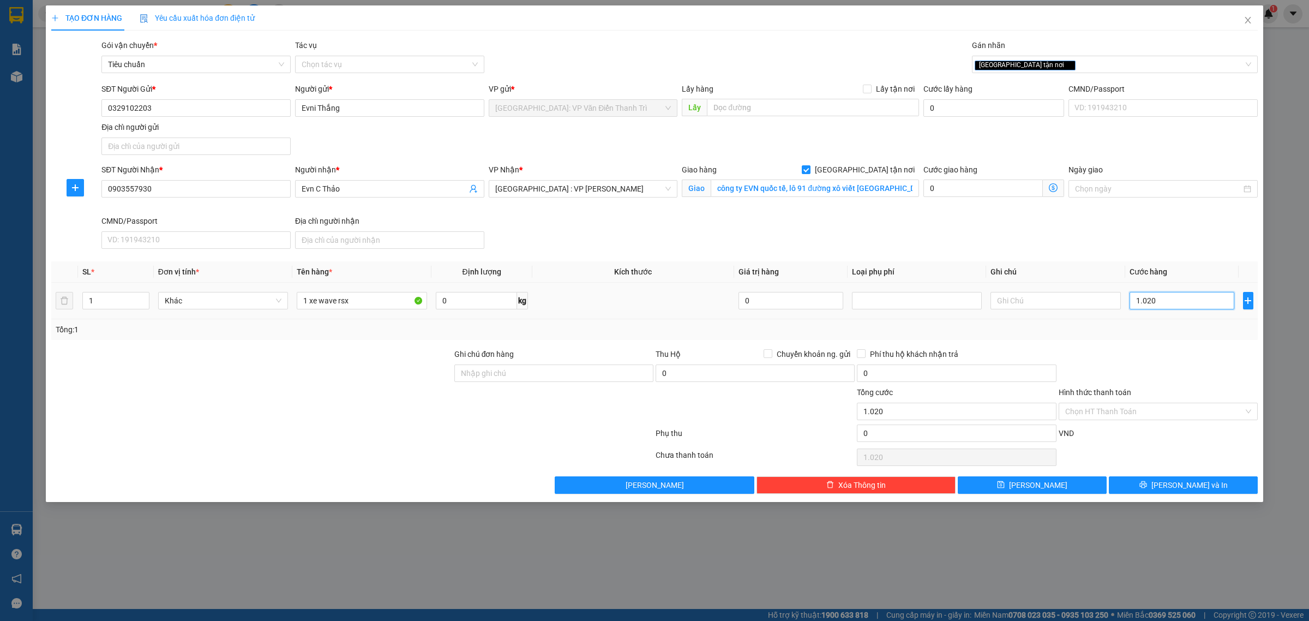
type input "10.200"
type input "102.000"
type input "1.020.000"
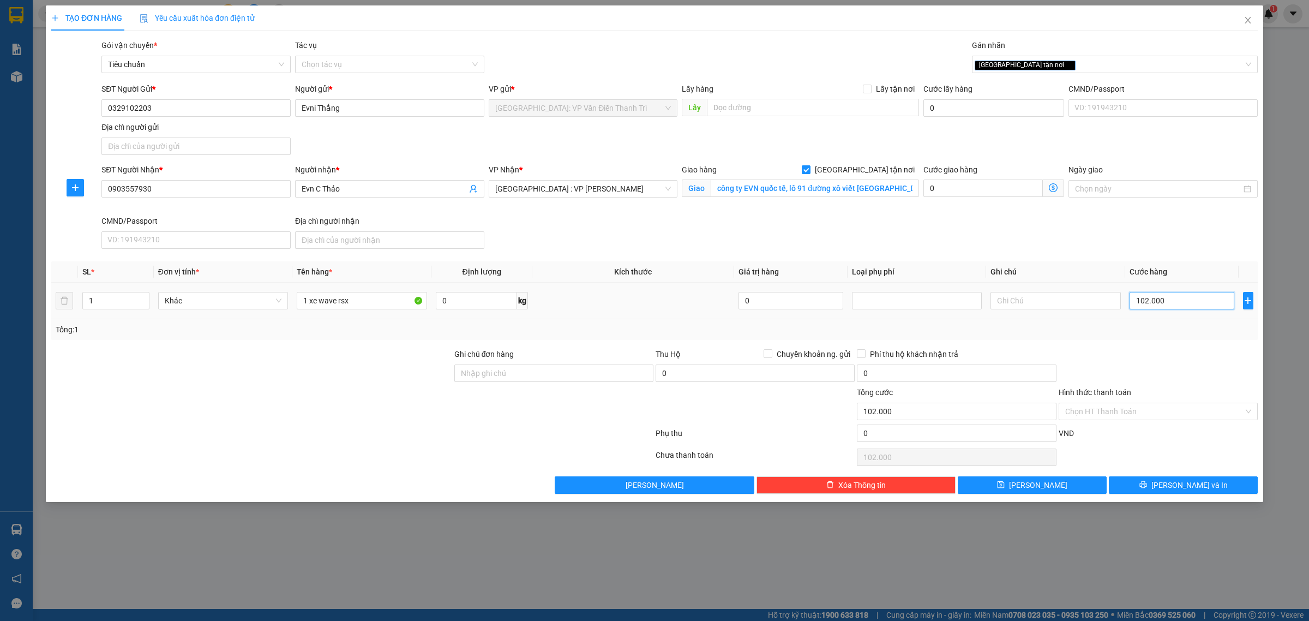
type input "1.020.000"
click at [966, 245] on div "SĐT Người Nhận * 0903557930 Người nhận * Evn C Thảo VP Nhận * [GEOGRAPHIC_DATA]…" at bounding box center [679, 208] width 1161 height 89
click at [770, 104] on input "text" at bounding box center [813, 107] width 212 height 17
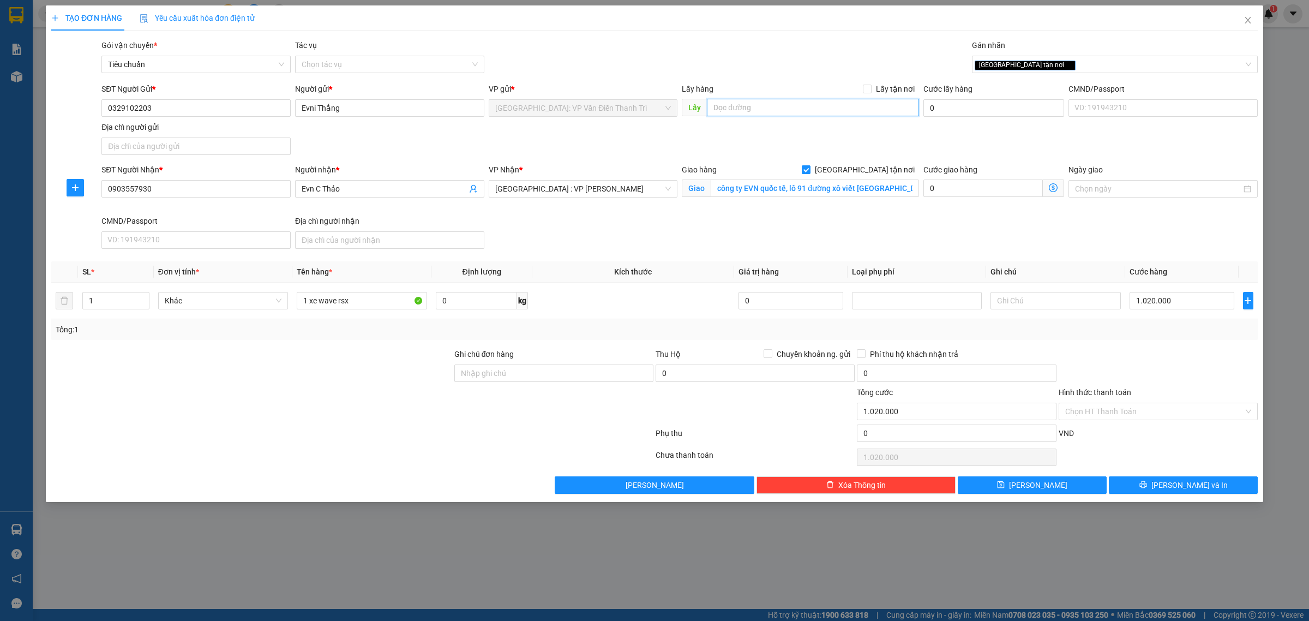
paste input "Nhà nghỉ [GEOGRAPHIC_DATA], khu 1, xã [GEOGRAPHIC_DATA], huyện [GEOGRAPHIC_DATA…"
type input "Nhà nghỉ [GEOGRAPHIC_DATA], khu 1, xã [GEOGRAPHIC_DATA], huyện [GEOGRAPHIC_DATA…"
click at [890, 83] on span "Lấy tận nơi" at bounding box center [895, 89] width 47 height 12
click at [870, 85] on input "Lấy tận nơi" at bounding box center [867, 89] width 8 height 8
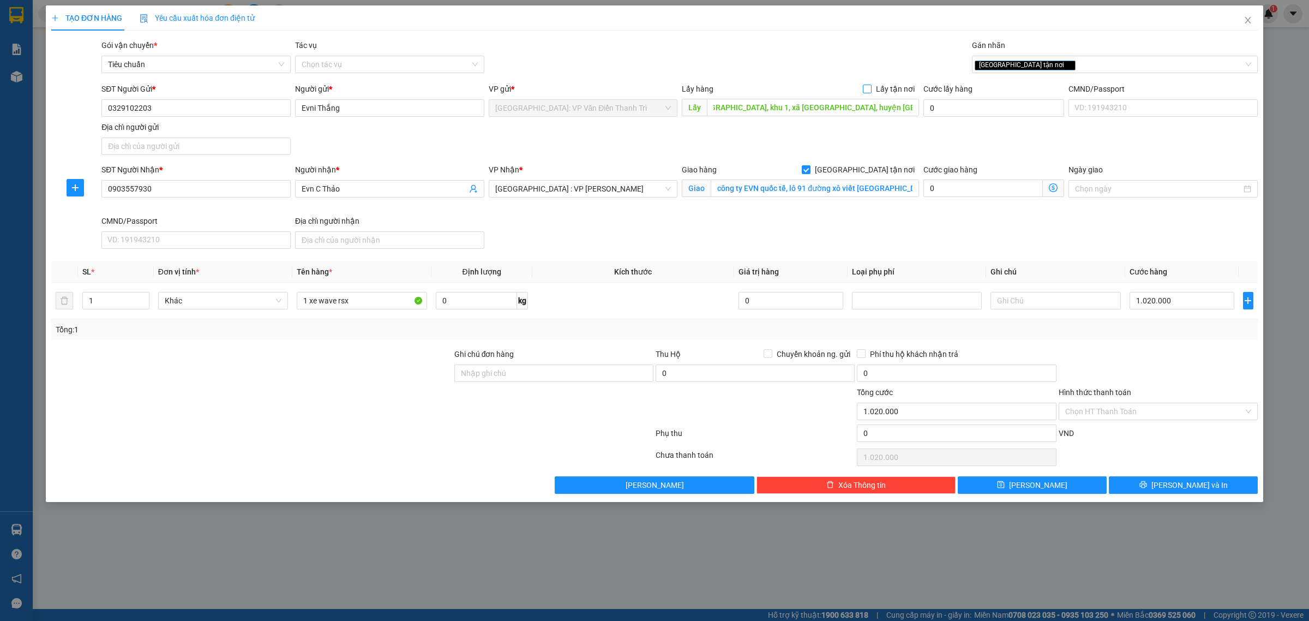
checkbox input "true"
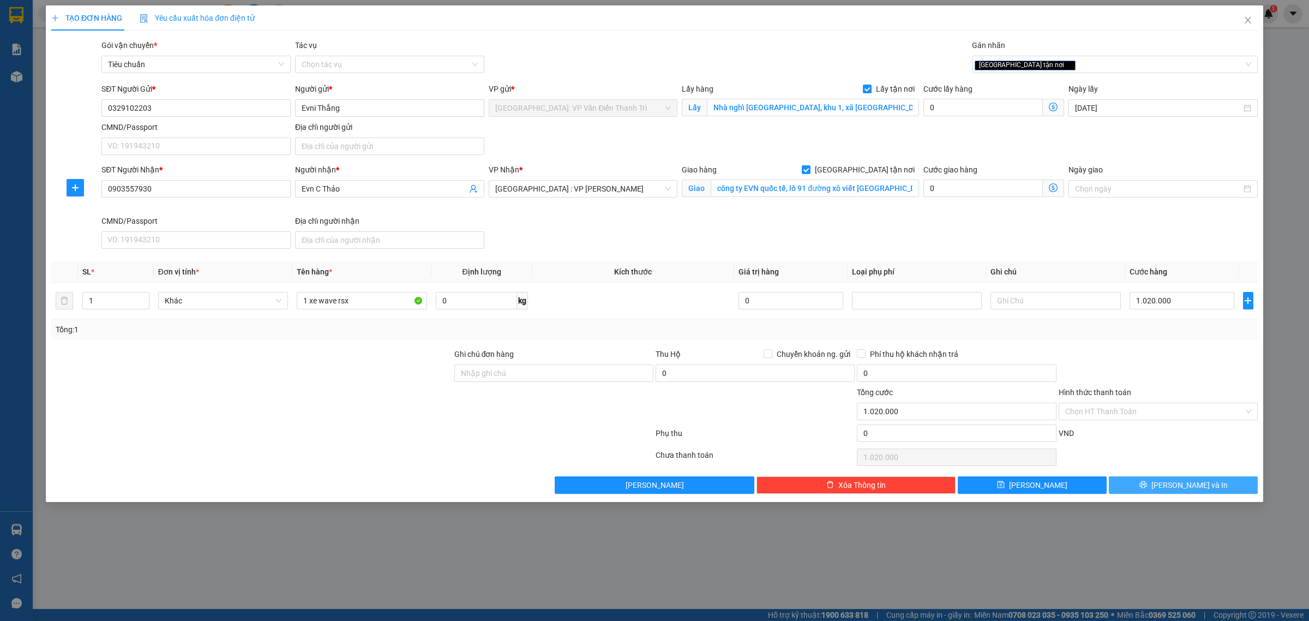
click at [1145, 483] on button "[PERSON_NAME] và In" at bounding box center [1183, 484] width 149 height 17
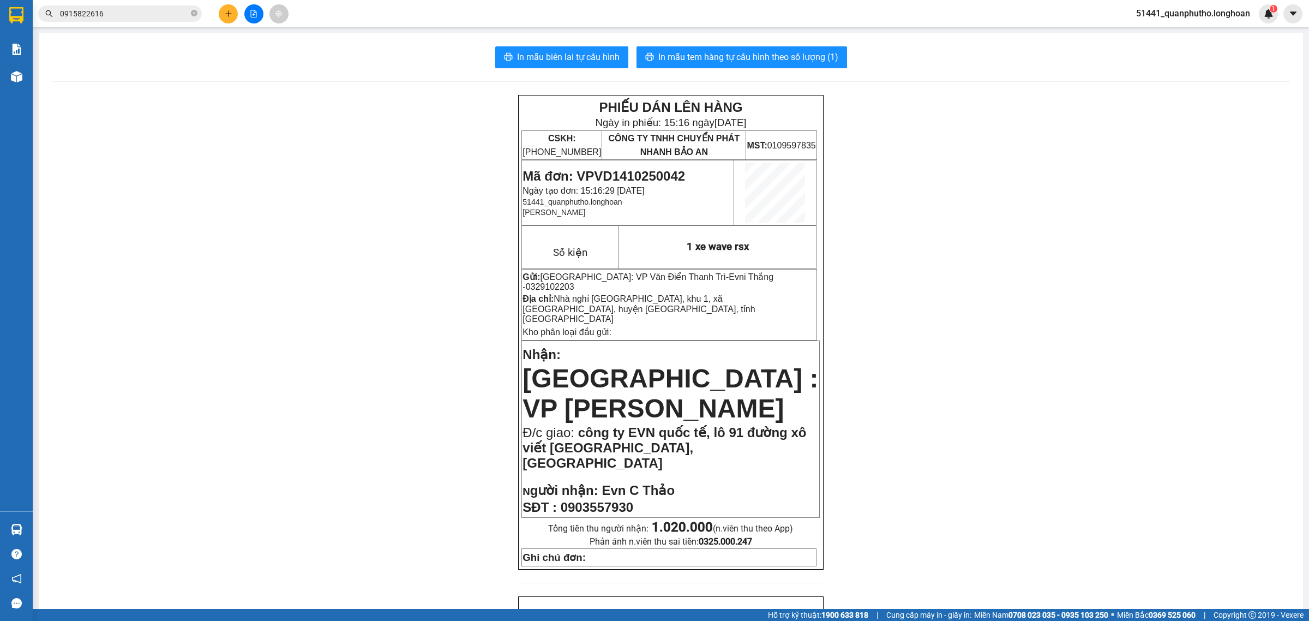
click at [587, 173] on span "Mã đơn: VPVD1410250042" at bounding box center [603, 176] width 163 height 15
copy span "VPVD1410250042"
click at [183, 14] on input "0915822616" at bounding box center [124, 14] width 129 height 12
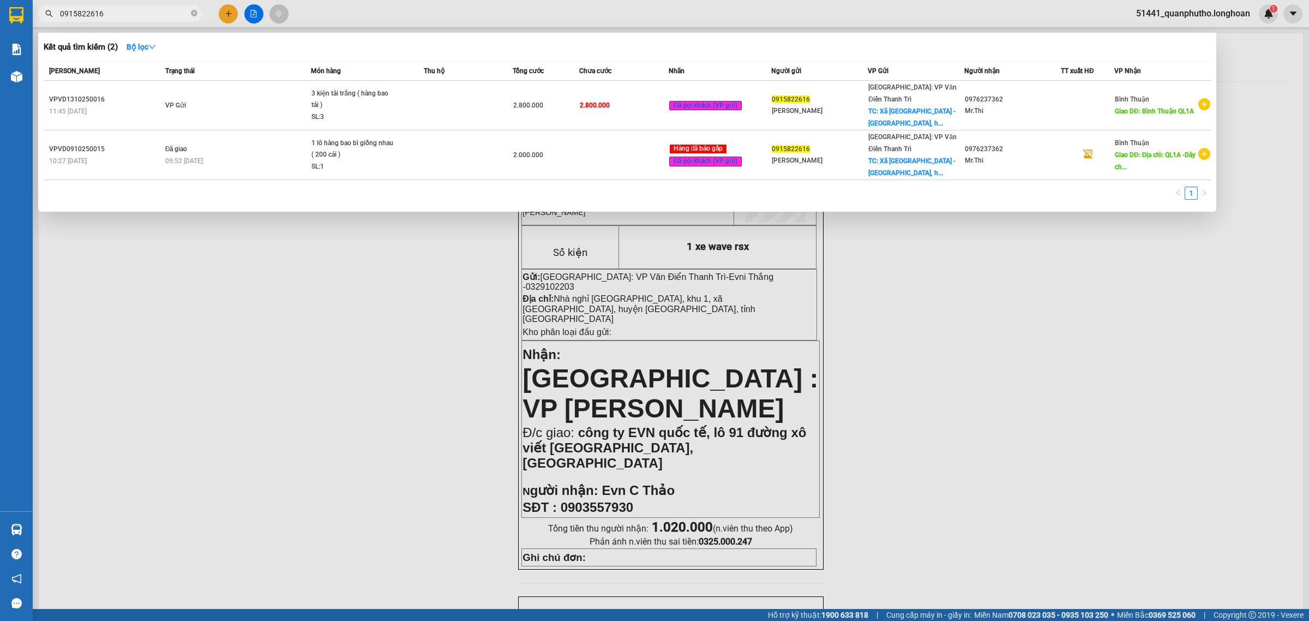
click at [183, 14] on input "0915822616" at bounding box center [124, 14] width 129 height 12
paste input "663032"
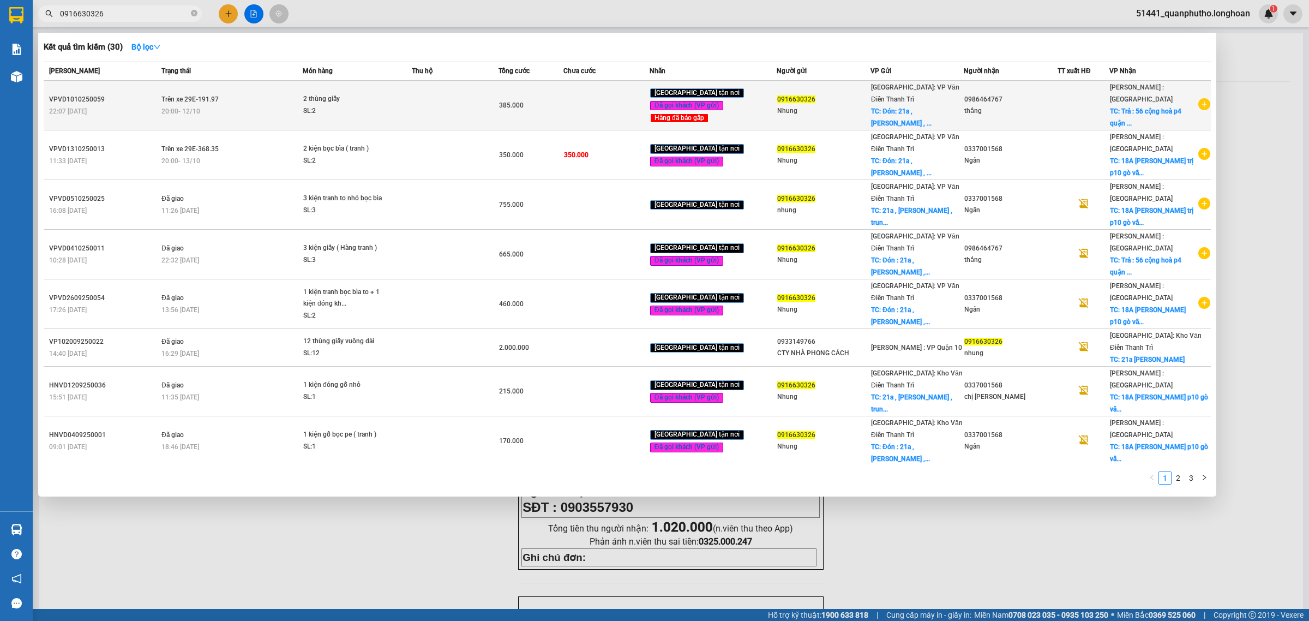
type input "0916630326"
click at [495, 100] on td at bounding box center [455, 106] width 86 height 50
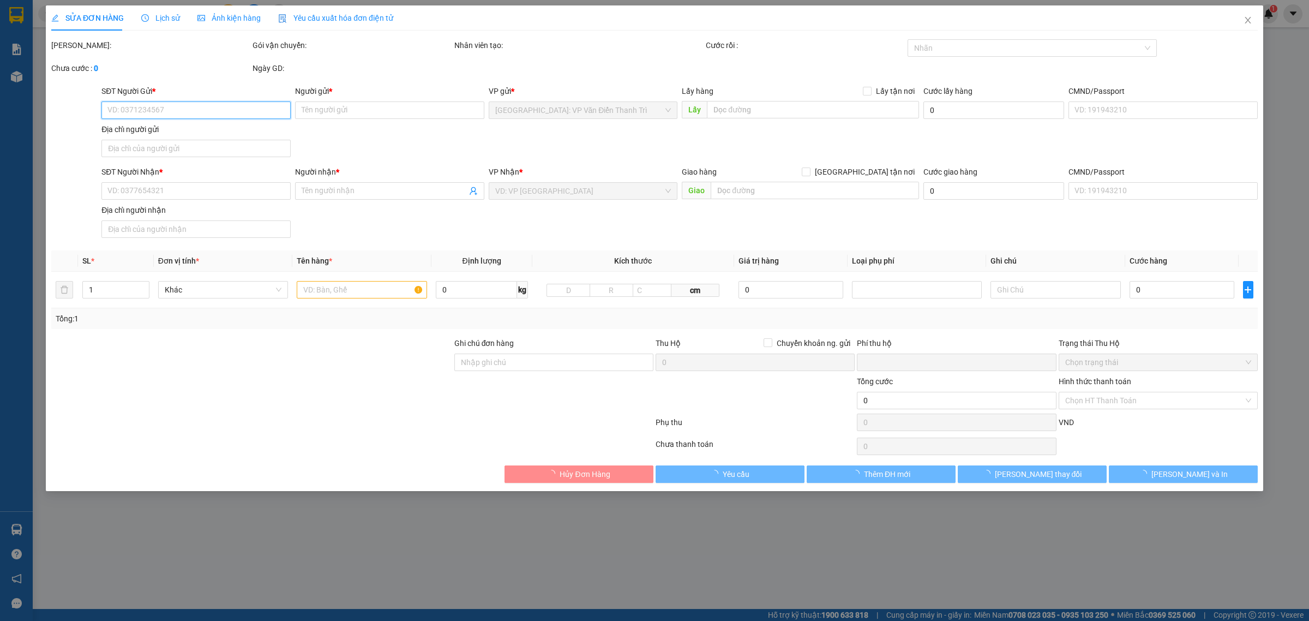
type input "0916630326"
type input "Nhung"
checkbox input "true"
type input "Đón: 21a , [PERSON_NAME] , [GEOGRAPHIC_DATA] , [GEOGRAPHIC_DATA]"
type input "65.000"
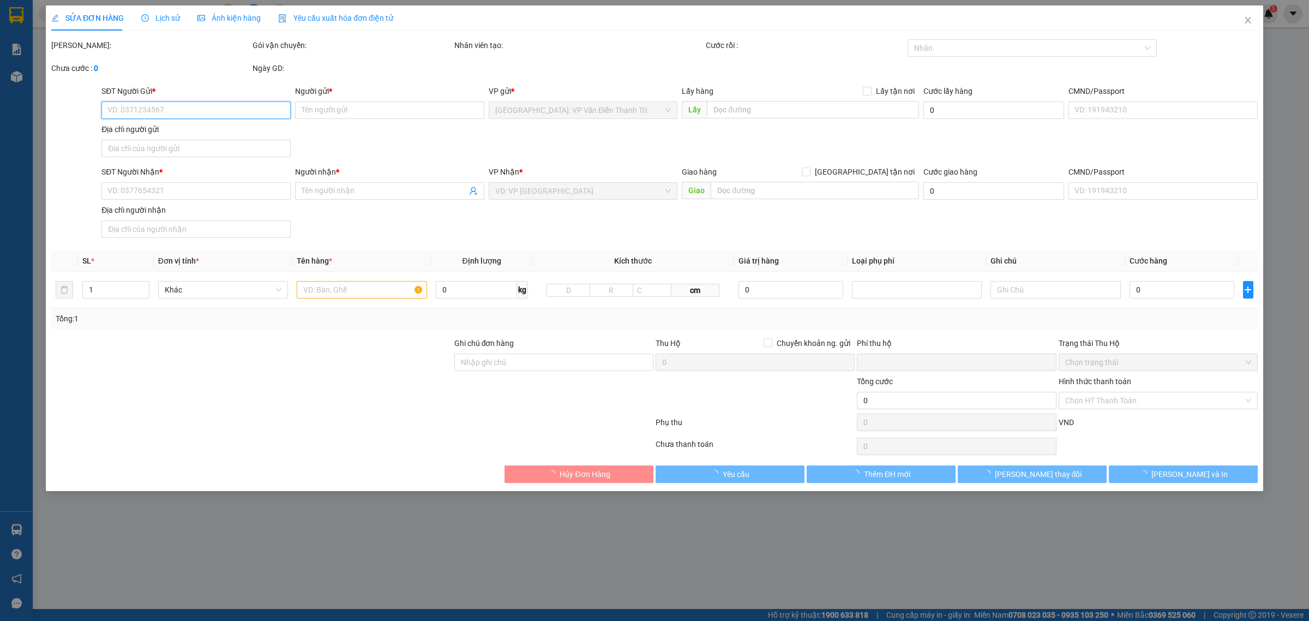
type input "0986464767"
type input "thắng"
checkbox input "true"
type input "Trả : 56 cộng hoà p4 quận [GEOGRAPHIC_DATA]"
type input "HÀNG DỄ MÓP MÉO CHÚ Ý BỐC XẾP NHẸ TAY KHÔNG ĐÈ HÀNG ( KHÔNG ĐỀN GIÁ TRỊ HÀNG )"
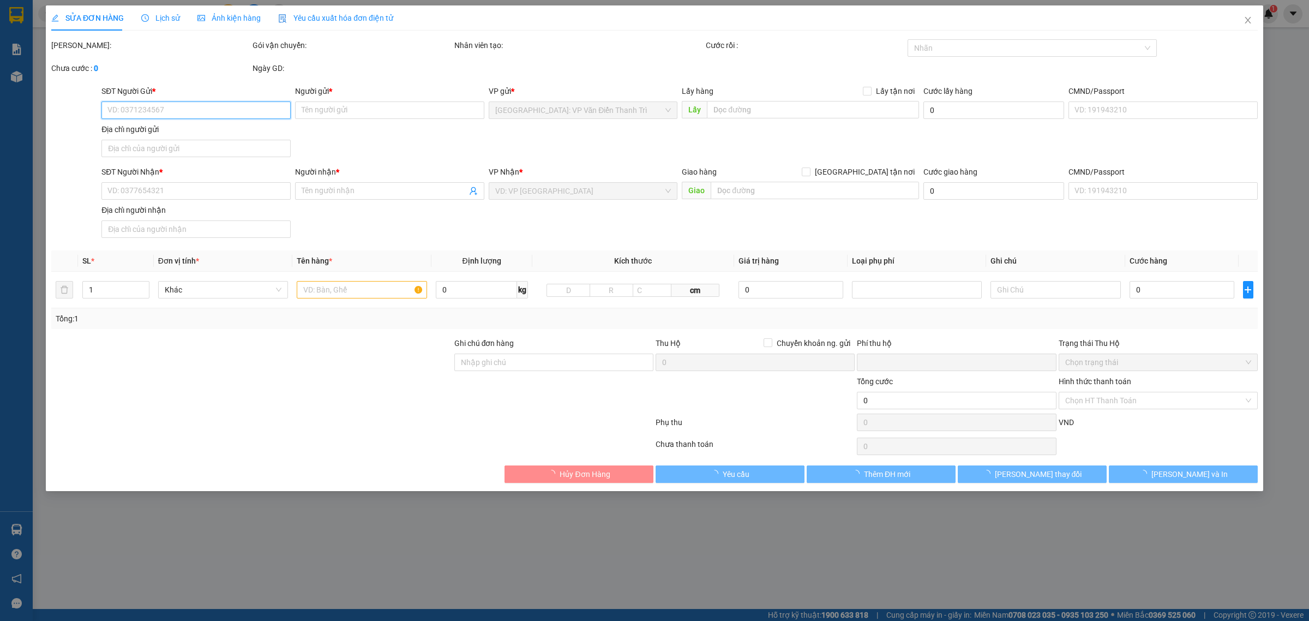
type input "0"
type input "385.000"
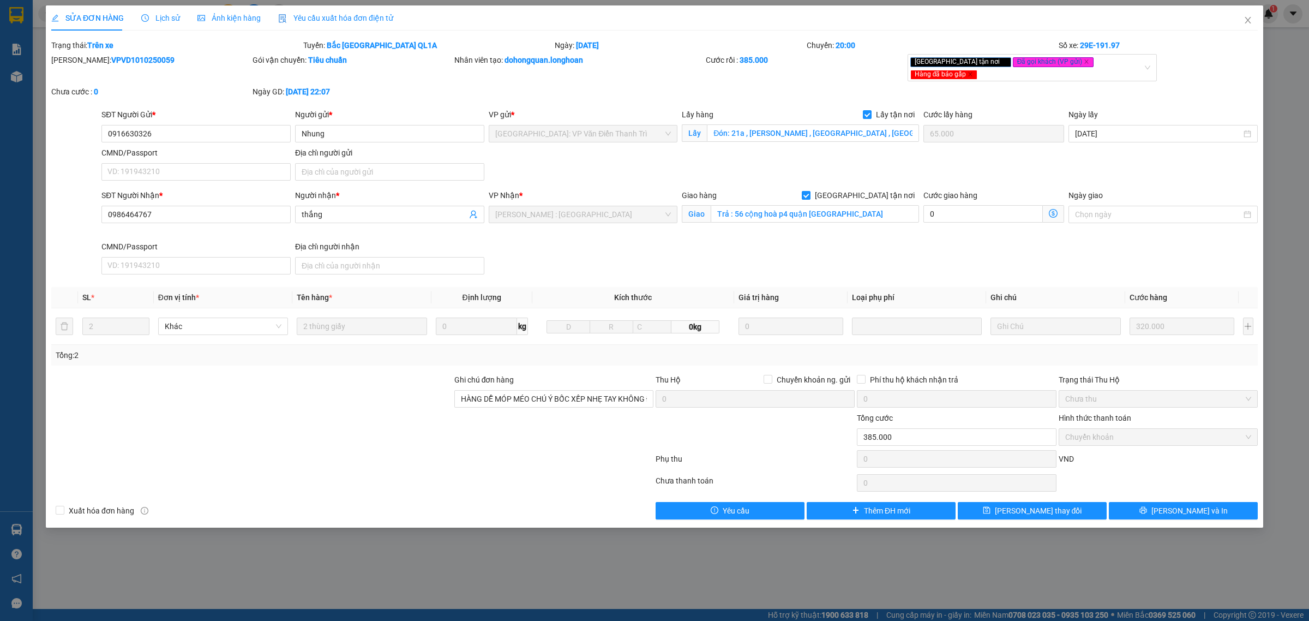
click at [168, 22] on span "Lịch sử" at bounding box center [160, 18] width 39 height 9
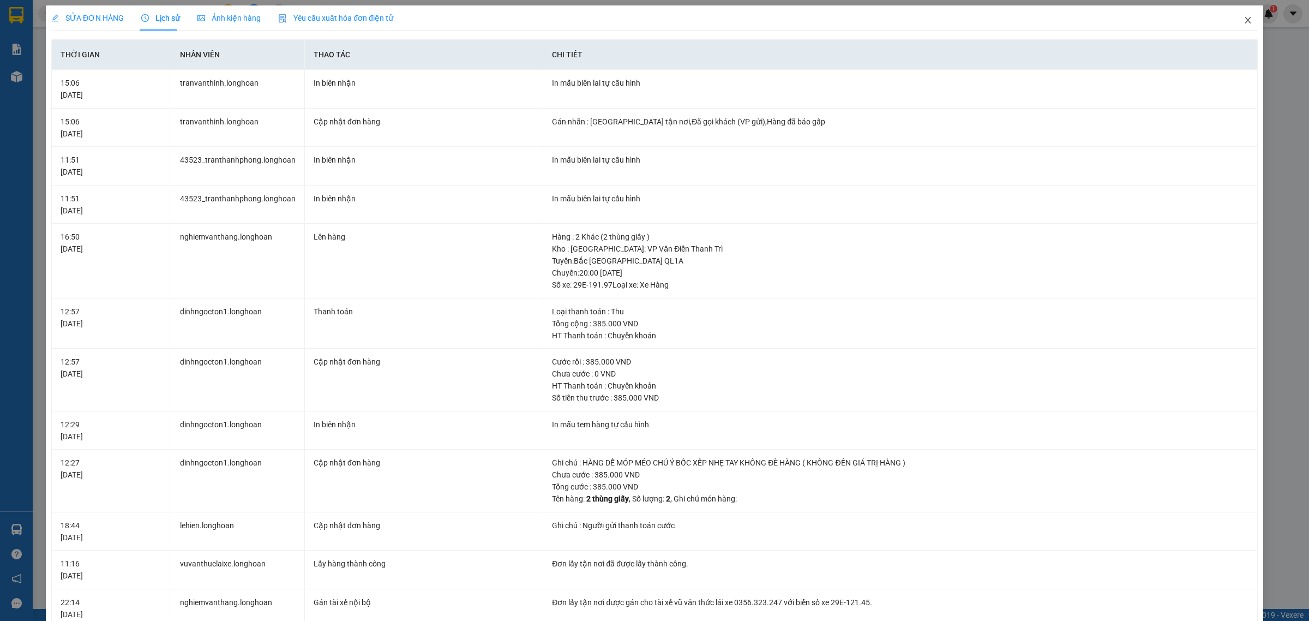
click at [1243, 19] on icon "close" at bounding box center [1247, 20] width 9 height 9
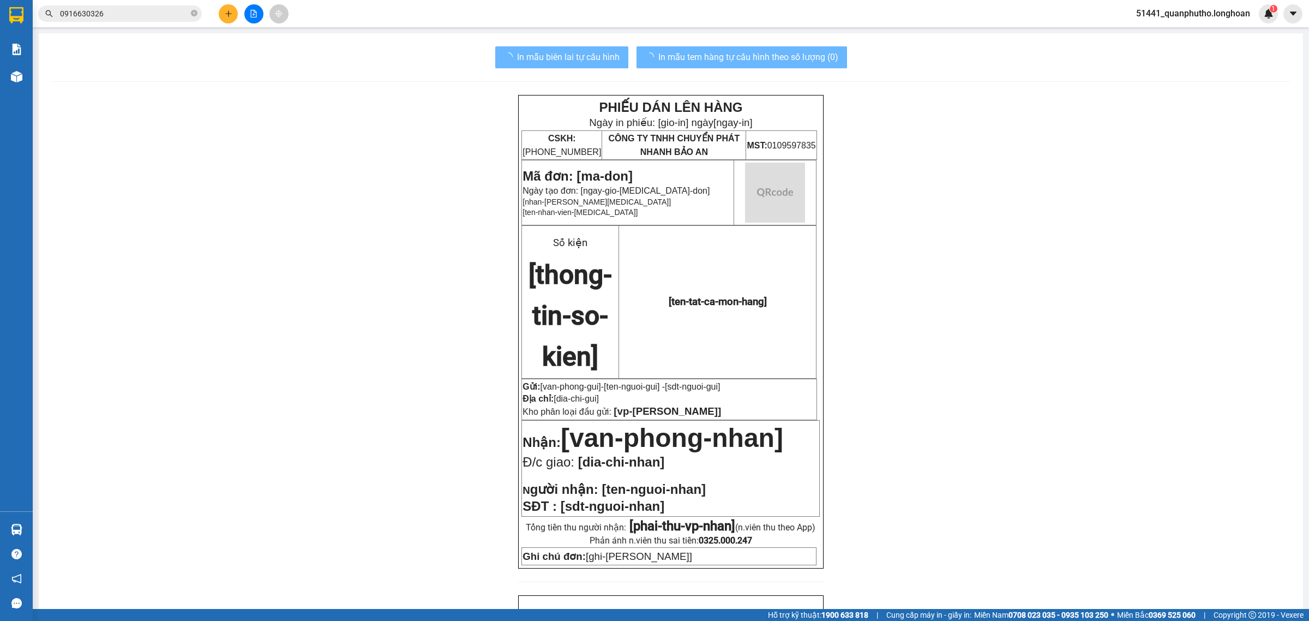
click at [232, 7] on button at bounding box center [228, 13] width 19 height 19
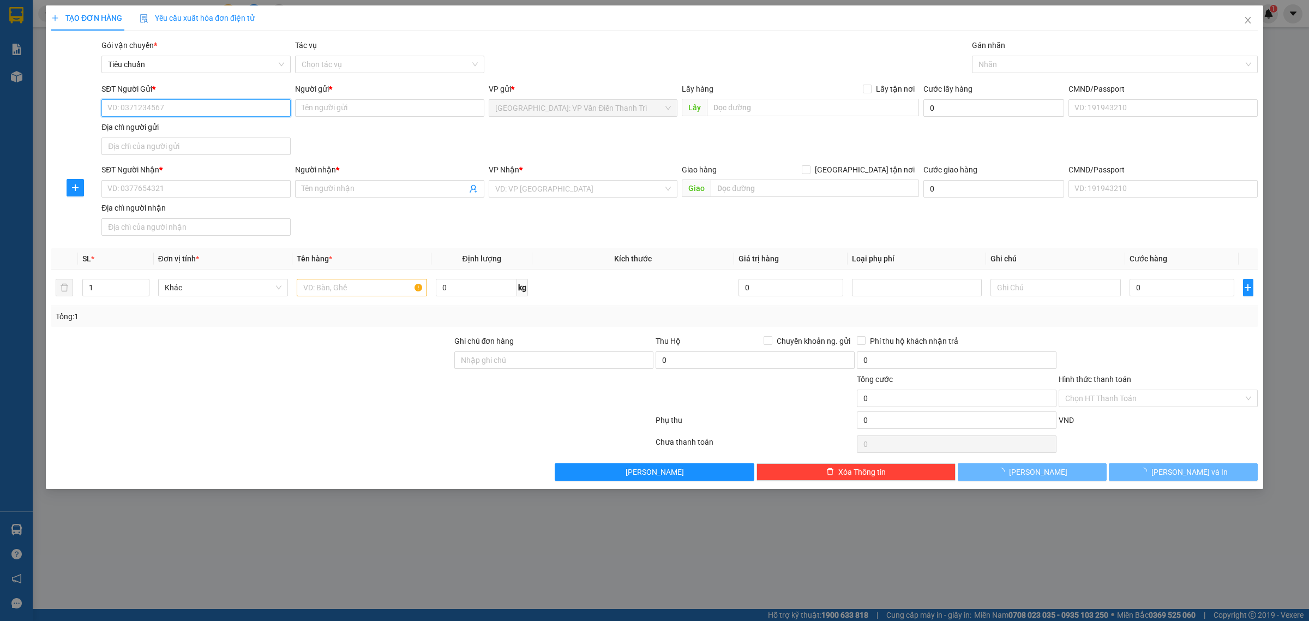
paste input "0916630326"
click at [178, 106] on input "0916630326" at bounding box center [195, 107] width 189 height 17
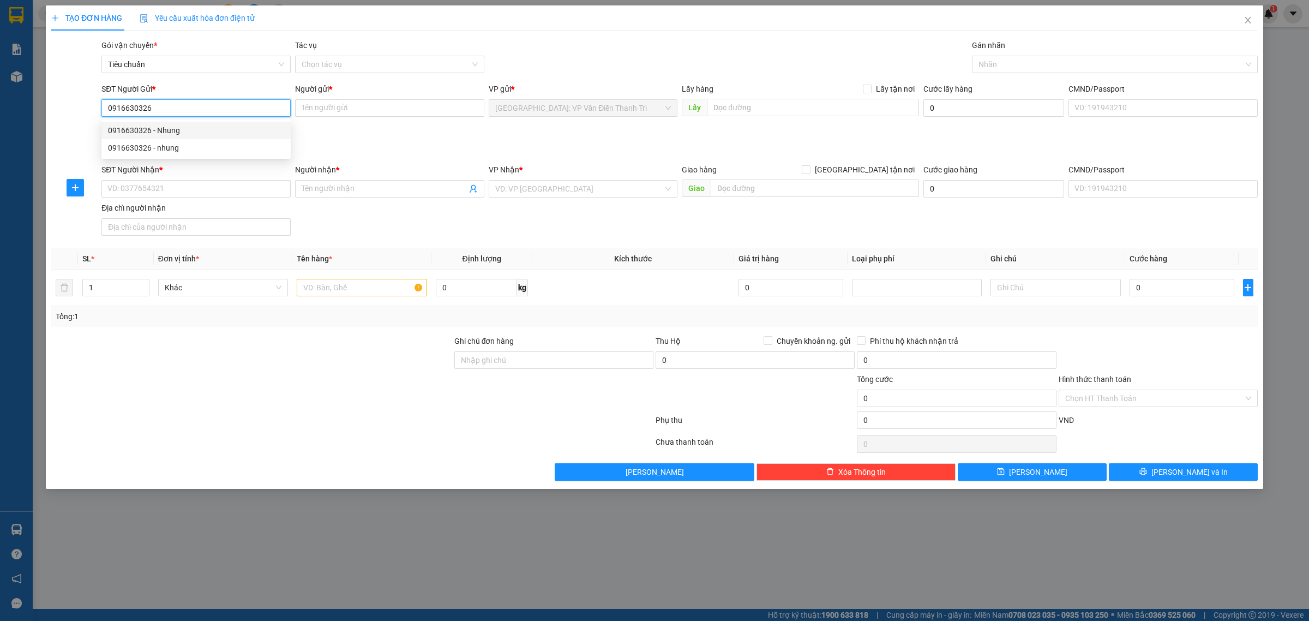
type input "0916630326"
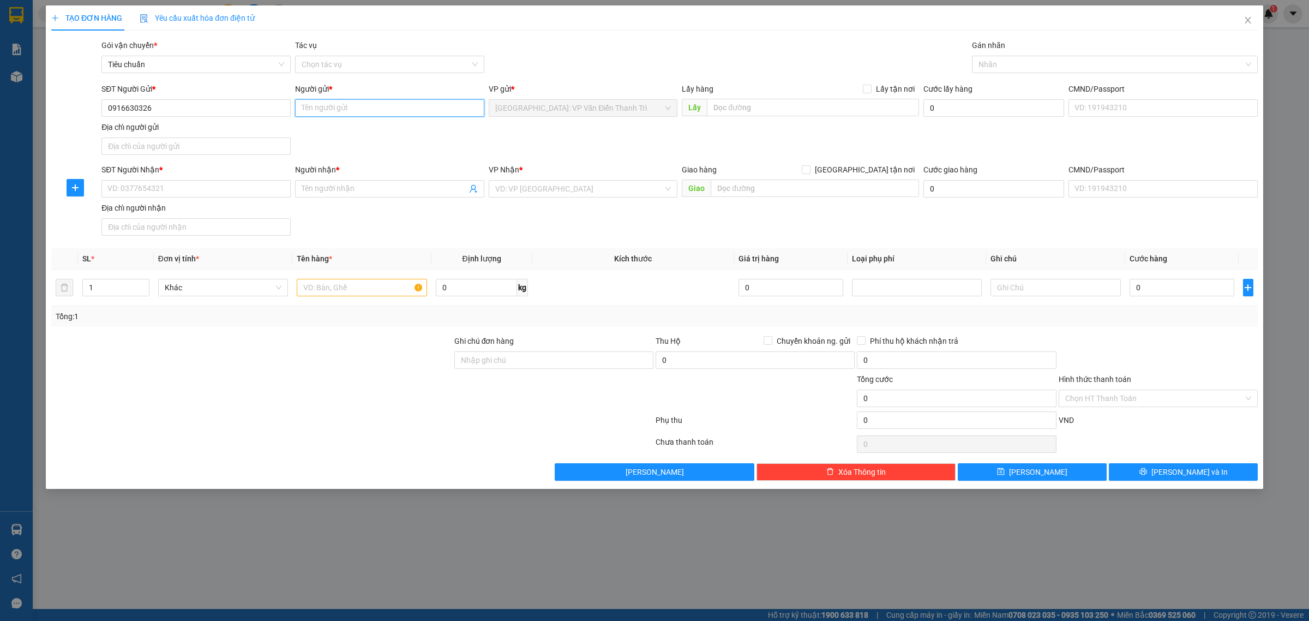
click at [333, 110] on input "Người gửi *" at bounding box center [389, 107] width 189 height 17
paste input "Nhung"
click at [333, 110] on input "Nhung" at bounding box center [389, 107] width 189 height 17
type input "Nhung"
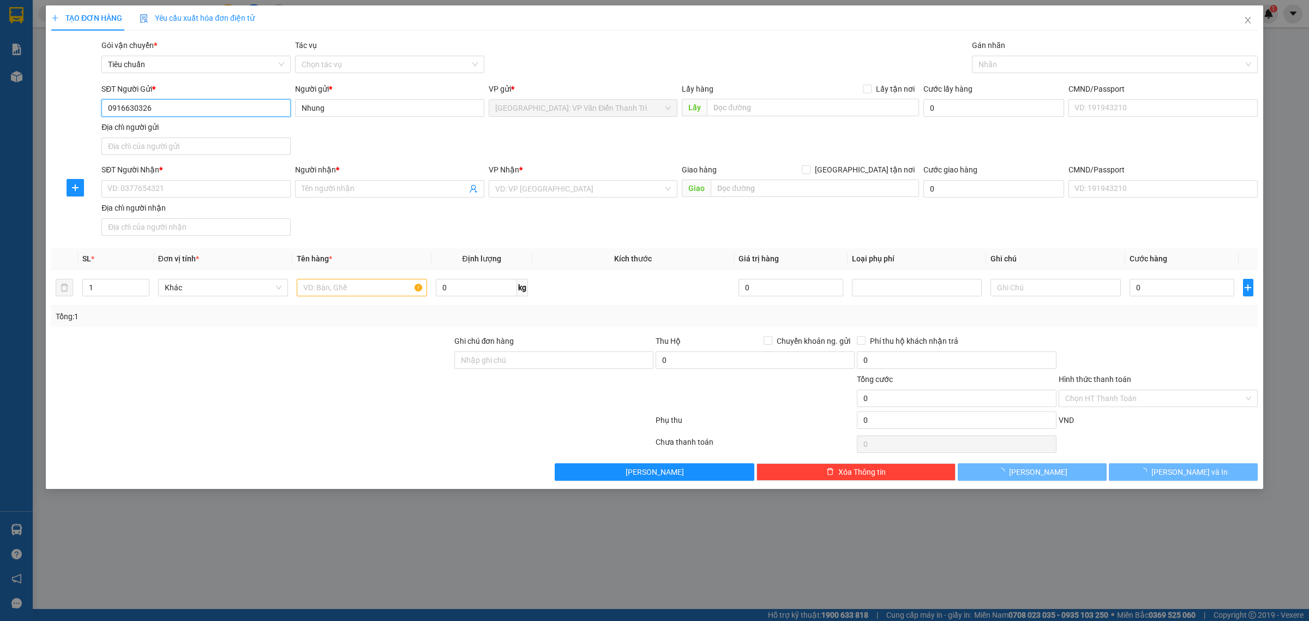
click at [259, 109] on input "0916630326" at bounding box center [195, 107] width 189 height 17
click at [172, 134] on div "0916630326 - Nhung" at bounding box center [196, 130] width 176 height 12
checkbox input "true"
type input "Đón: 21a , [PERSON_NAME] , [GEOGRAPHIC_DATA] , [GEOGRAPHIC_DATA]"
type input "65.000"
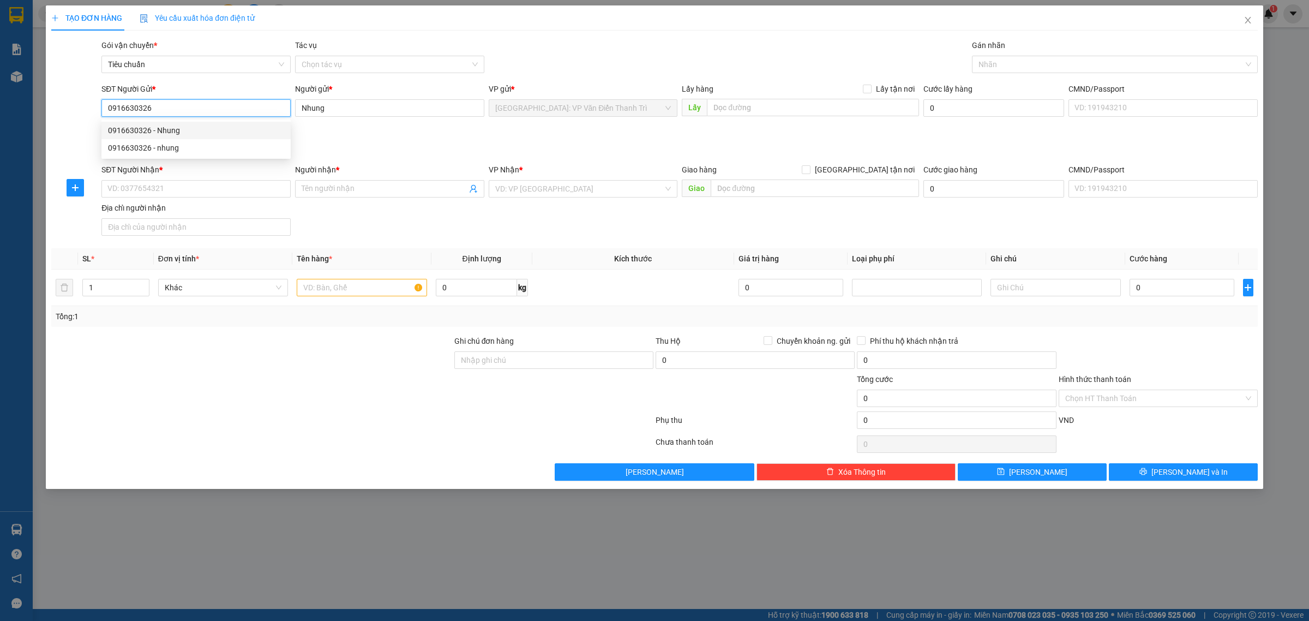
type input "65.000"
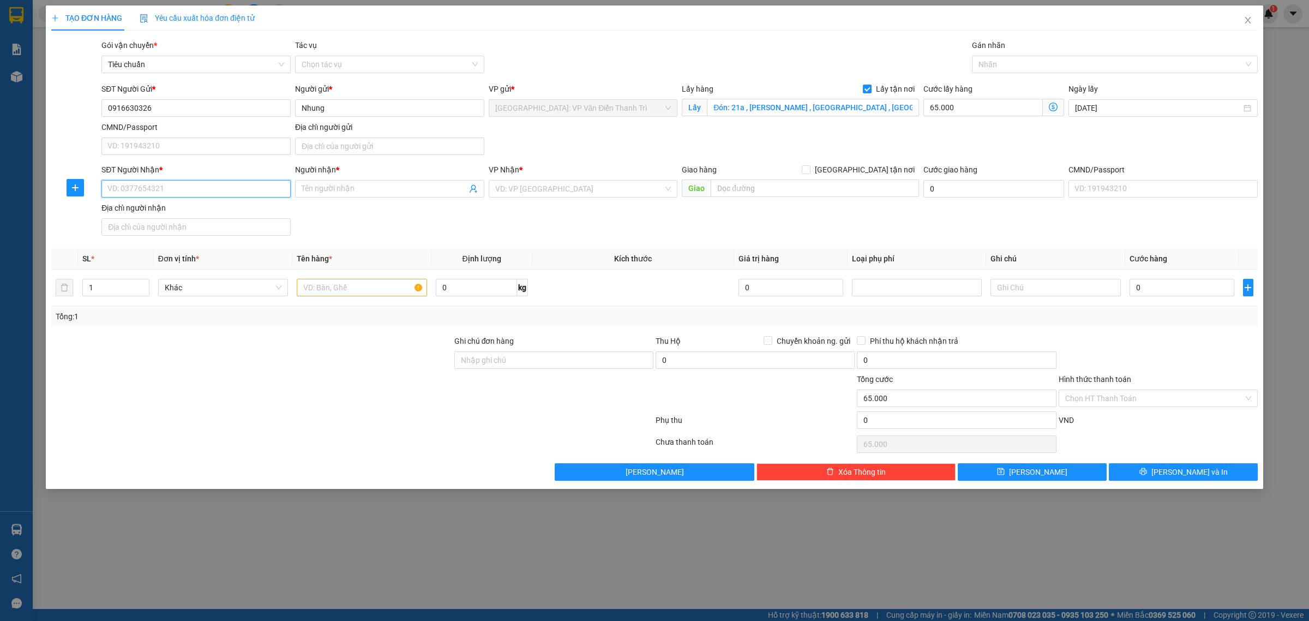
click at [202, 190] on input "SĐT Người Nhận *" at bounding box center [195, 188] width 189 height 17
paste input "0986464767"
type input "0986464767"
click at [202, 190] on input "0986464767" at bounding box center [195, 188] width 189 height 17
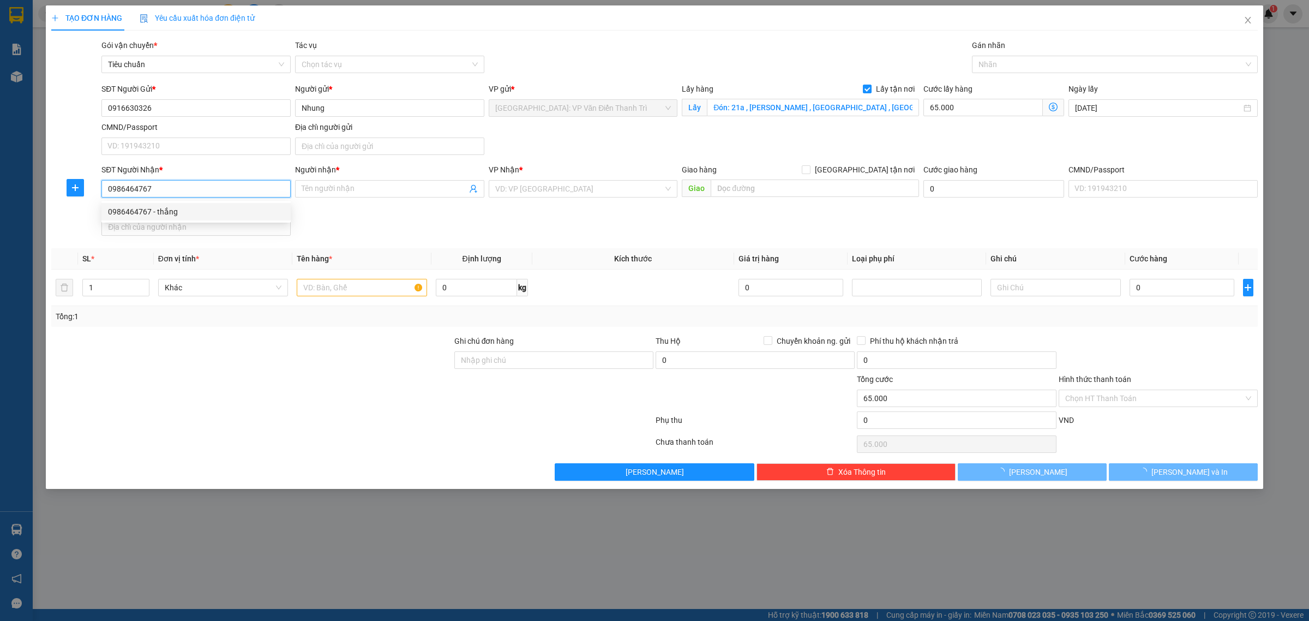
click at [189, 213] on div "0986464767 - thắng" at bounding box center [196, 212] width 176 height 12
click at [214, 189] on input "0986464767" at bounding box center [195, 188] width 189 height 17
click at [163, 214] on div "0986464767 - thắng" at bounding box center [196, 212] width 176 height 12
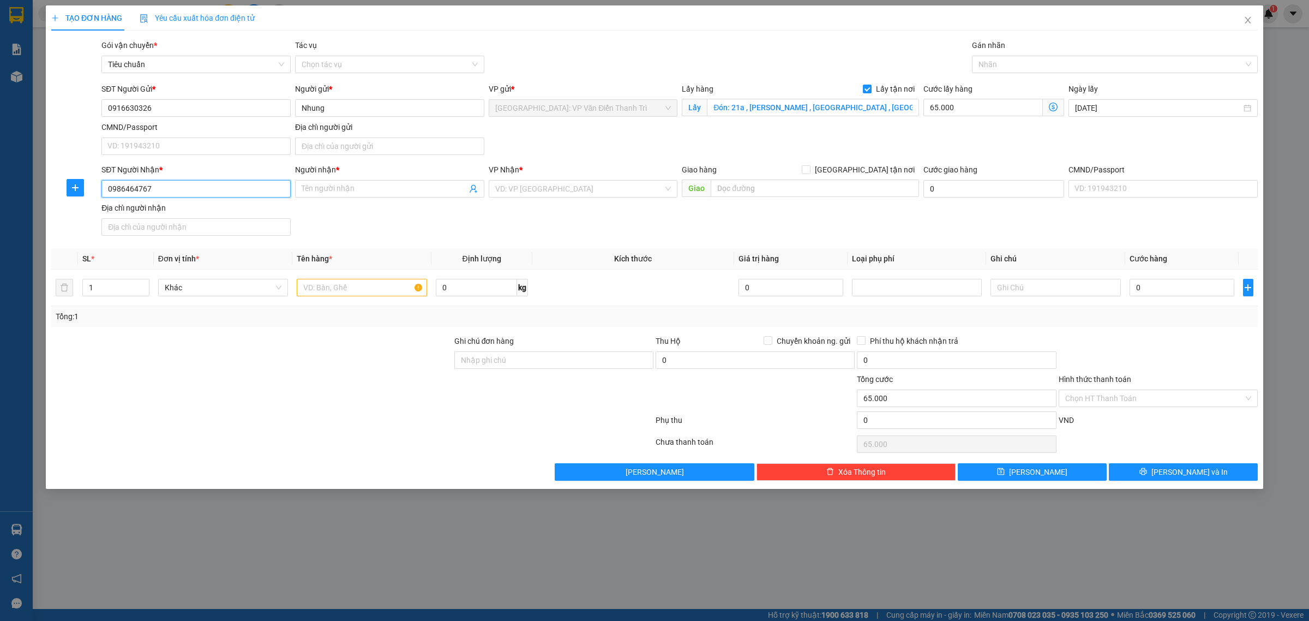
type input "thắng"
checkbox input "true"
type input "Trả : 56 cộng hoà p4 quận [GEOGRAPHIC_DATA]"
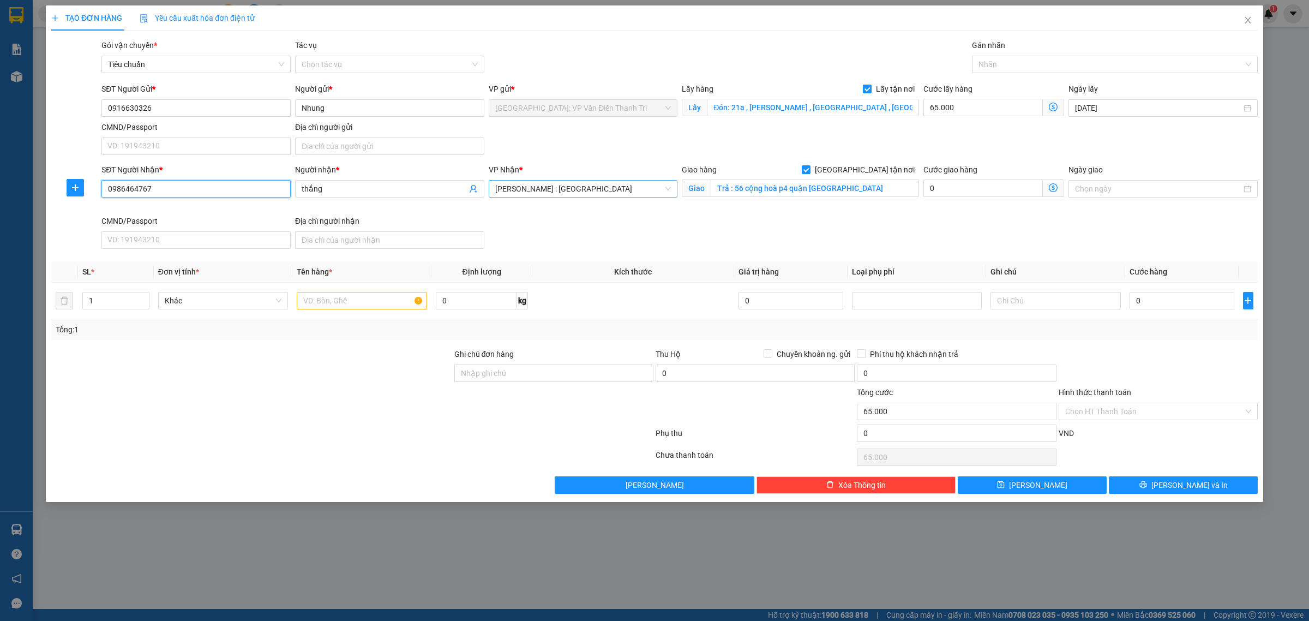
type input "0986464767"
click at [349, 303] on input "text" at bounding box center [362, 300] width 130 height 17
paste input "1 kiện tranh"
click at [1021, 68] on div at bounding box center [1109, 64] width 269 height 13
type input "1 kiện tranh"
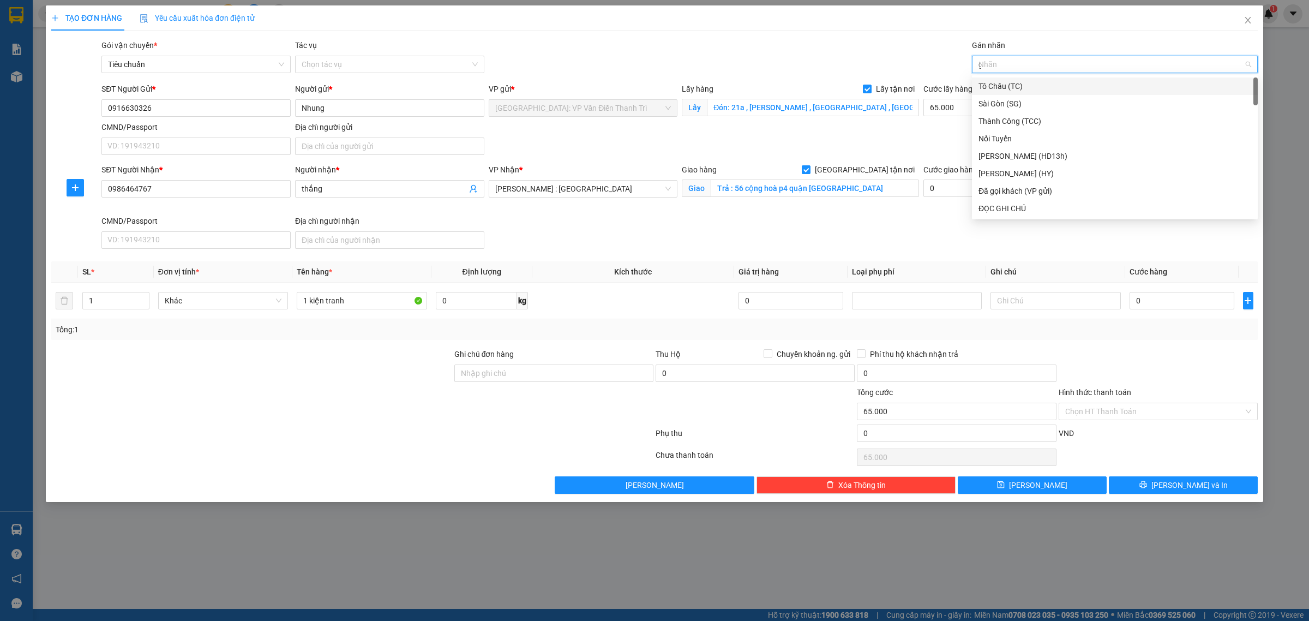
type input "gt"
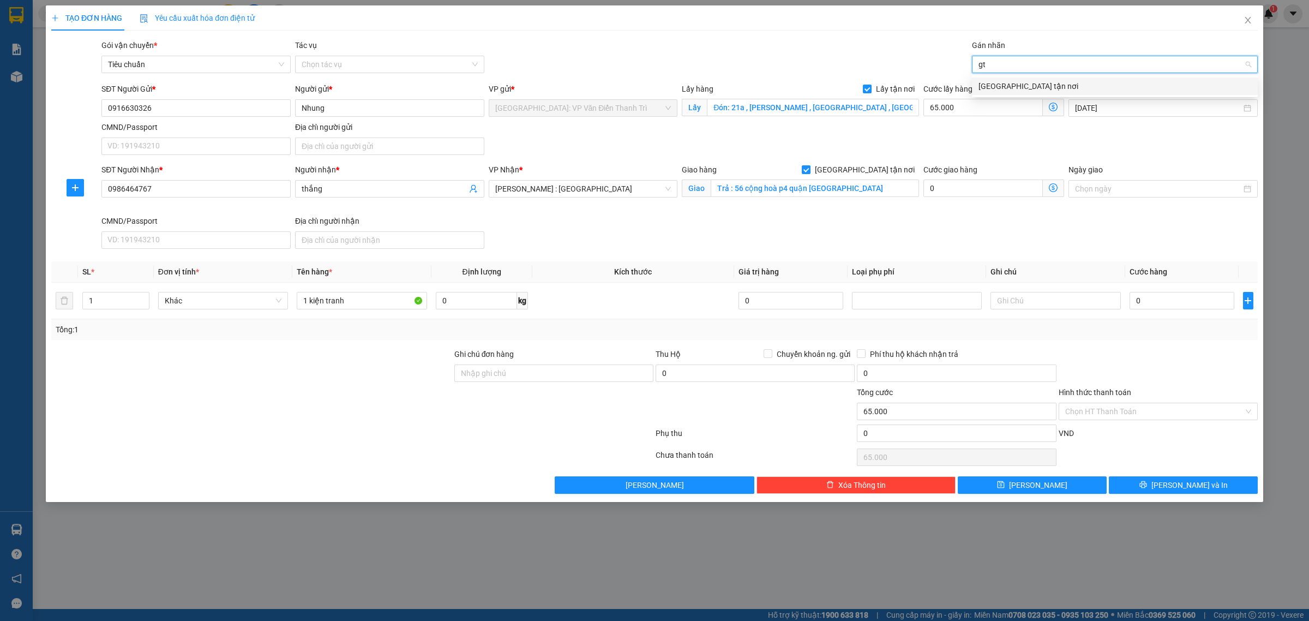
click at [1001, 83] on div "[GEOGRAPHIC_DATA] tận nơi" at bounding box center [1114, 86] width 273 height 12
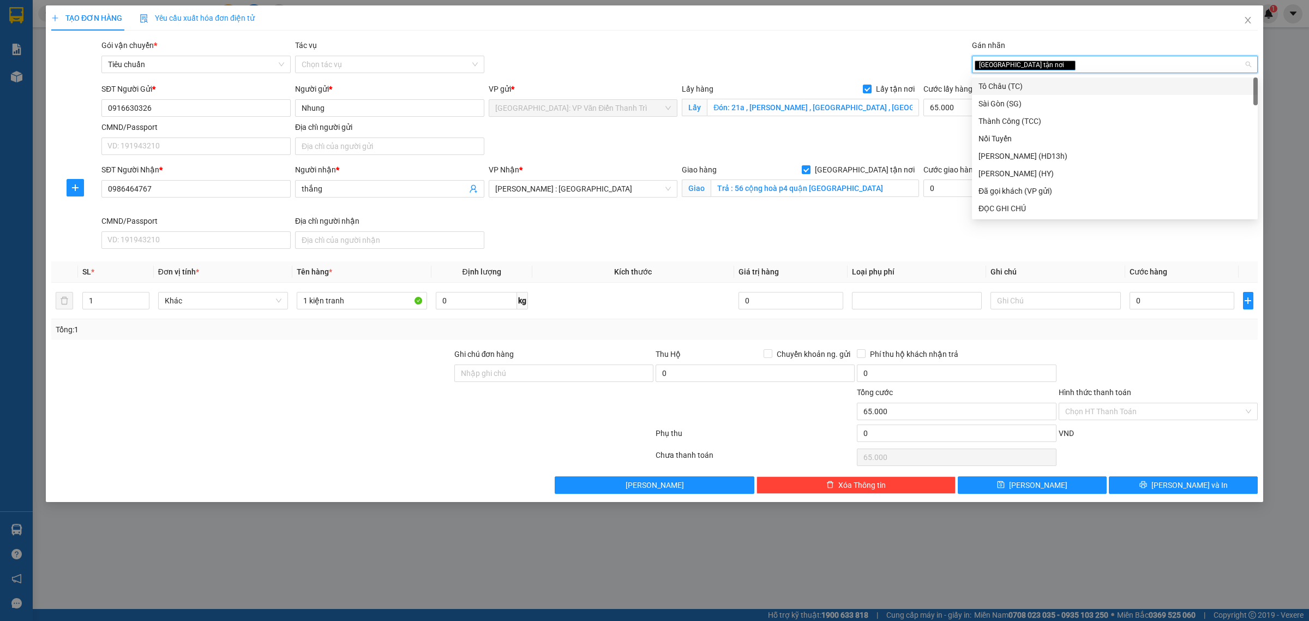
drag, startPoint x: 799, startPoint y: 57, endPoint x: 811, endPoint y: 58, distance: 12.0
click at [798, 57] on div "Gói vận chuyển * Tiêu chuẩn Tác vụ Chọn tác vụ Gán nhãn Giao tận nơi" at bounding box center [679, 58] width 1161 height 38
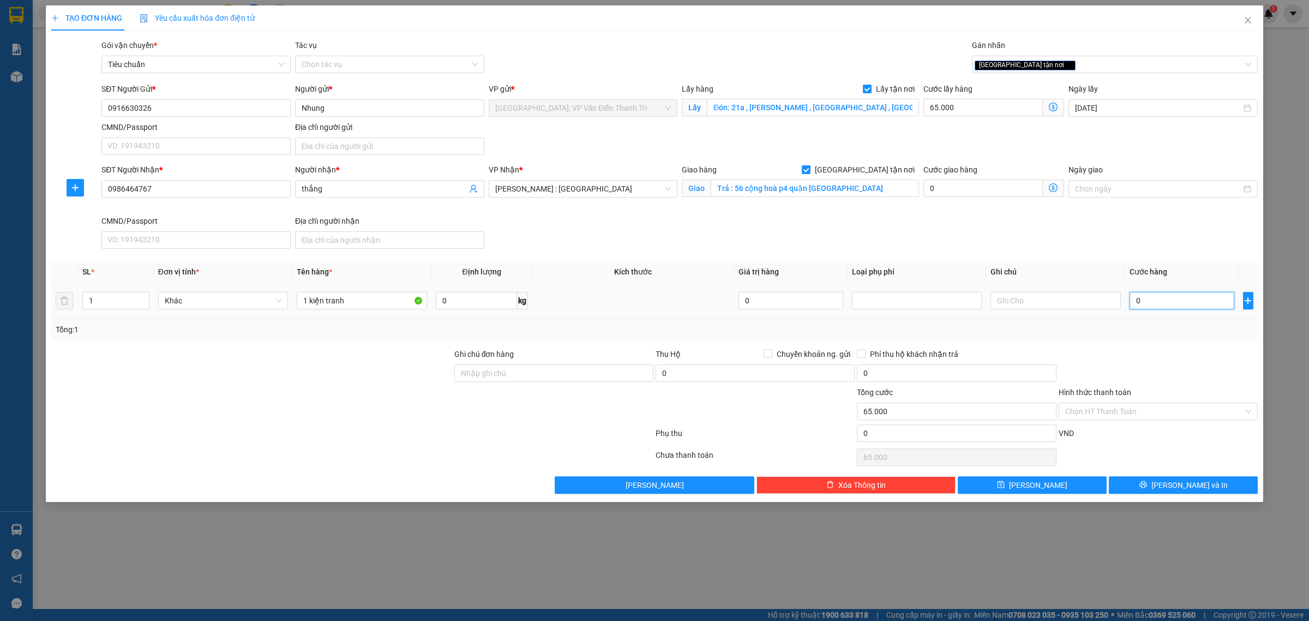
click at [1156, 303] on input "0" at bounding box center [1181, 300] width 105 height 17
type input "1"
type input "65.001"
type input "1.000"
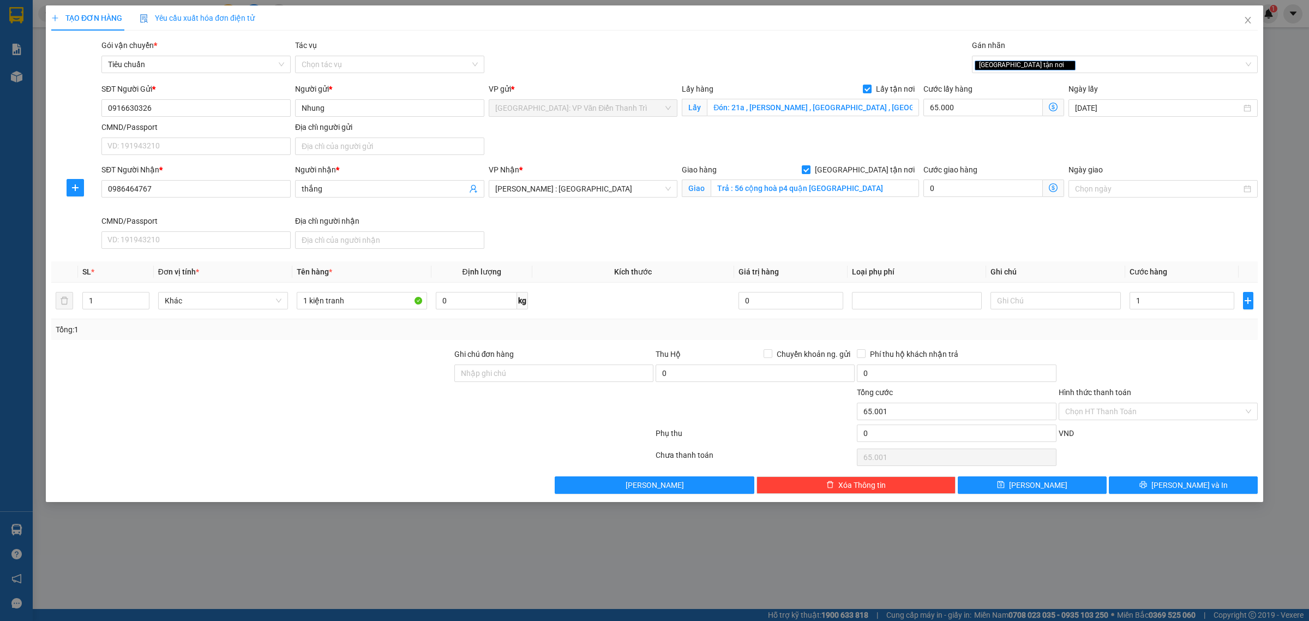
type input "66.000"
click at [1105, 230] on div "SĐT Người Nhận * 0986464767 Người nhận * thắng VP Nhận * [GEOGRAPHIC_DATA] : [G…" at bounding box center [679, 208] width 1161 height 89
click at [1098, 484] on button "[PERSON_NAME]" at bounding box center [1032, 484] width 149 height 17
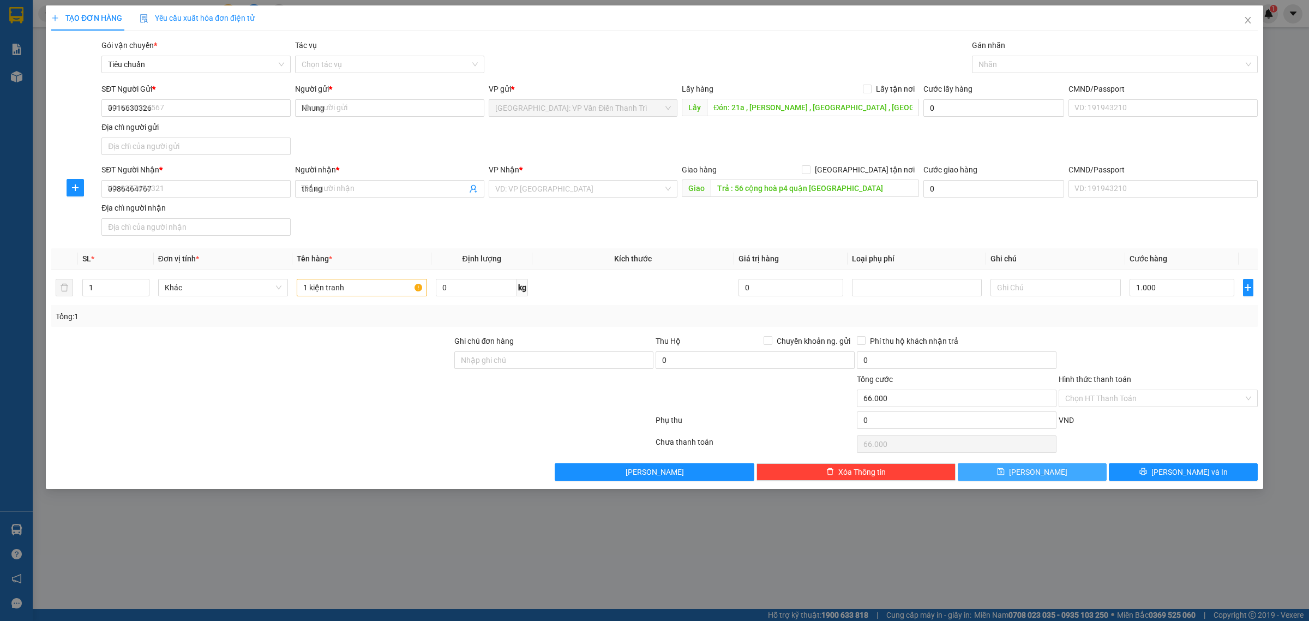
checkbox input "false"
type input "0"
